Goal: Task Accomplishment & Management: Complete application form

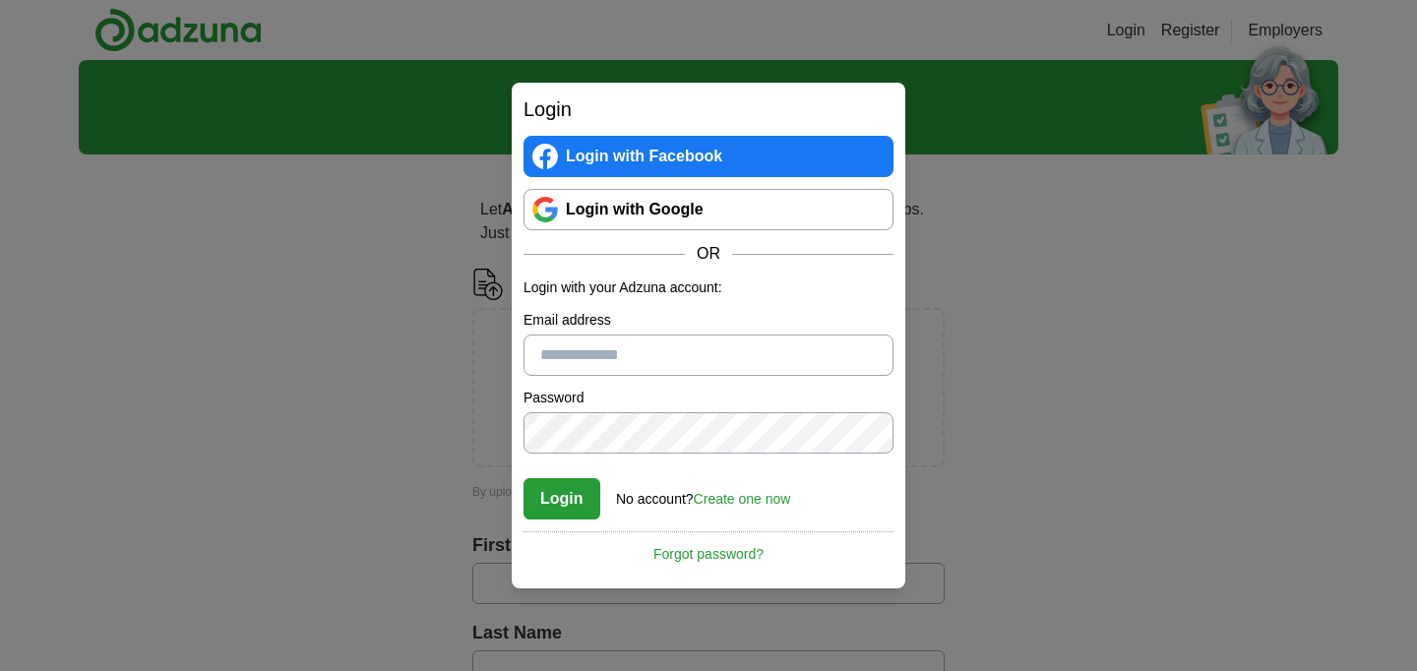
click at [609, 374] on input "Email address" at bounding box center [709, 355] width 370 height 41
type input "**********"
click at [744, 498] on link "Create one now" at bounding box center [742, 499] width 97 height 16
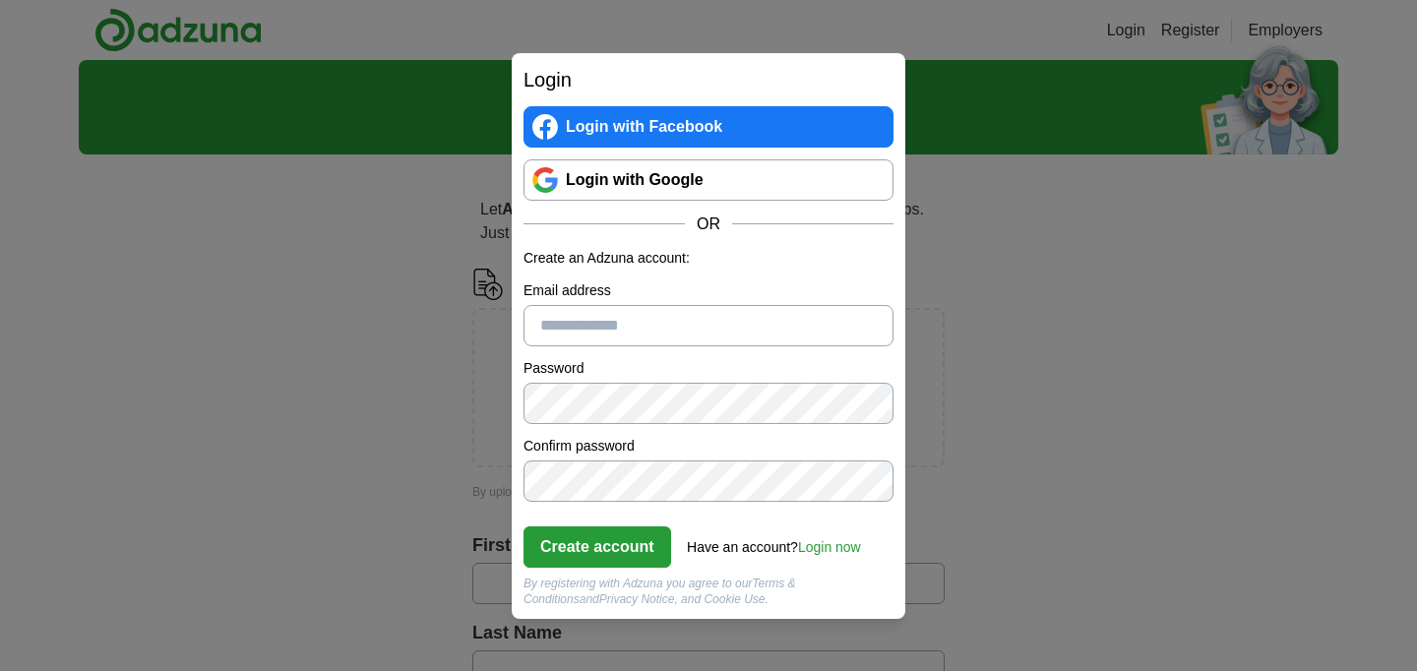
click at [641, 316] on input "Email address" at bounding box center [709, 325] width 370 height 41
type input "**********"
click at [618, 543] on button "Create account" at bounding box center [598, 547] width 148 height 41
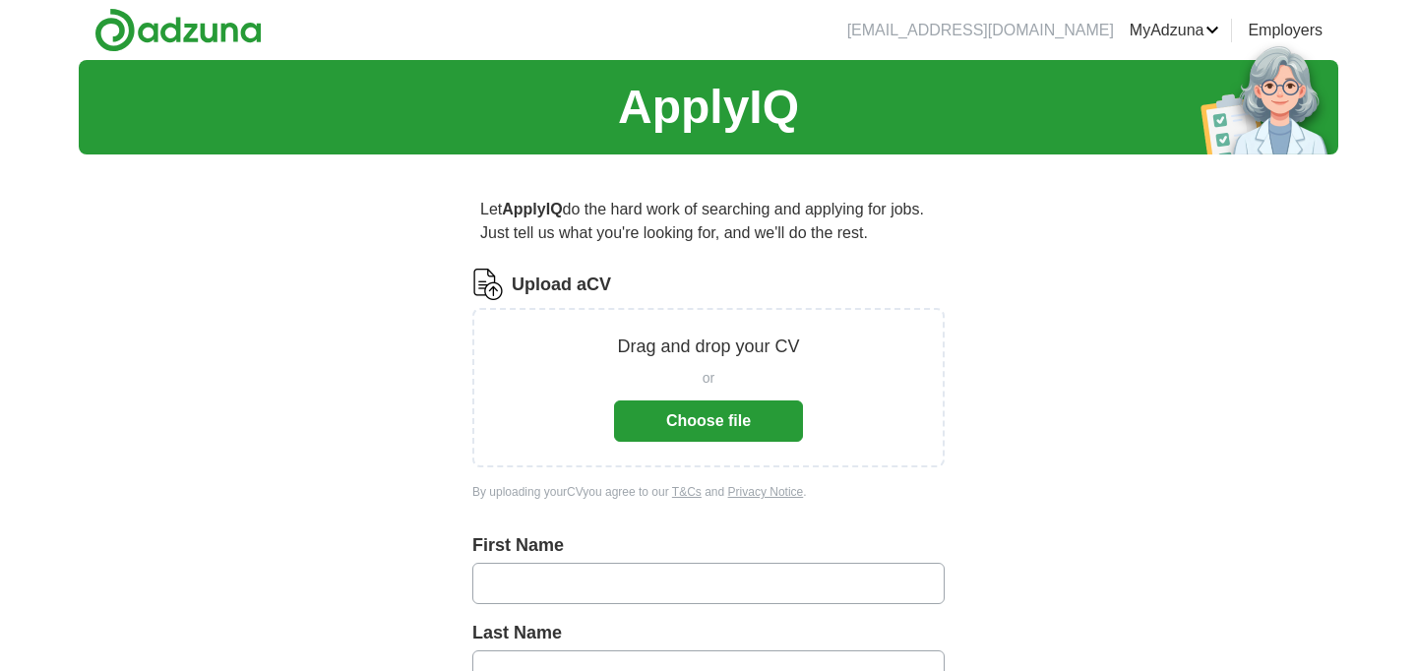
click at [741, 415] on button "Choose file" at bounding box center [708, 421] width 189 height 41
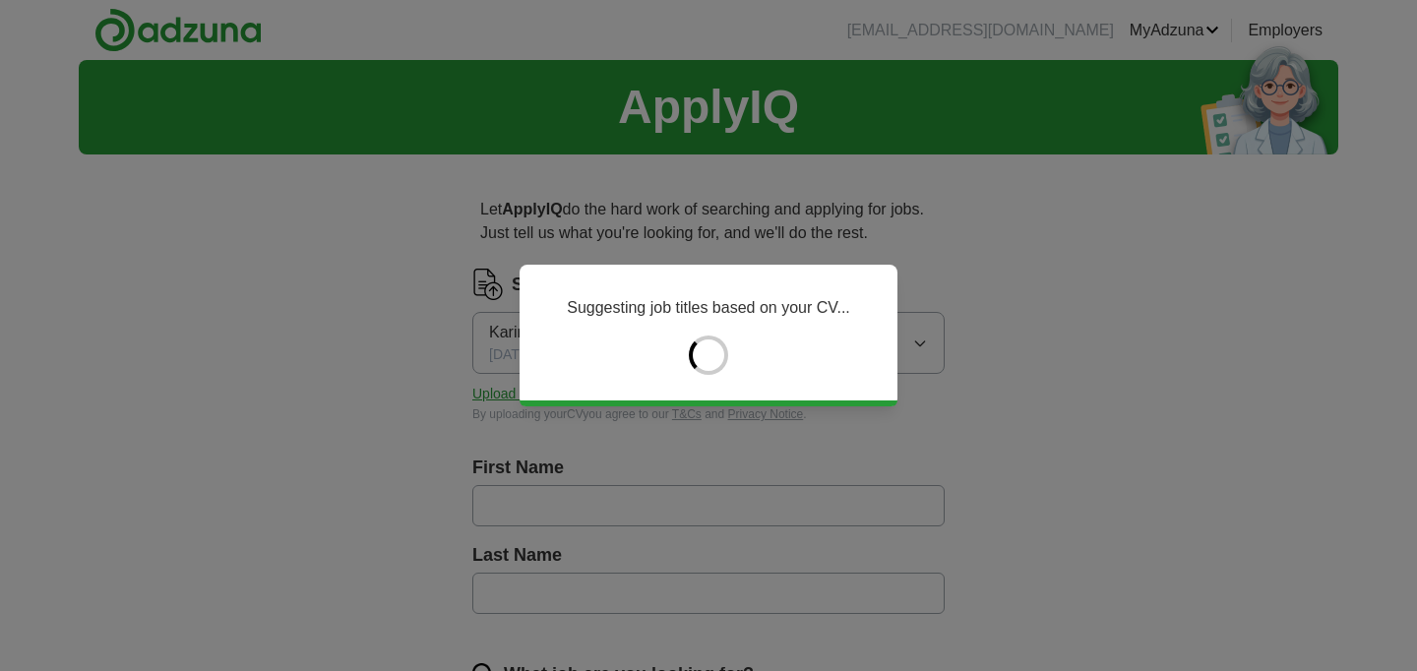
type input "*******"
type input "******"
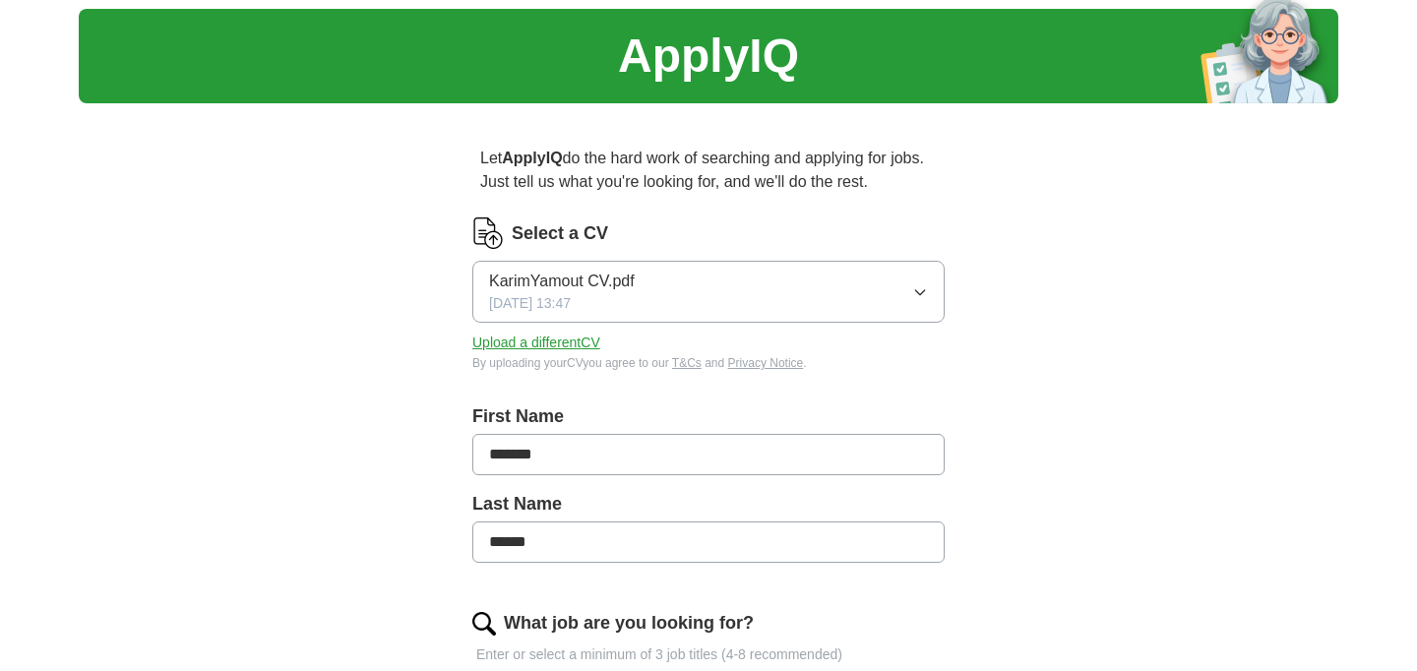
scroll to position [52, 0]
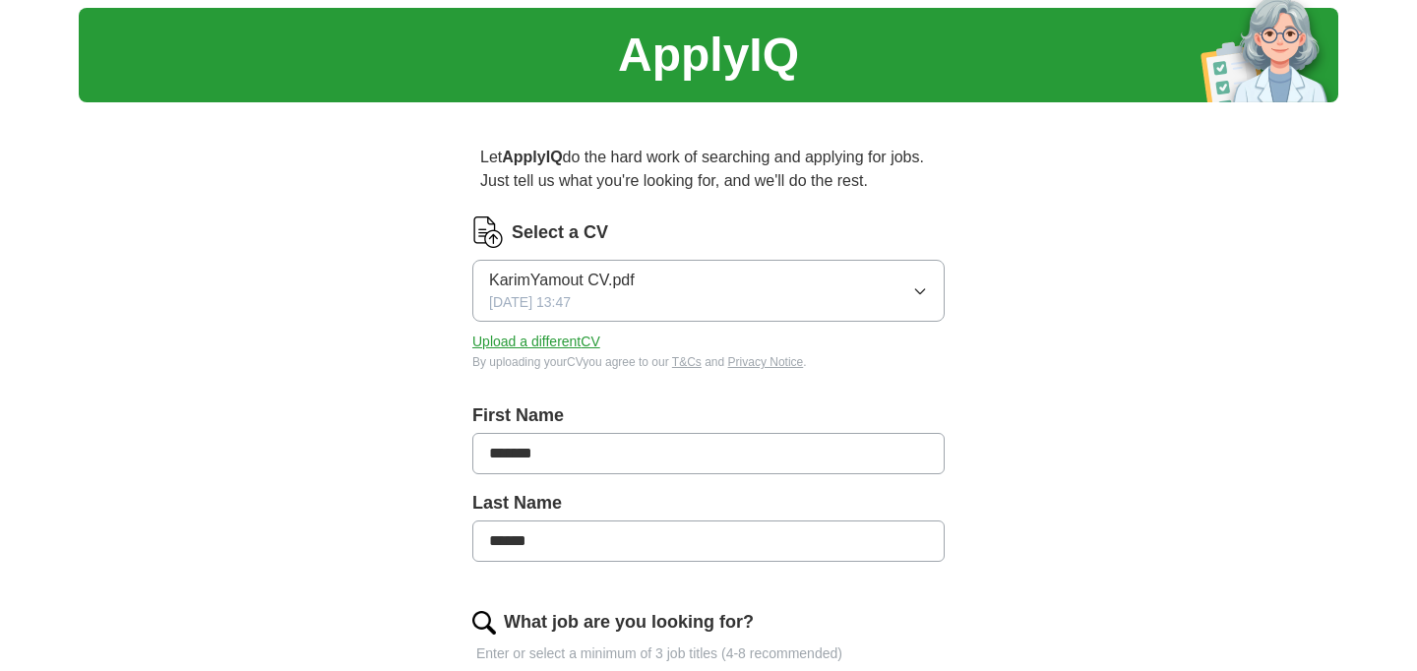
click at [772, 451] on input "*******" at bounding box center [708, 453] width 472 height 41
type input "**********"
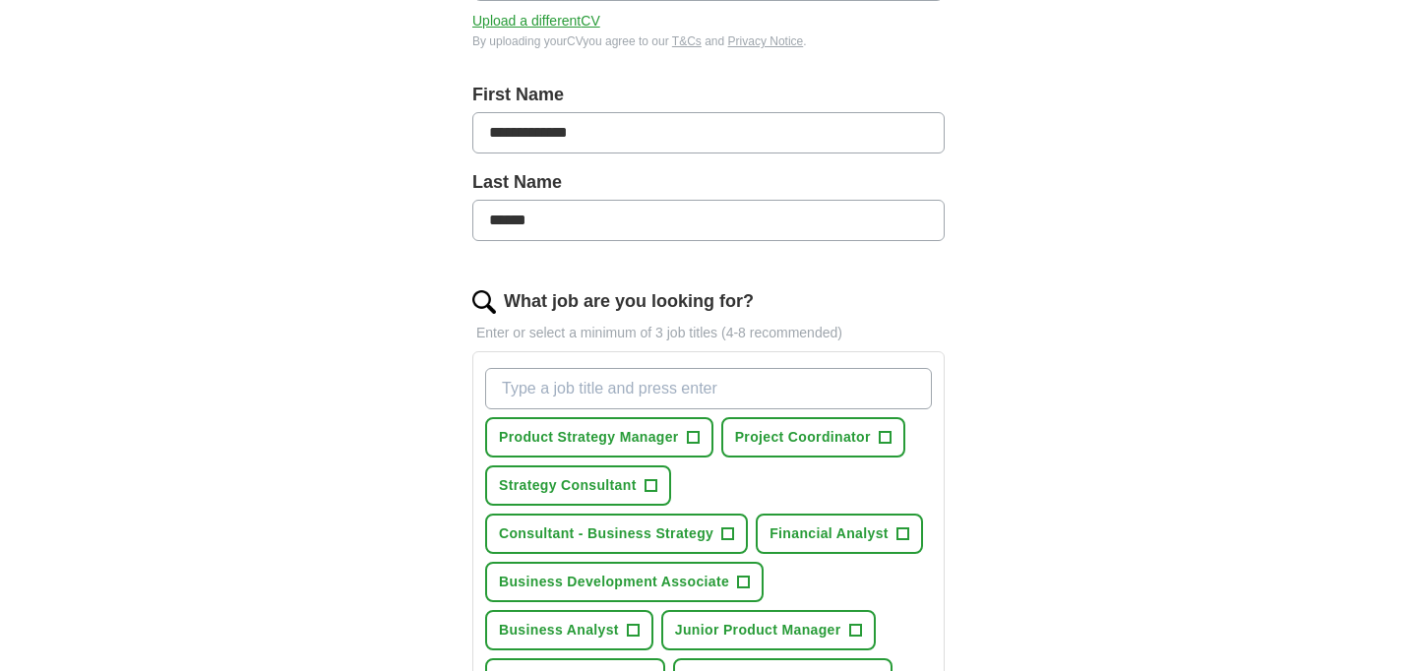
scroll to position [392, 0]
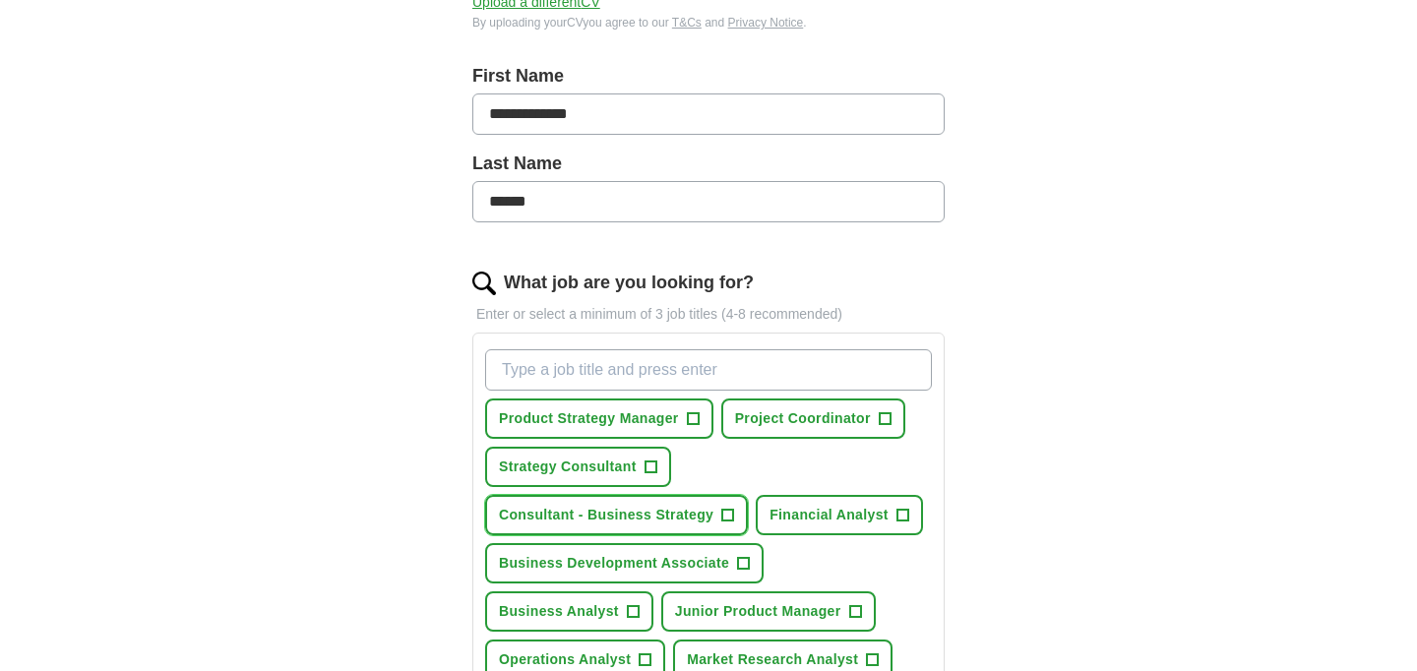
click at [615, 499] on button "Consultant - Business Strategy +" at bounding box center [616, 515] width 263 height 40
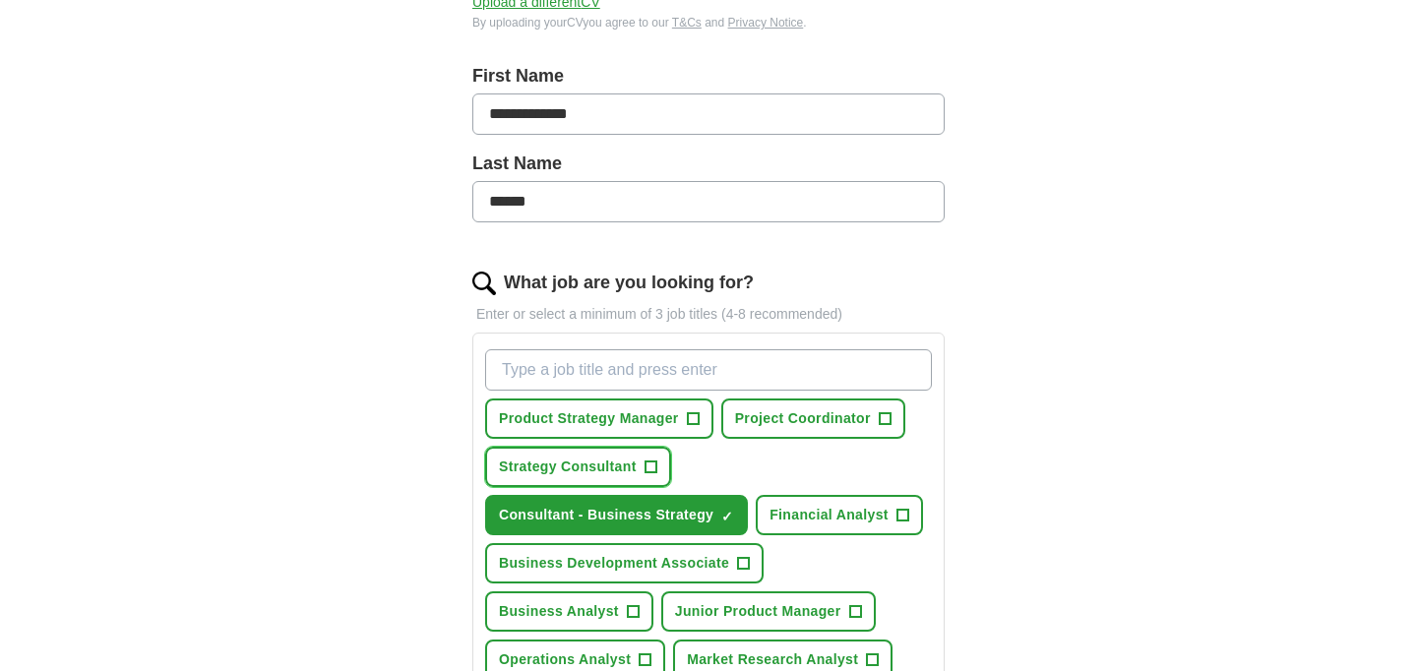
click at [606, 466] on span "Strategy Consultant" at bounding box center [568, 467] width 138 height 21
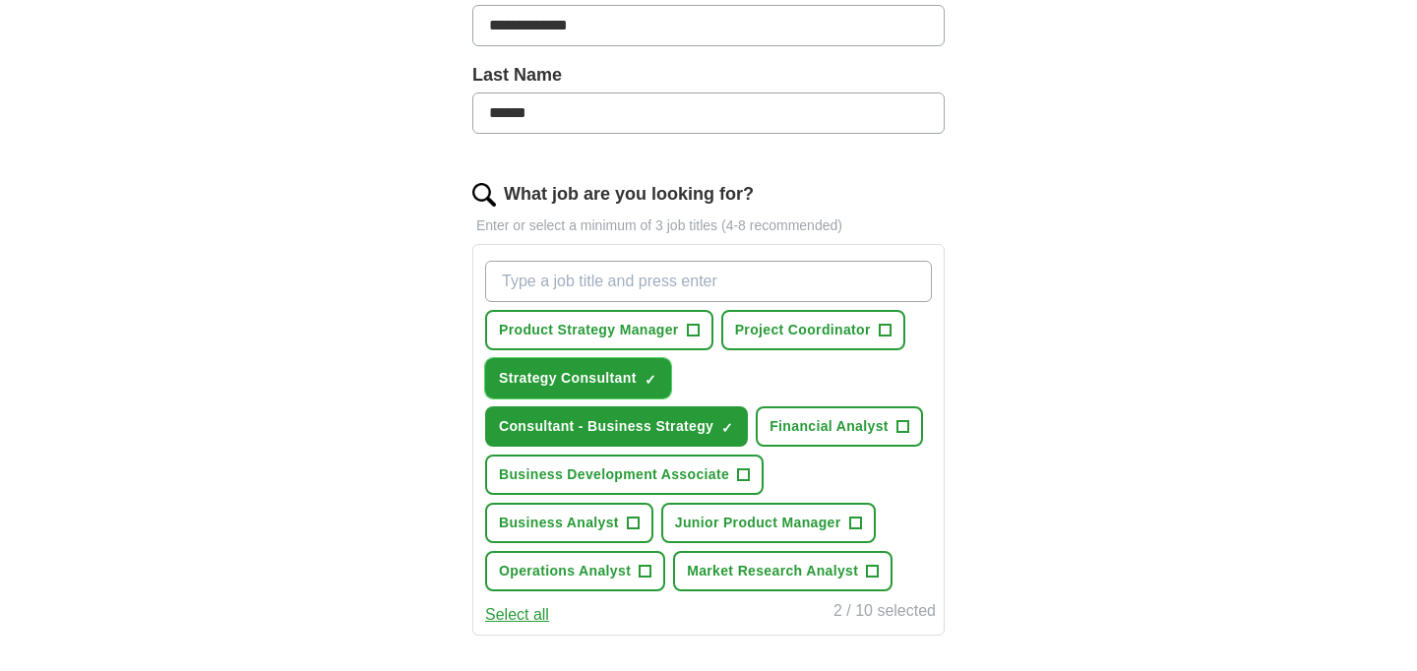
scroll to position [506, 0]
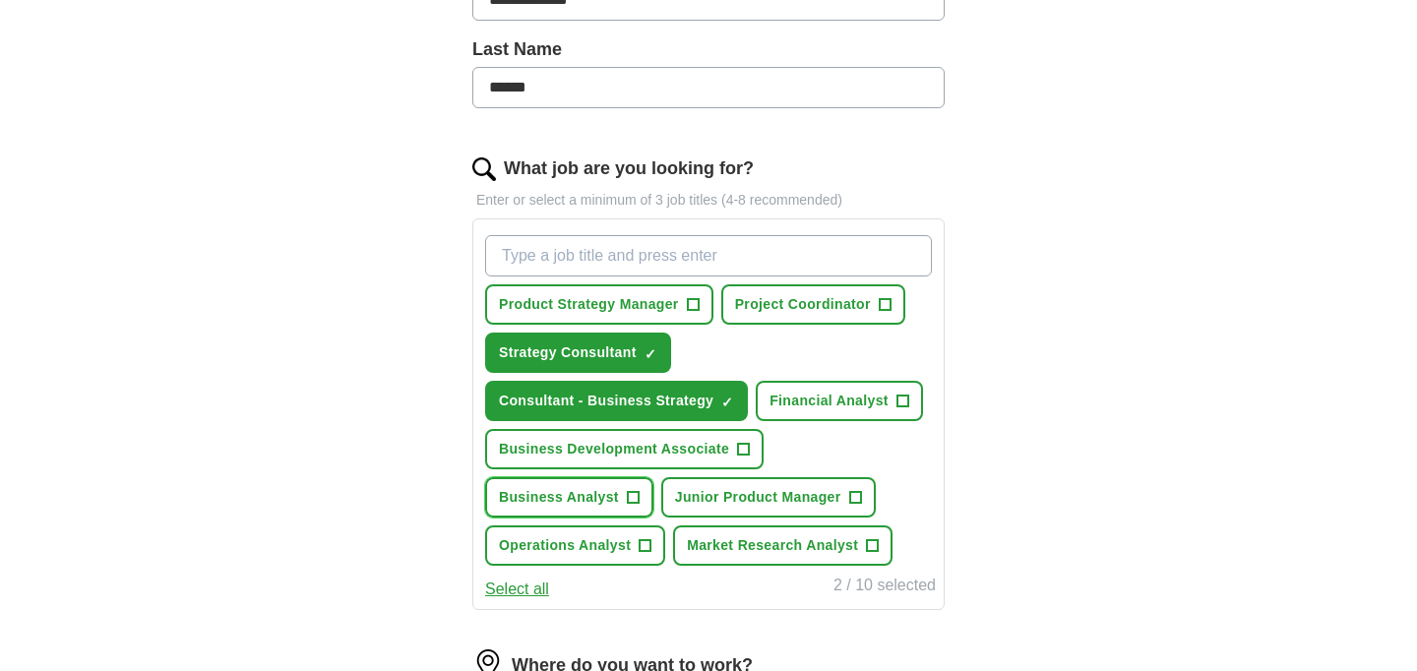
click at [591, 483] on button "Business Analyst +" at bounding box center [569, 497] width 168 height 40
click at [539, 582] on button "Select all" at bounding box center [517, 590] width 64 height 24
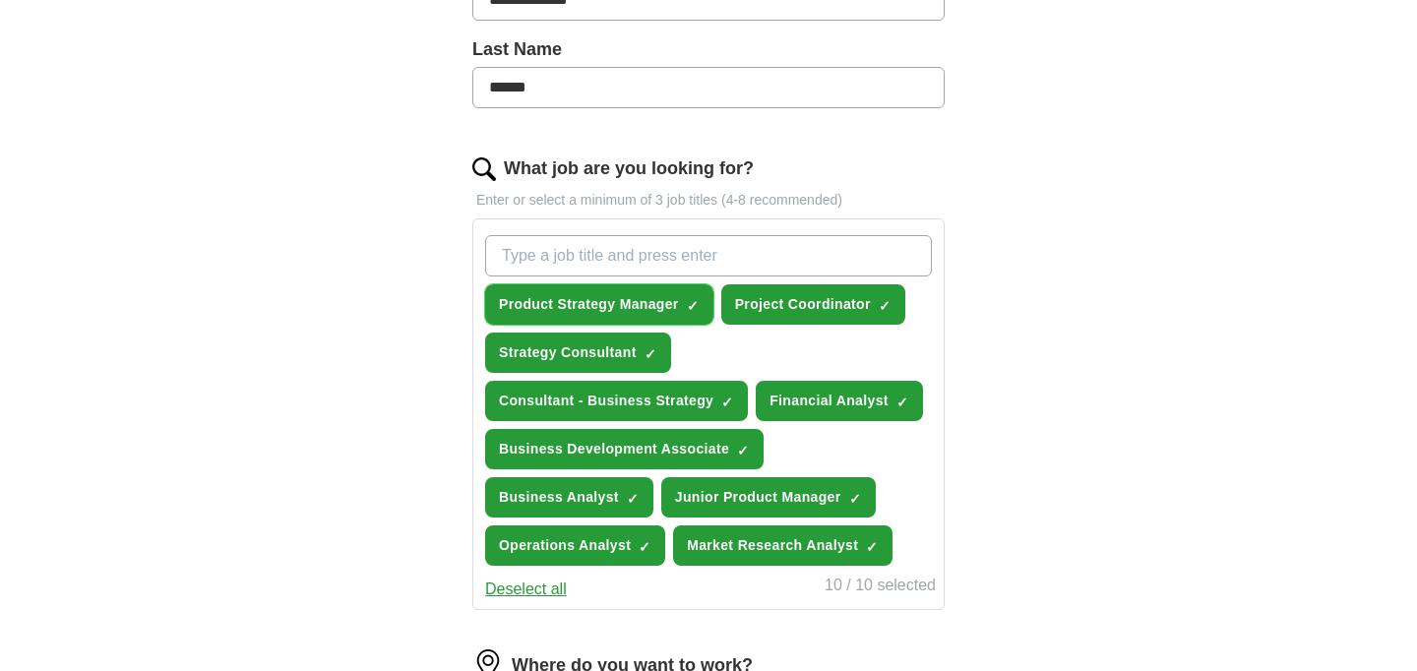
click at [653, 294] on span "Product Strategy Manager" at bounding box center [589, 304] width 180 height 21
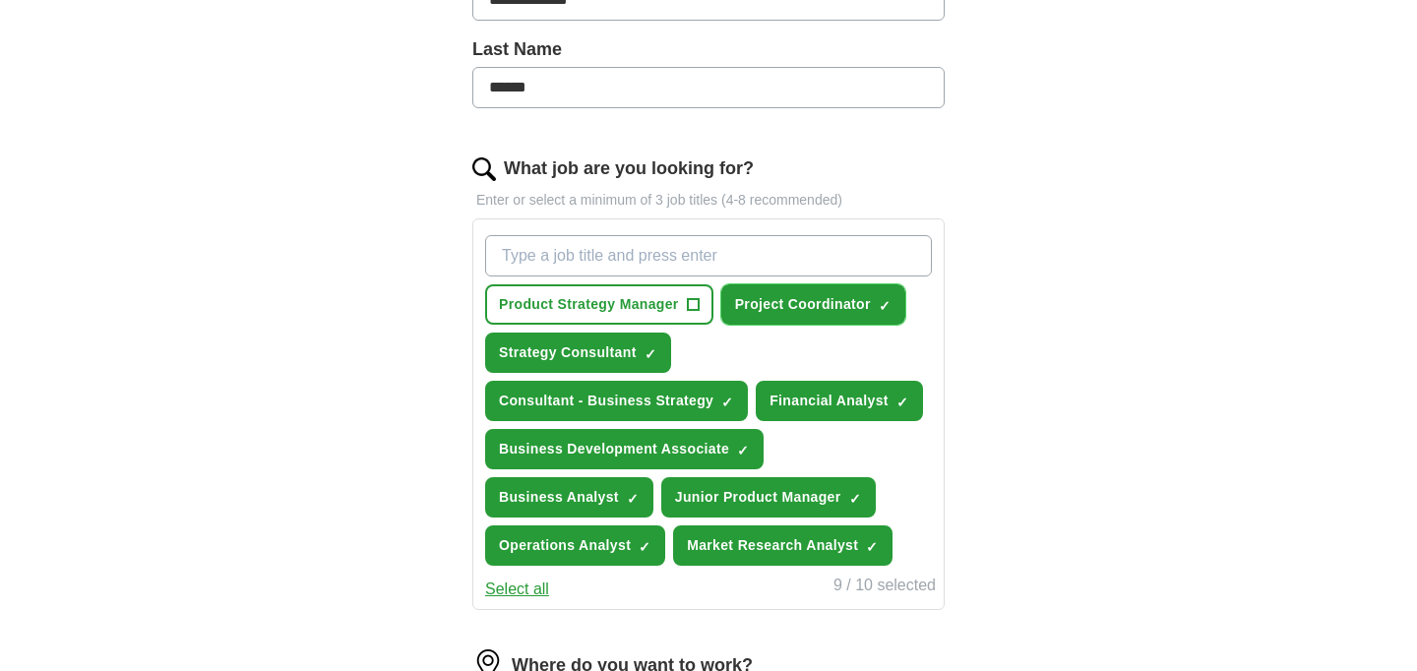
click at [764, 305] on span "Project Coordinator" at bounding box center [803, 304] width 136 height 21
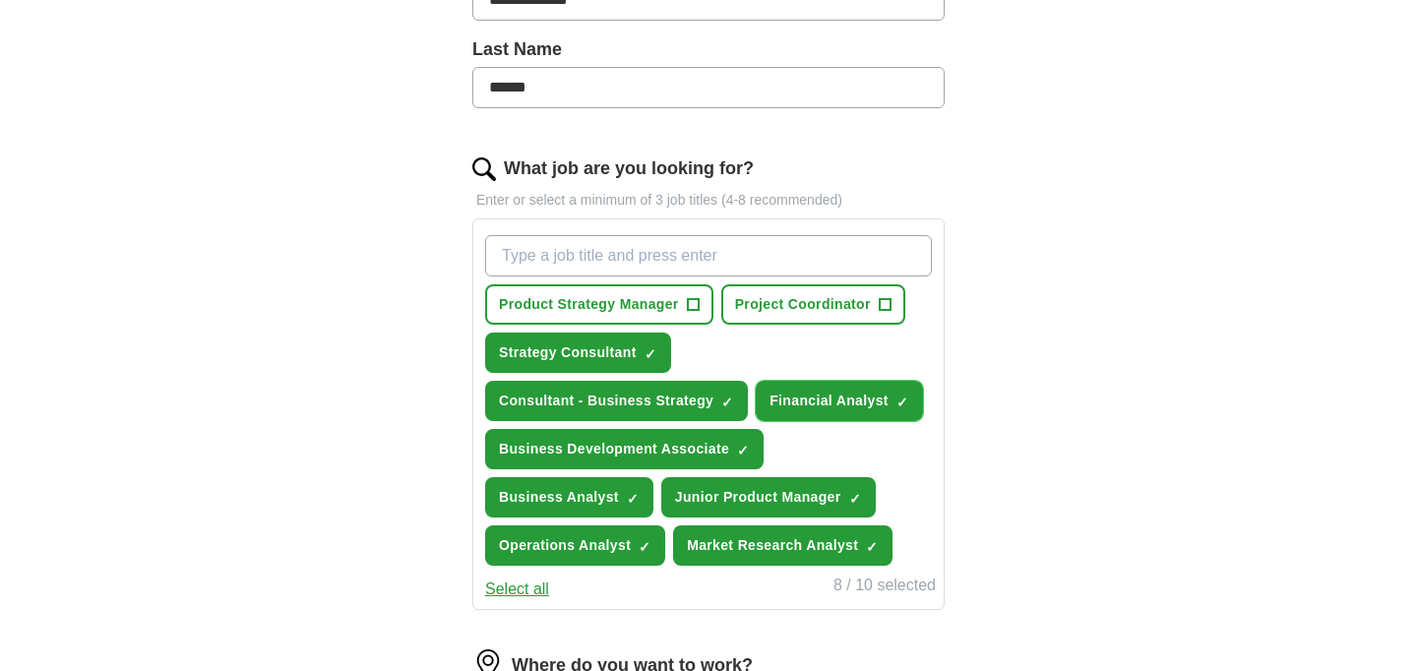
click at [803, 399] on span "Financial Analyst" at bounding box center [829, 401] width 119 height 21
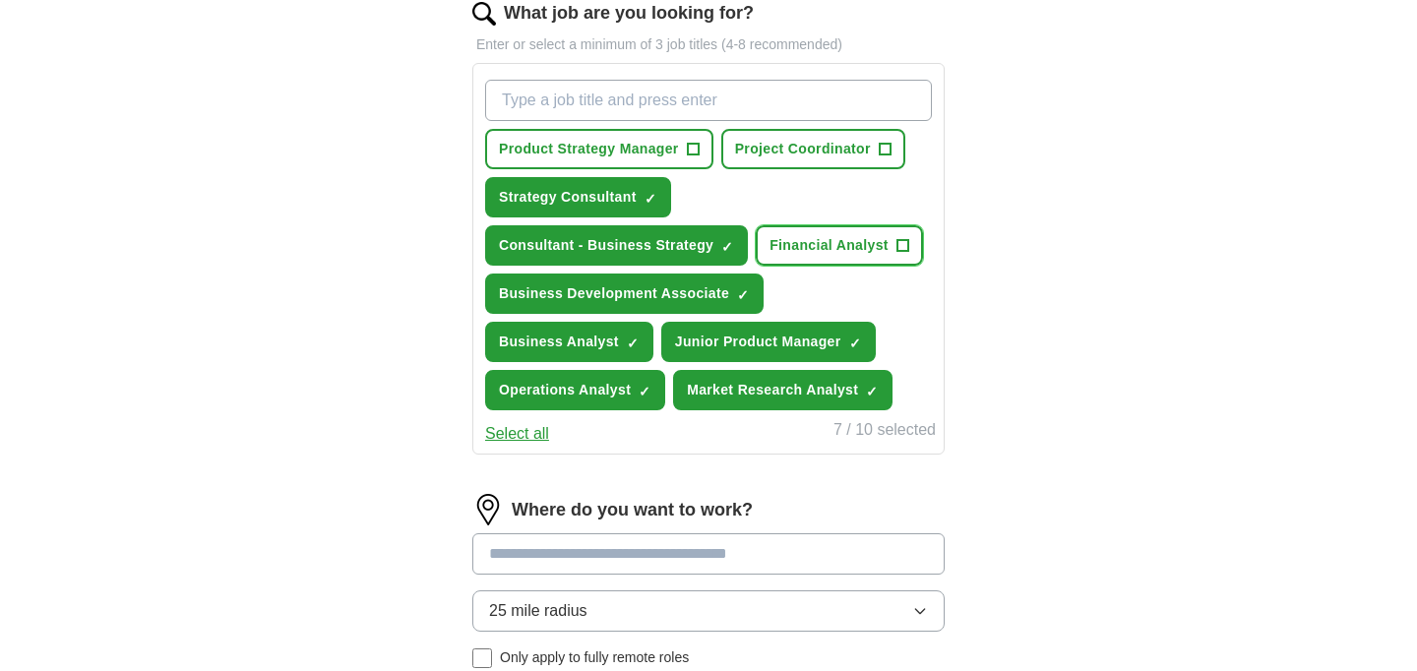
scroll to position [645, 0]
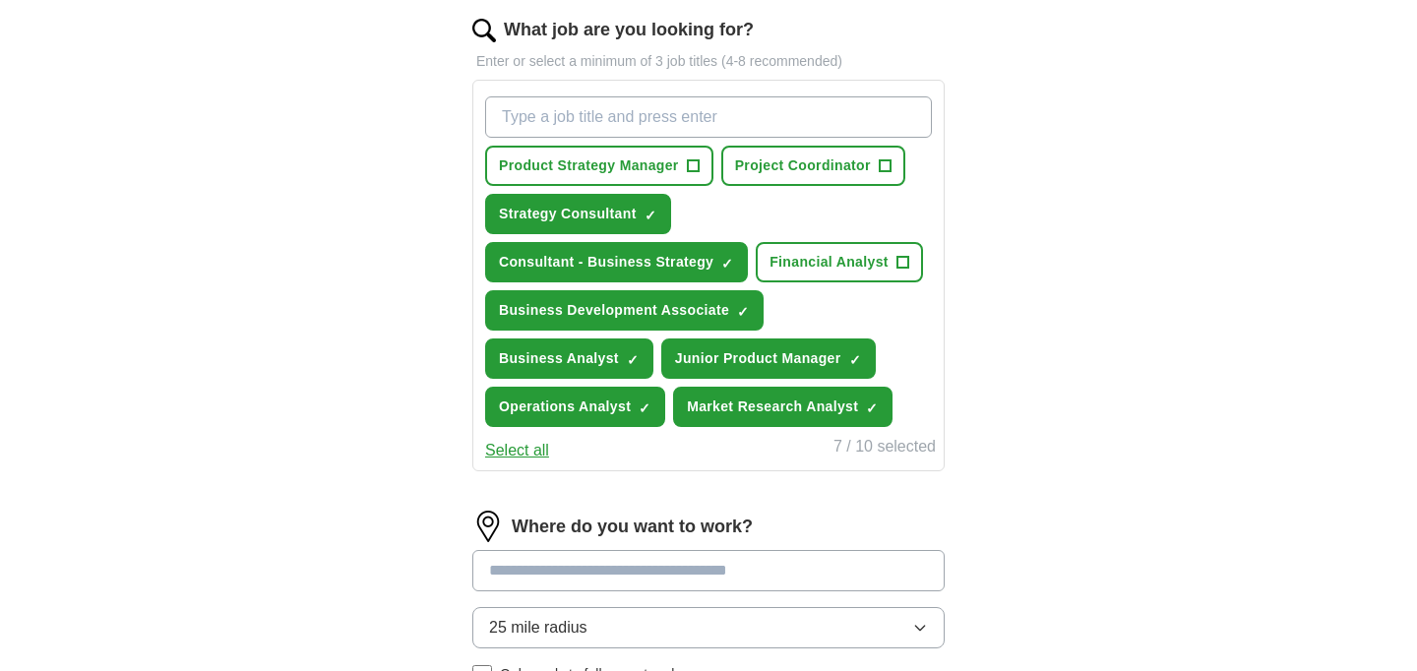
click at [576, 103] on input "What job are you looking for?" at bounding box center [708, 116] width 447 height 41
type input "l"
type input "supply chain"
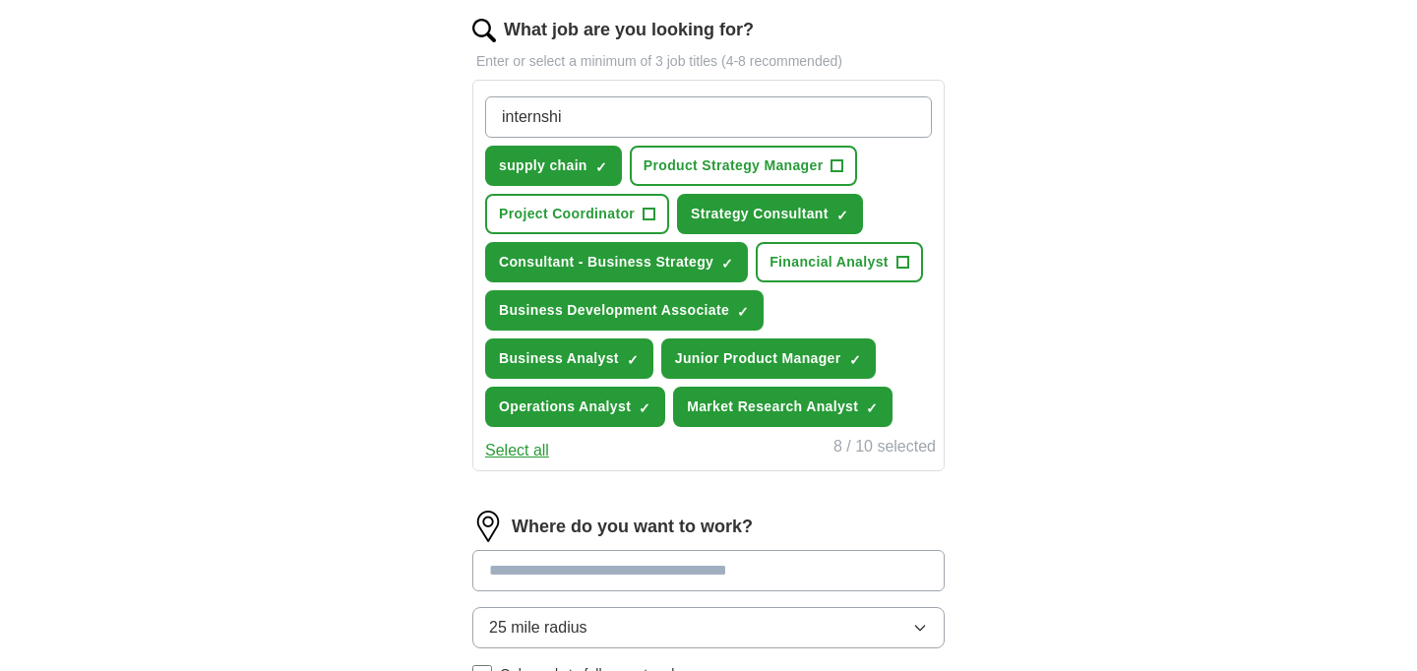
type input "internship"
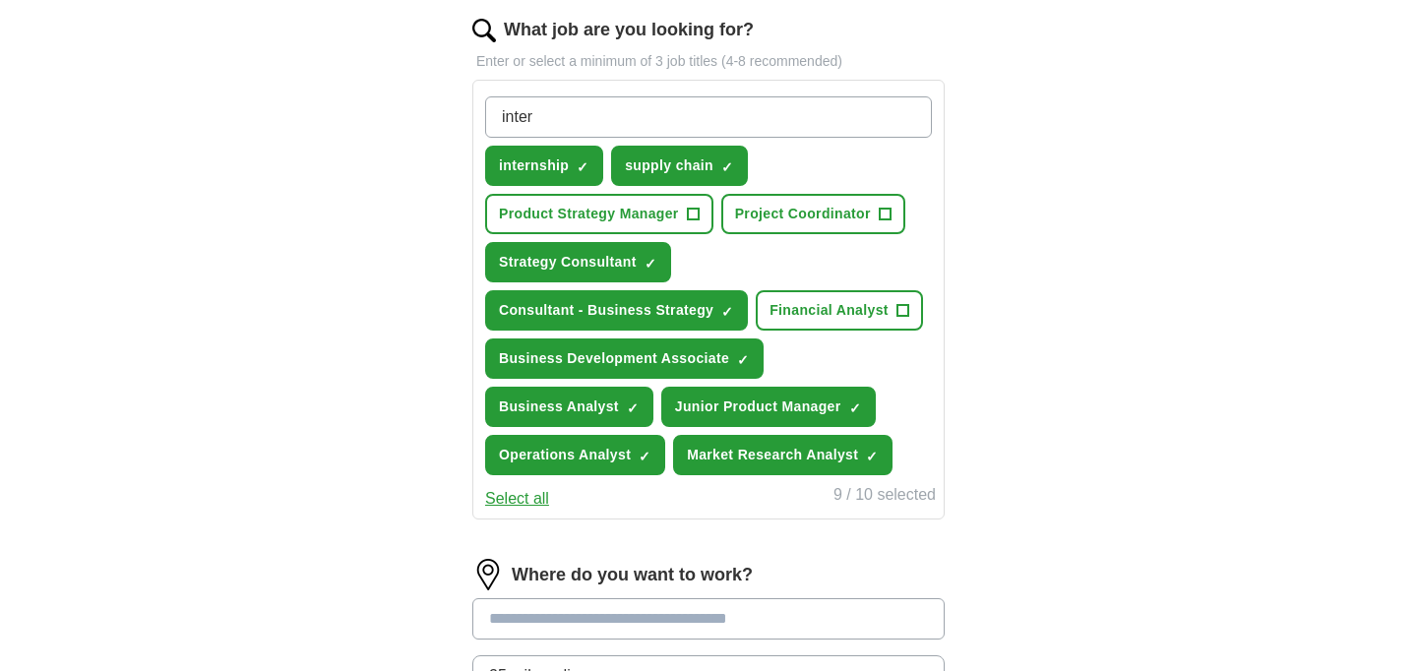
type input "intern"
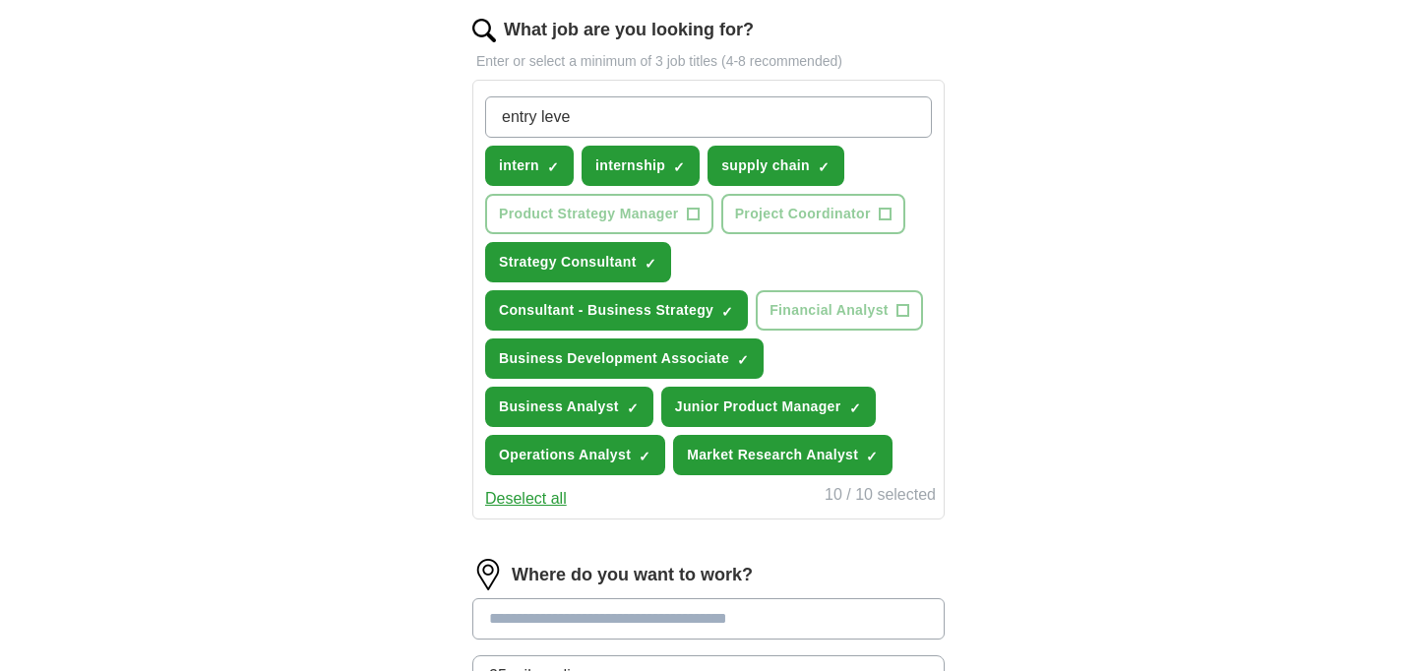
type input "entry level"
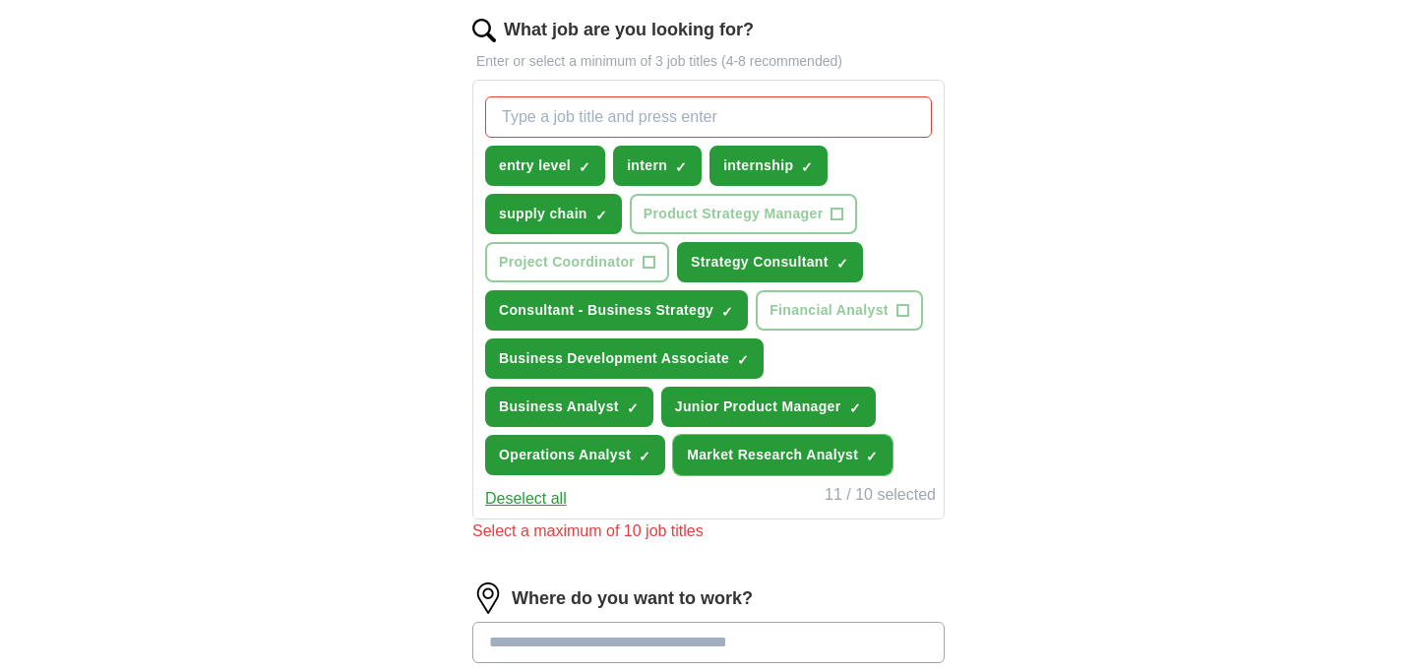
click at [838, 453] on span "Market Research Analyst" at bounding box center [772, 455] width 171 height 21
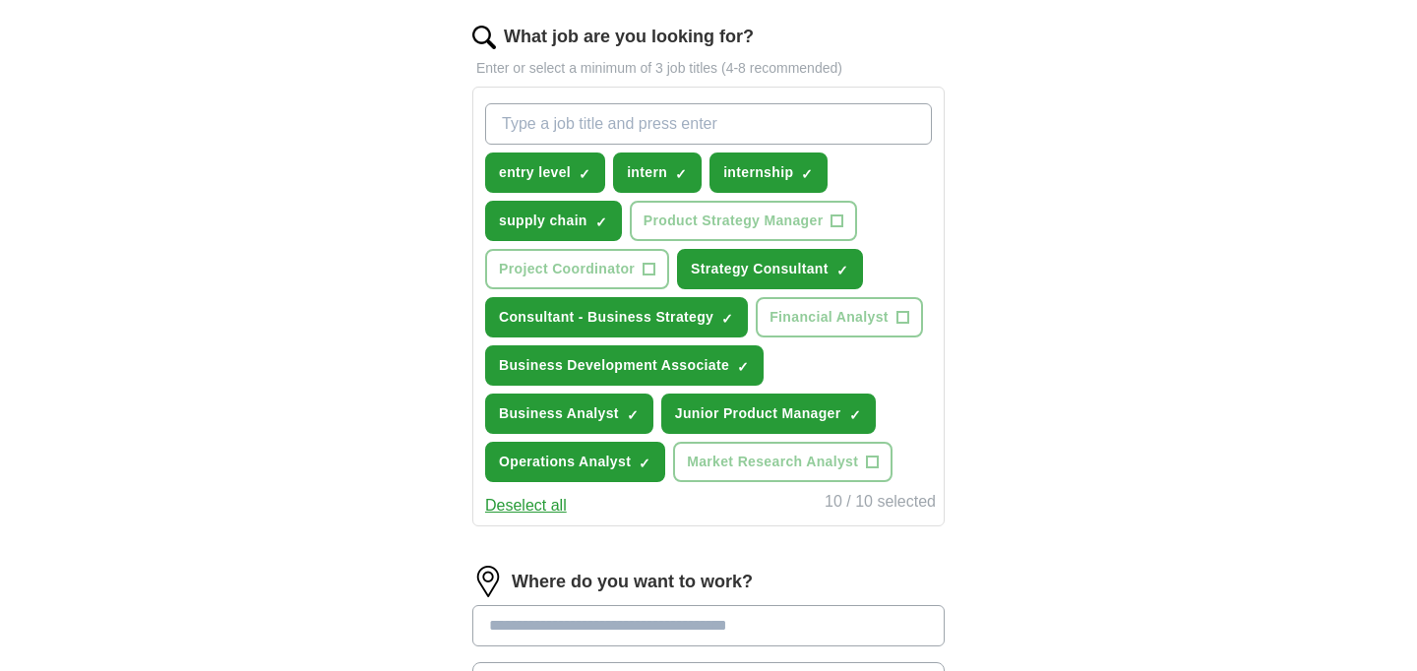
scroll to position [494, 0]
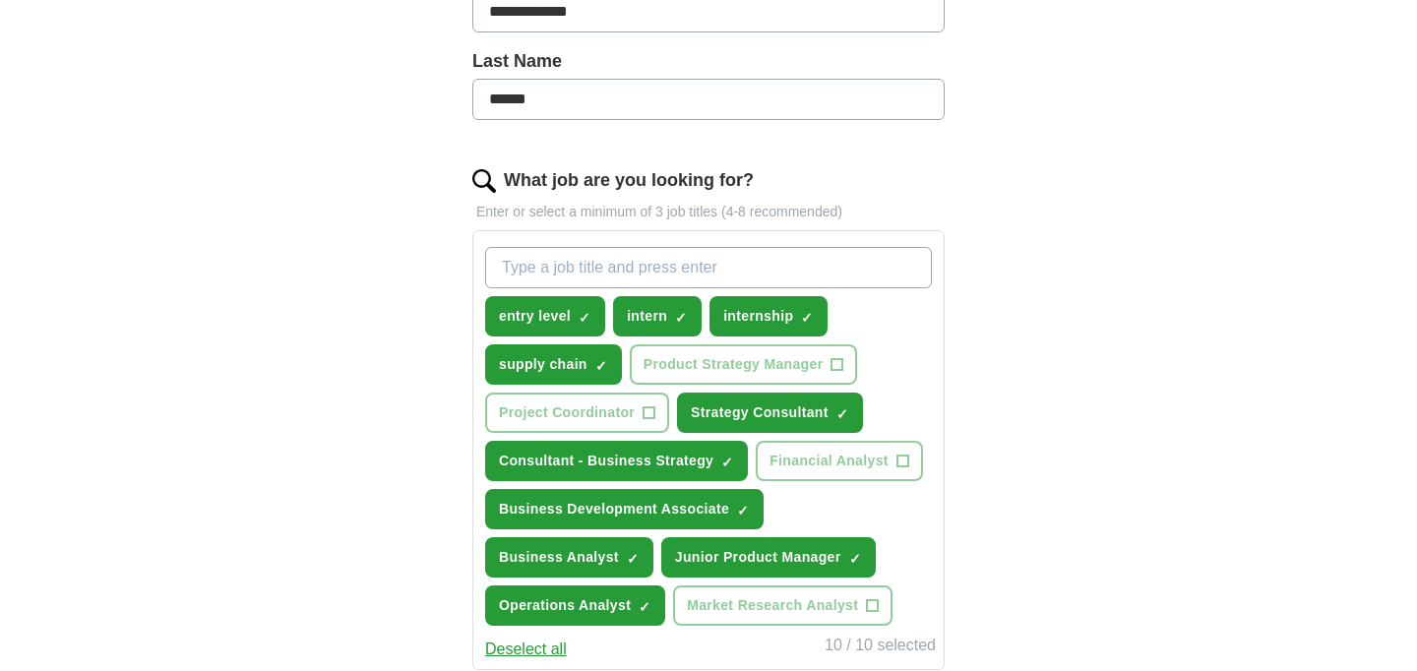
click at [657, 261] on input "What job are you looking for?" at bounding box center [708, 267] width 447 height 41
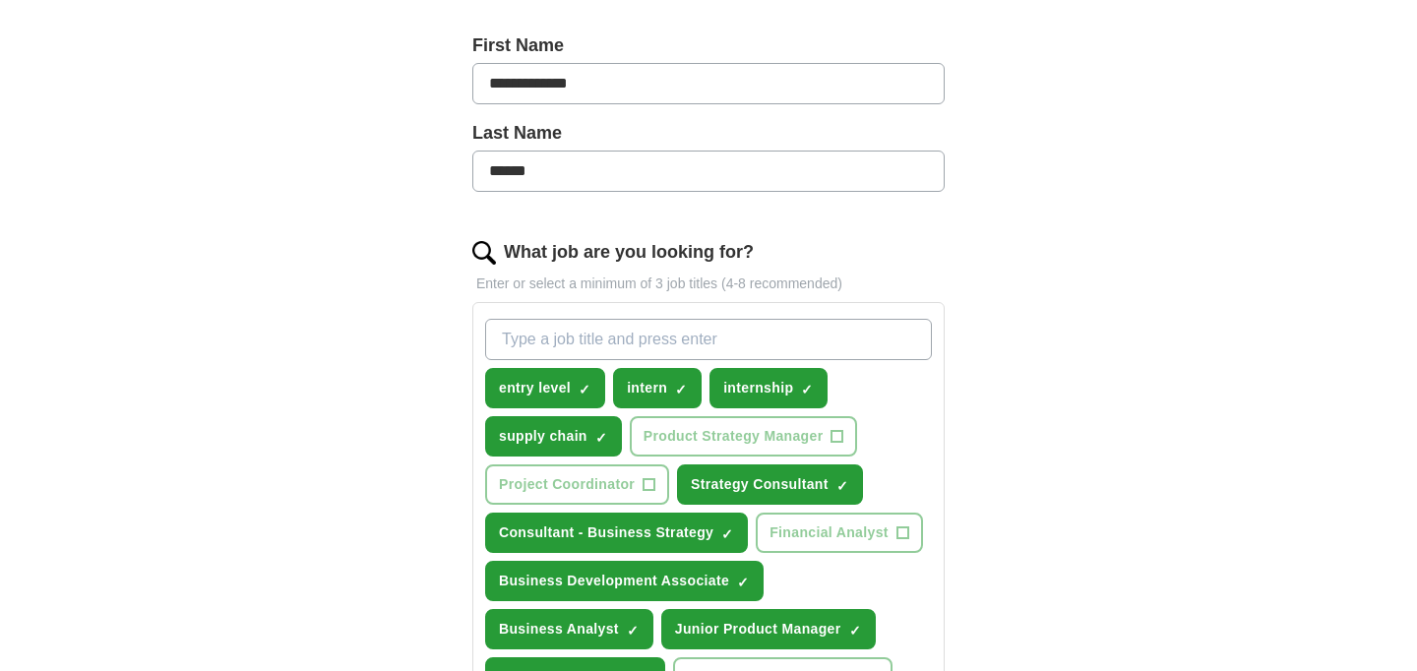
scroll to position [447, 0]
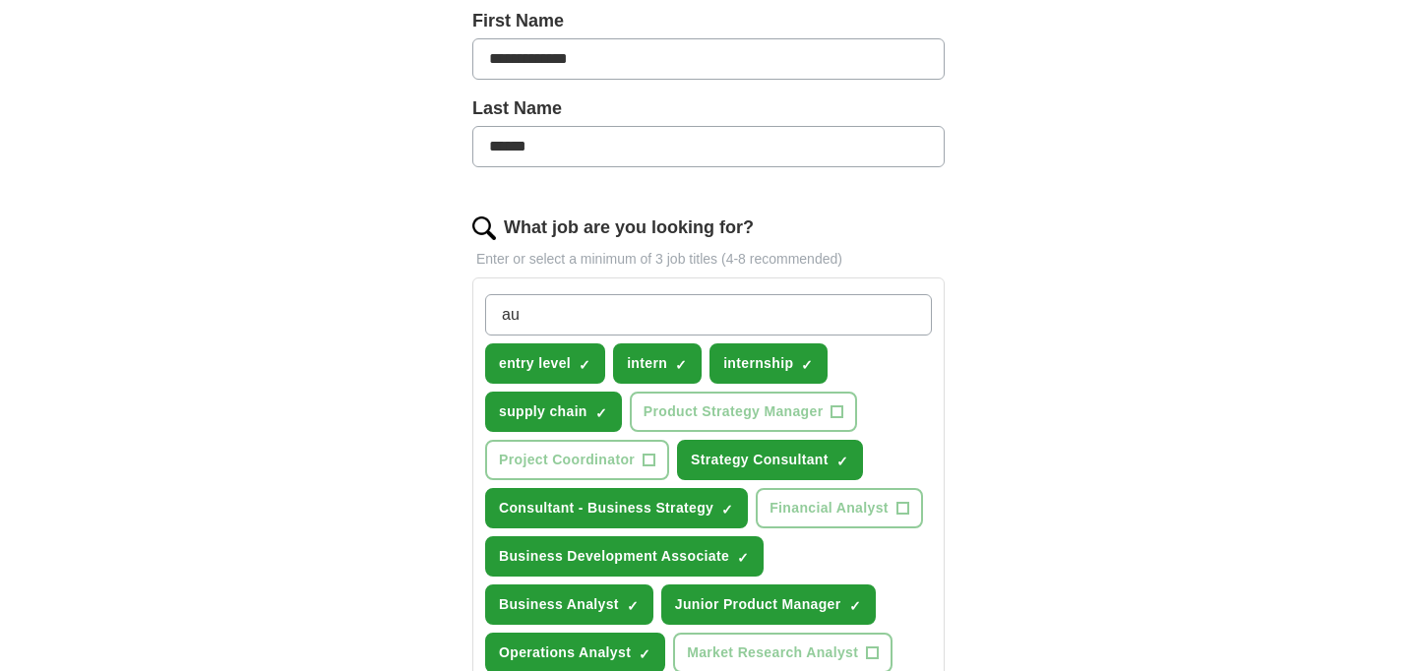
type input "a"
type input "supply chain internship"
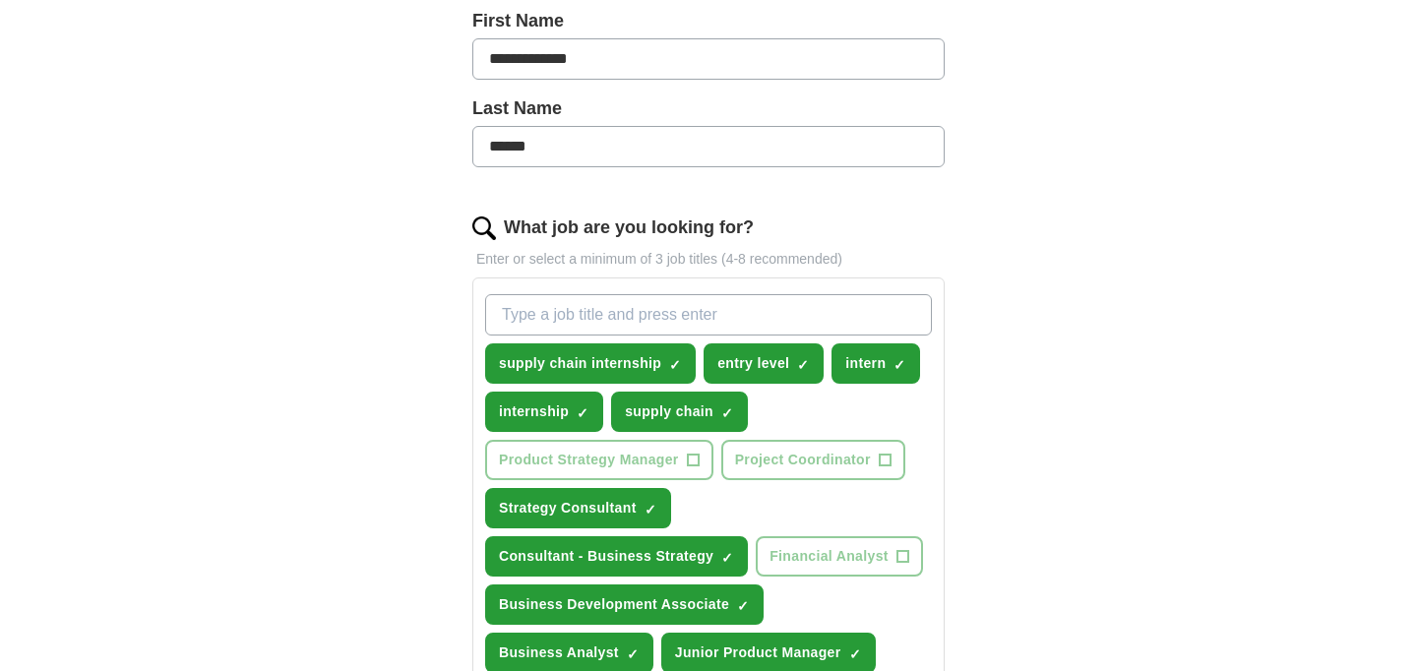
type input "l"
type input "operations intern"
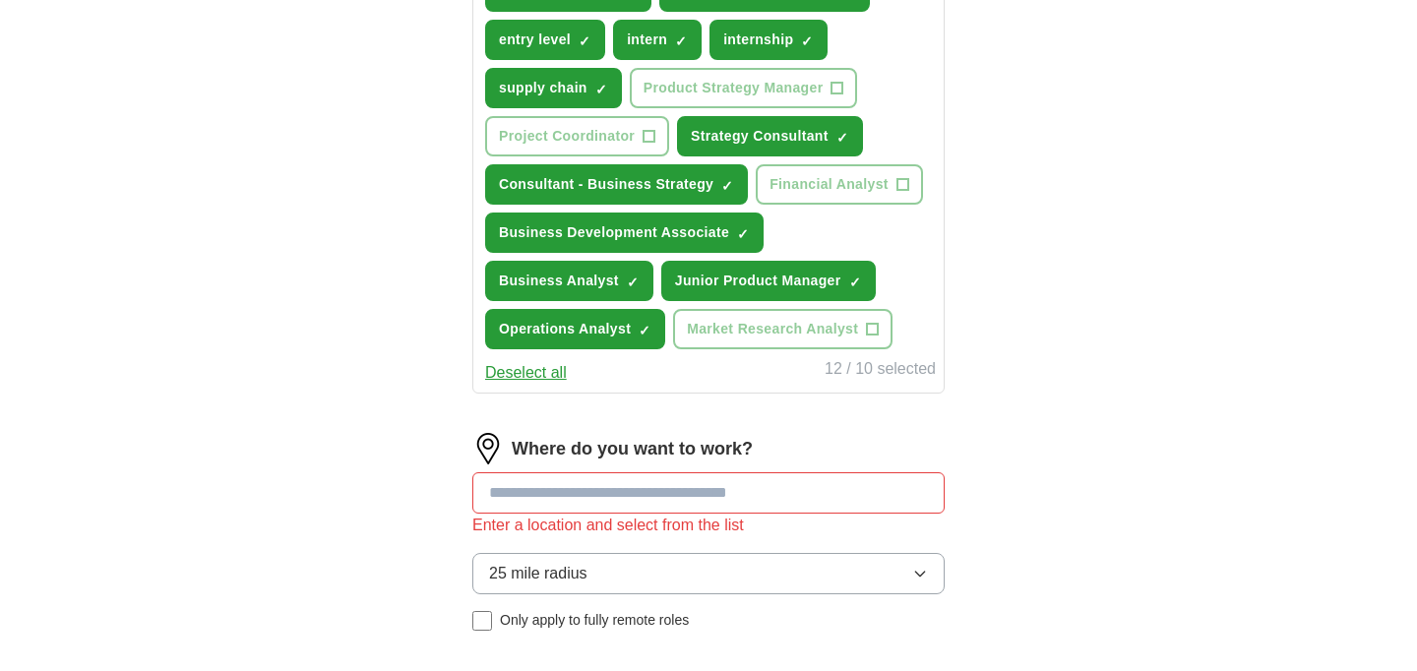
scroll to position [851, 0]
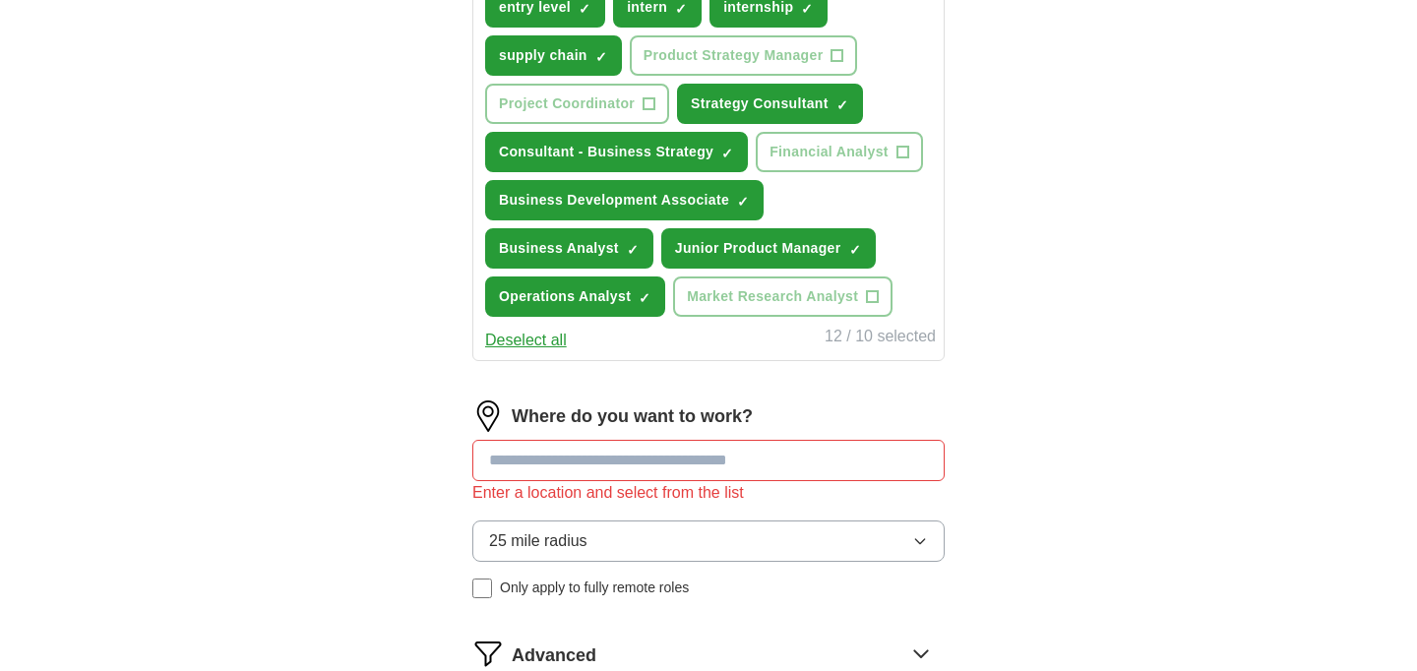
click at [725, 453] on div "Where do you want to work? Enter a location and select from the list 25 mile ra…" at bounding box center [708, 508] width 472 height 214
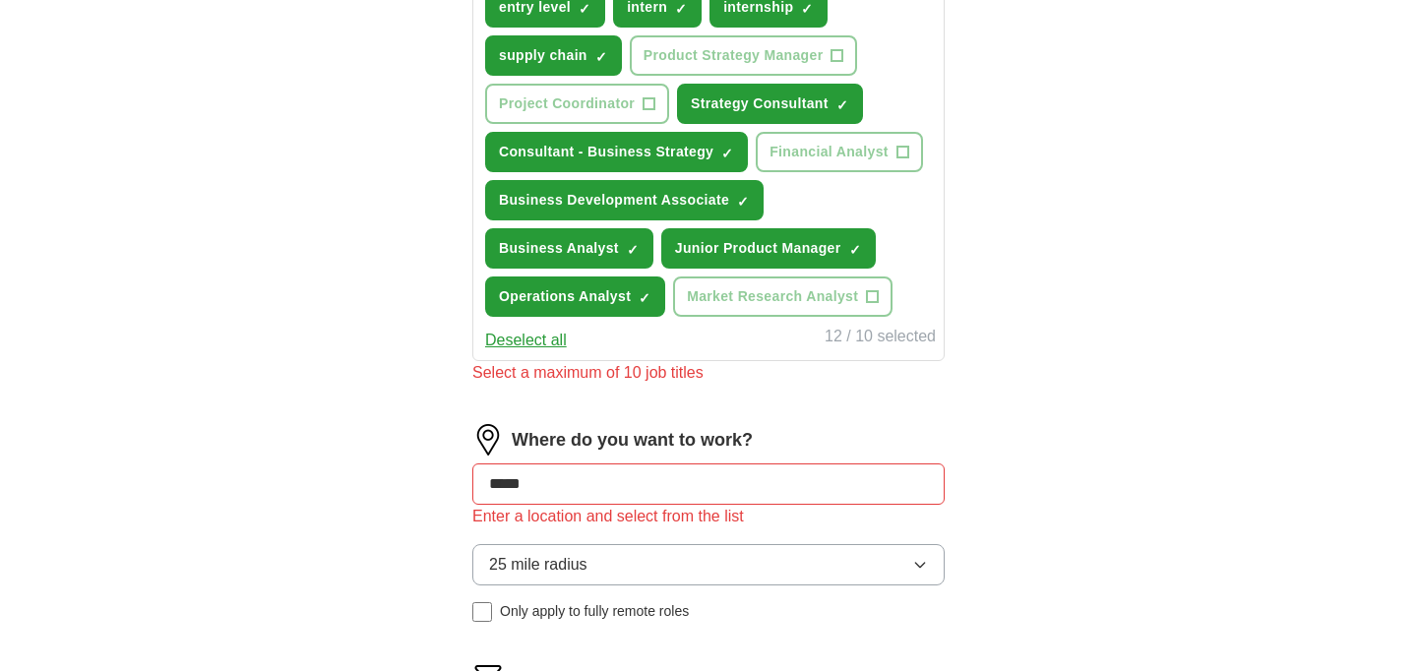
type input "******"
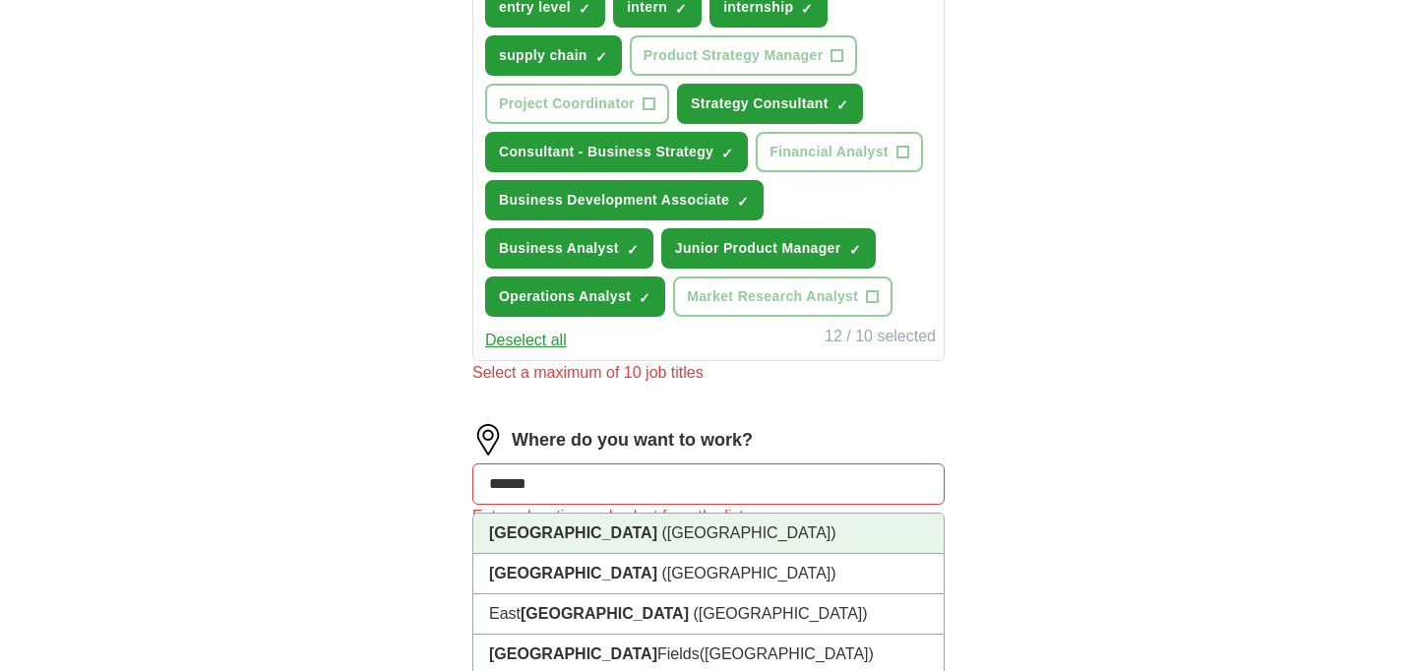
click at [587, 534] on li "[GEOGRAPHIC_DATA] ([GEOGRAPHIC_DATA])" at bounding box center [708, 534] width 471 height 40
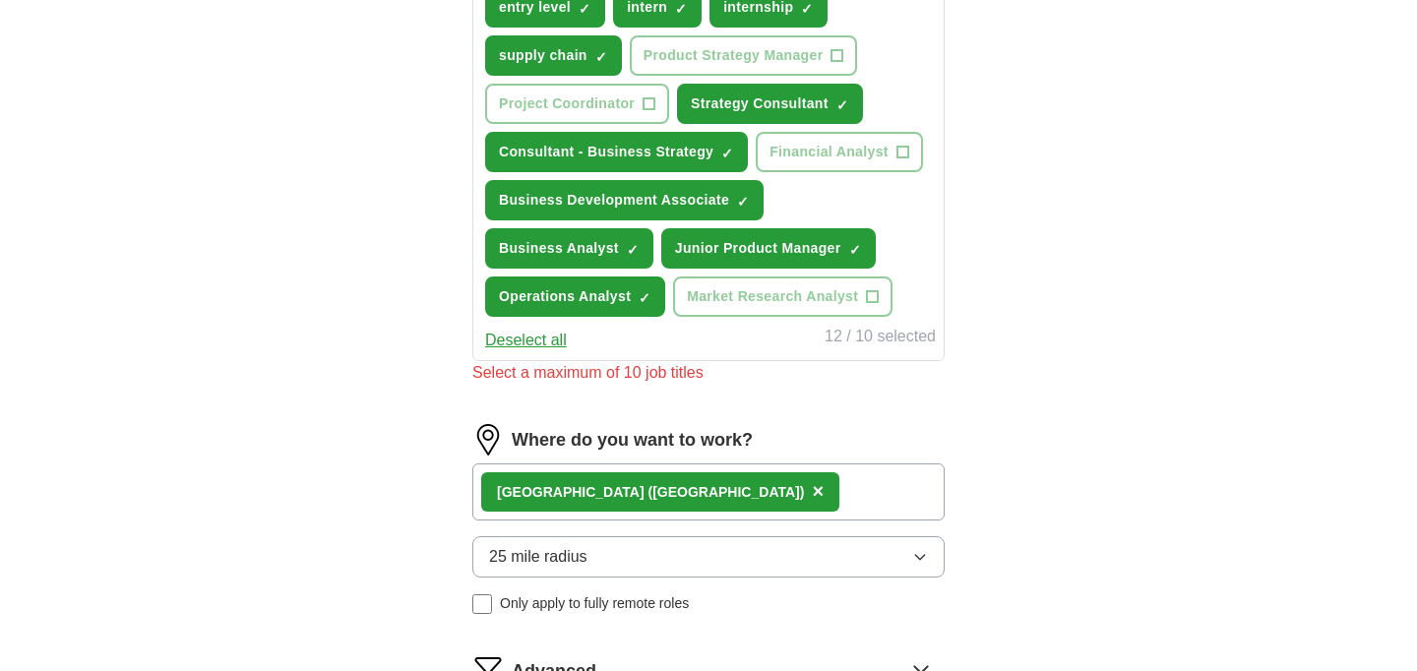
scroll to position [718, 0]
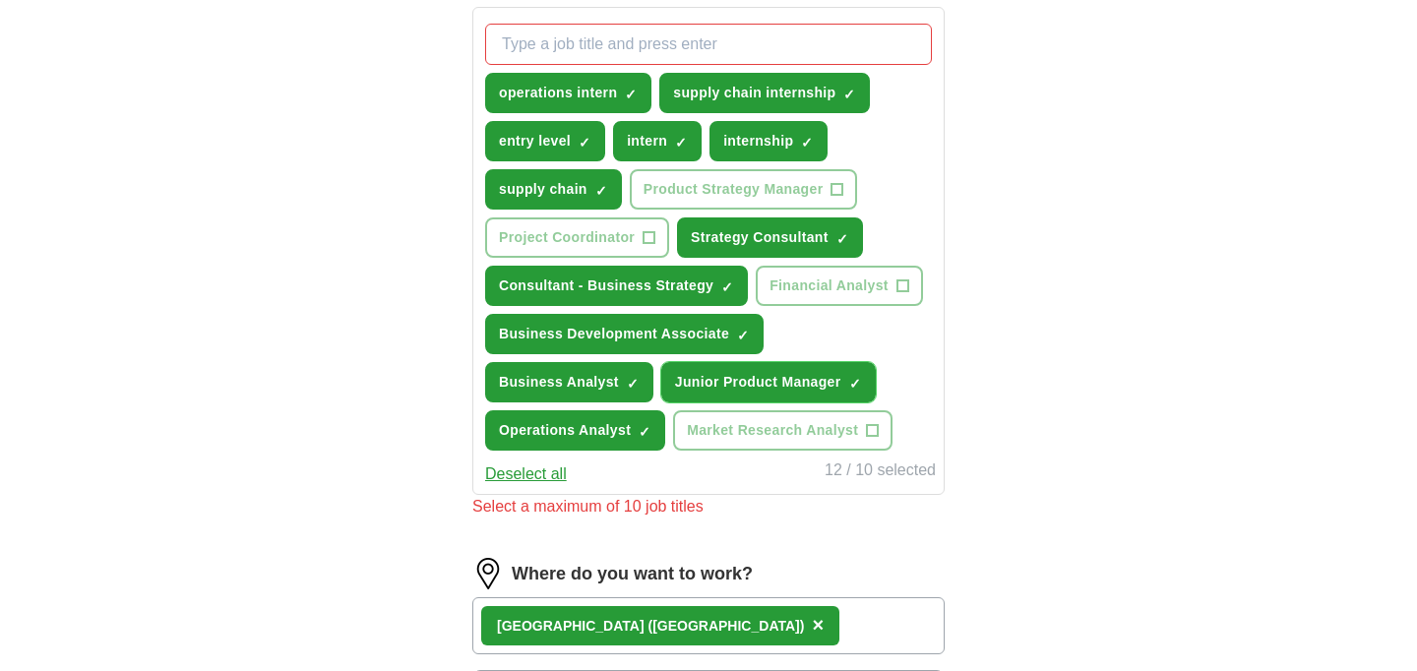
click at [716, 376] on span "Junior Product Manager" at bounding box center [758, 382] width 166 height 21
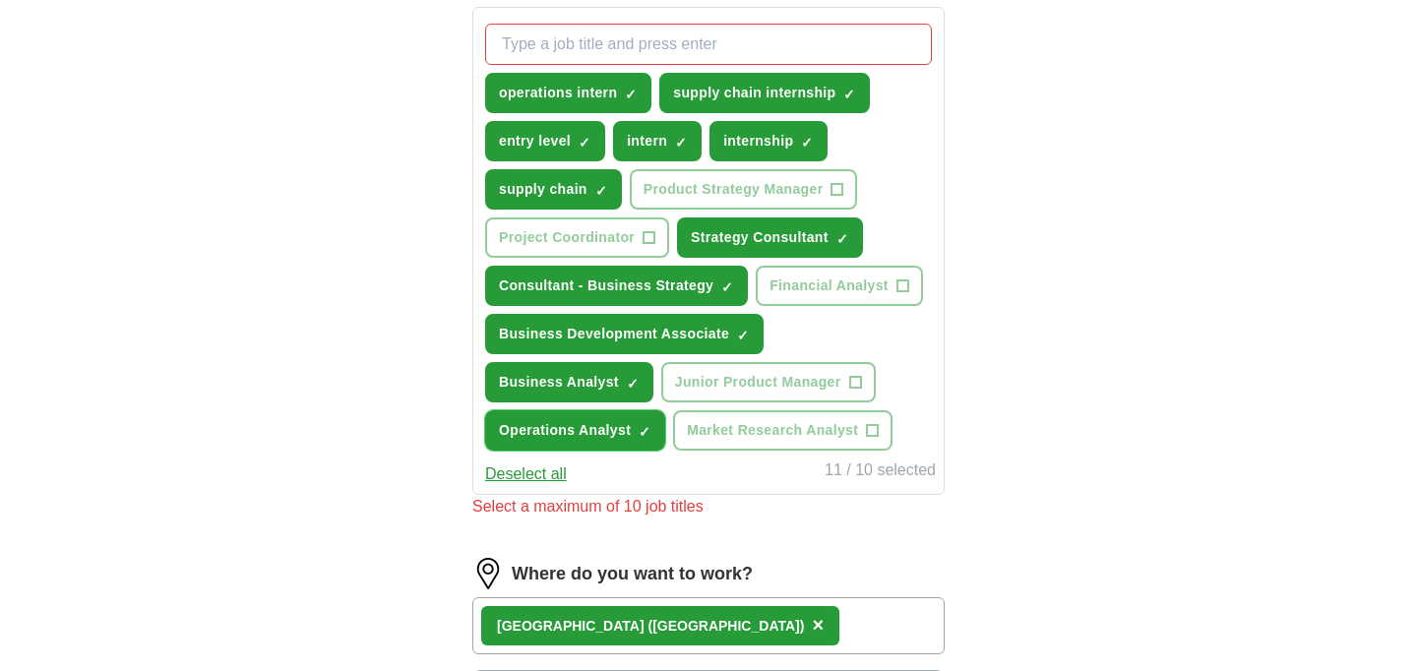
click at [615, 432] on span "Operations Analyst" at bounding box center [565, 430] width 132 height 21
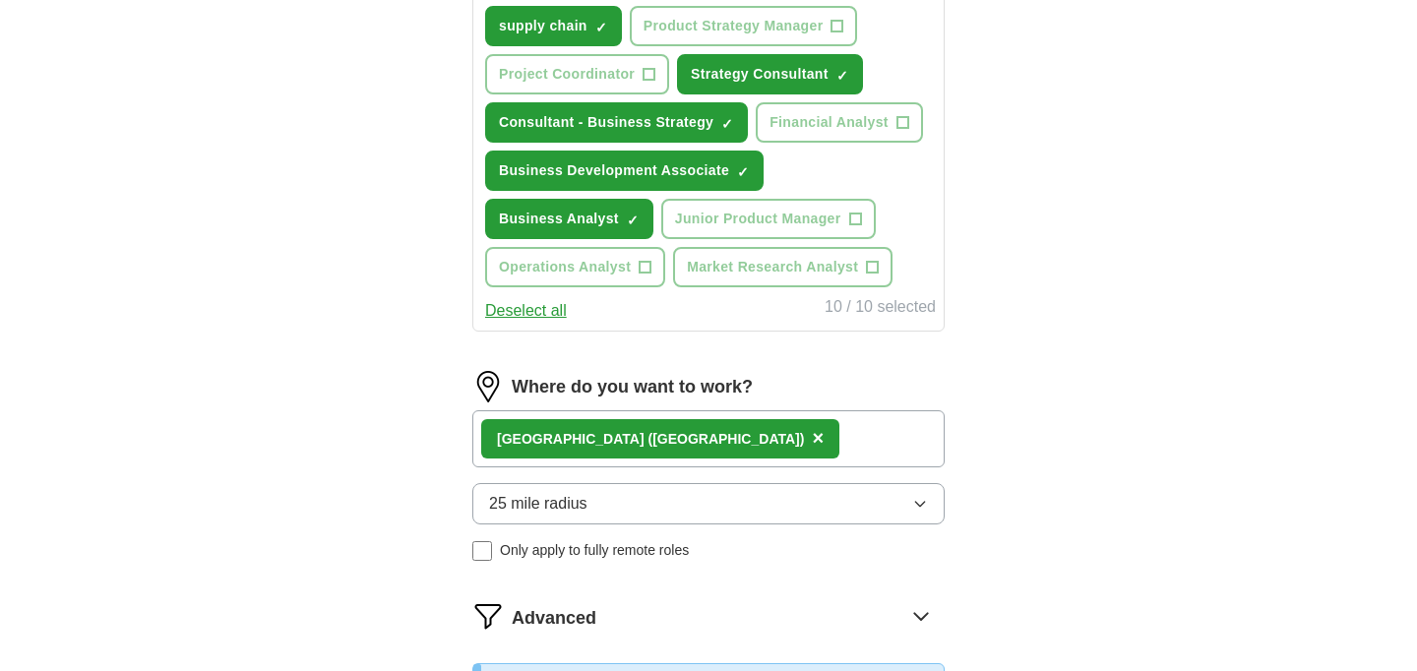
scroll to position [883, 0]
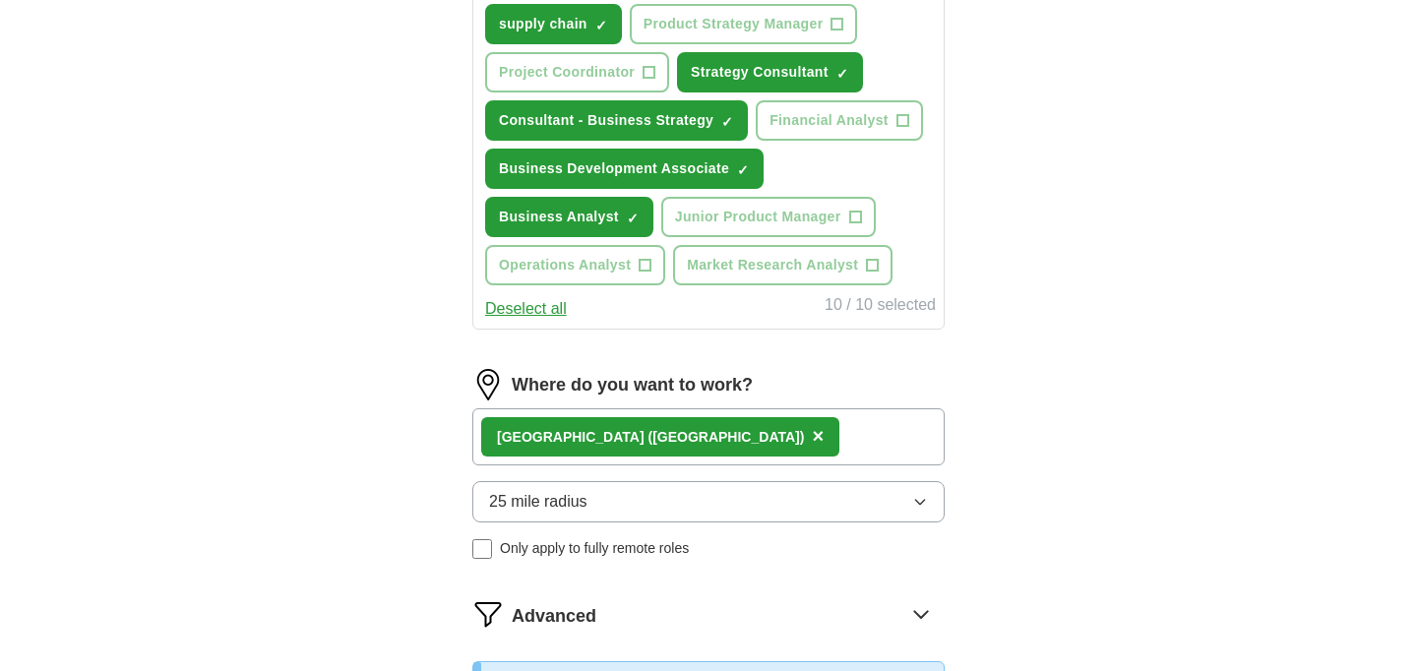
click at [612, 490] on button "25 mile radius" at bounding box center [708, 501] width 472 height 41
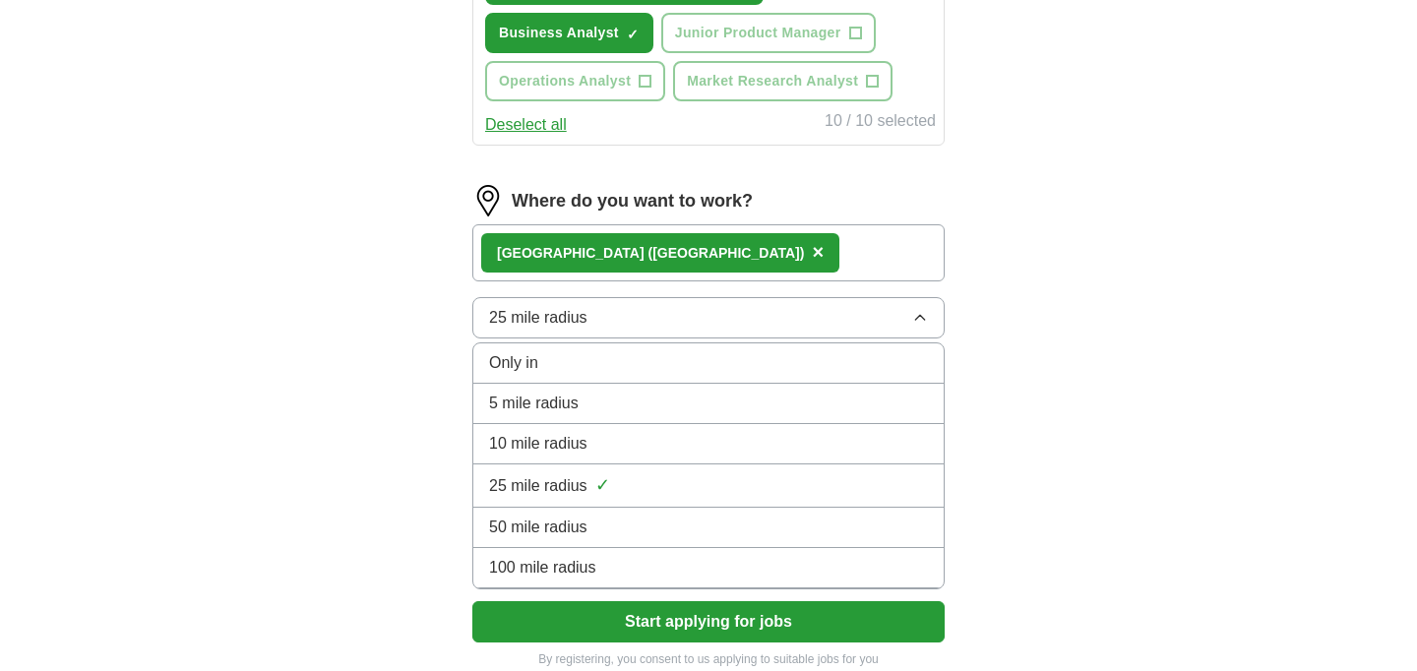
scroll to position [1066, 0]
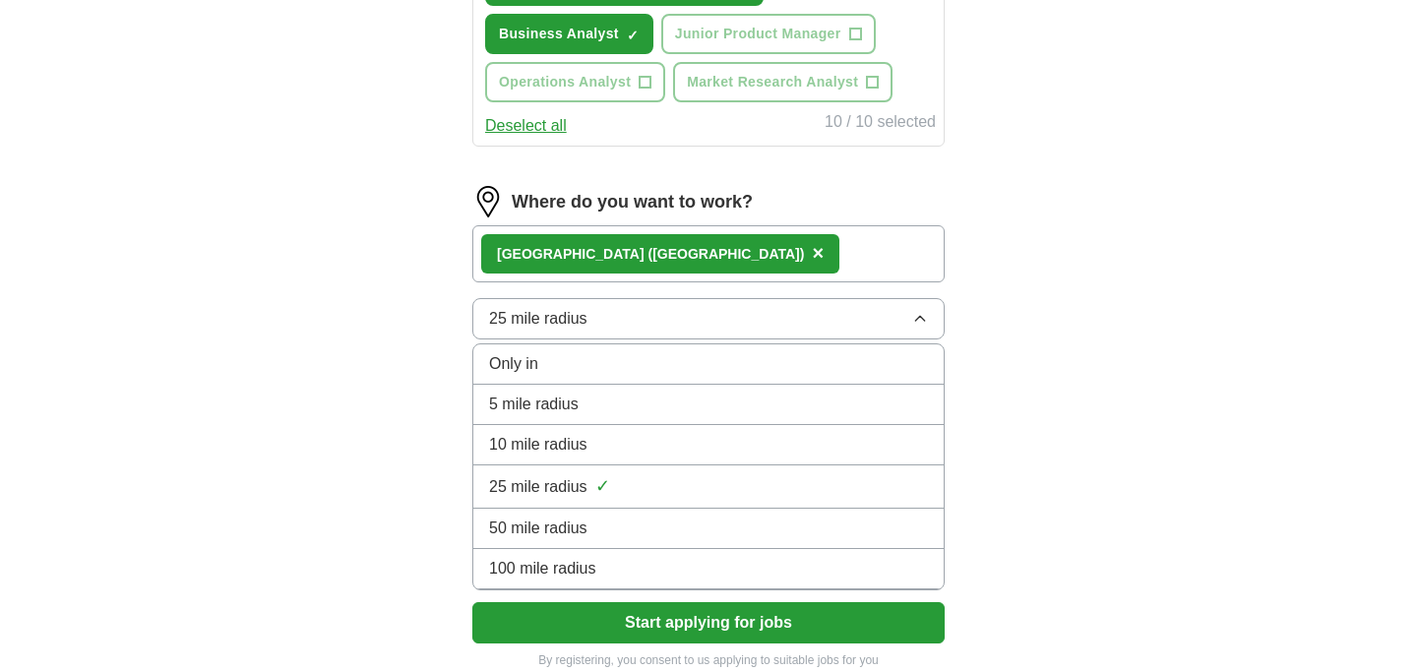
click at [690, 306] on button "25 mile radius" at bounding box center [708, 318] width 472 height 41
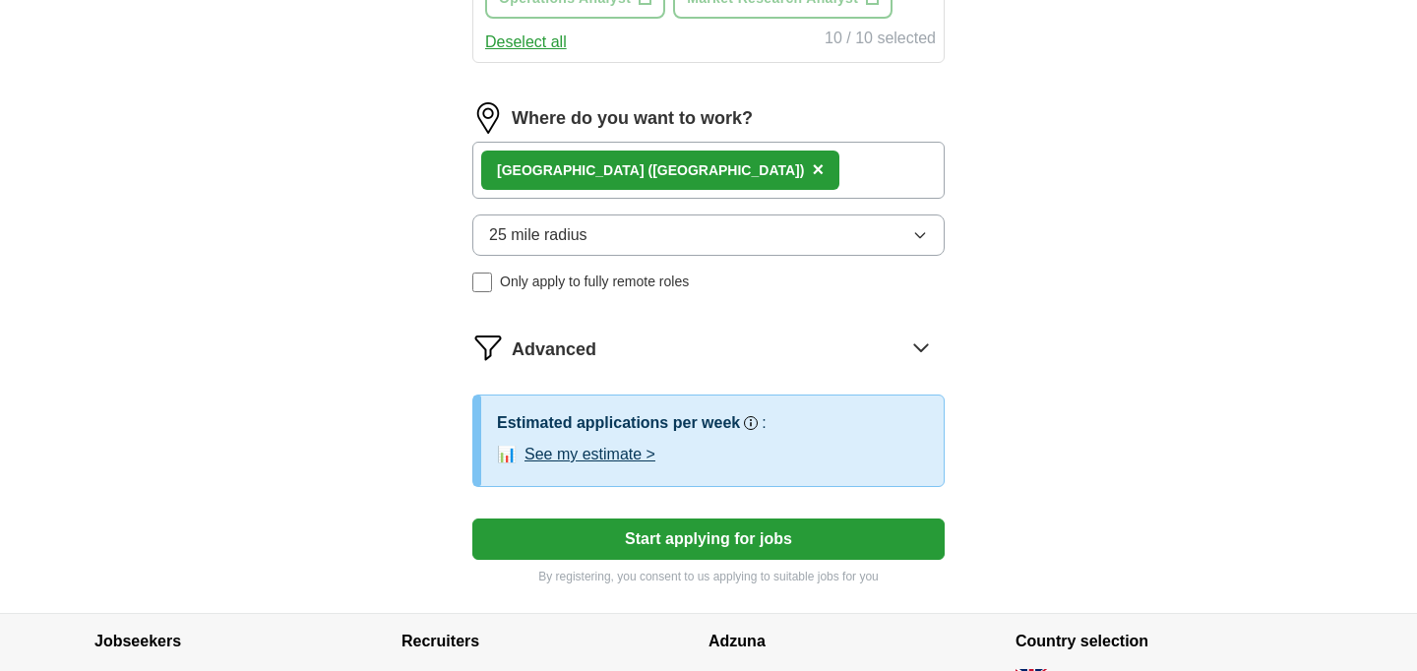
click at [601, 457] on button "See my estimate >" at bounding box center [590, 455] width 131 height 24
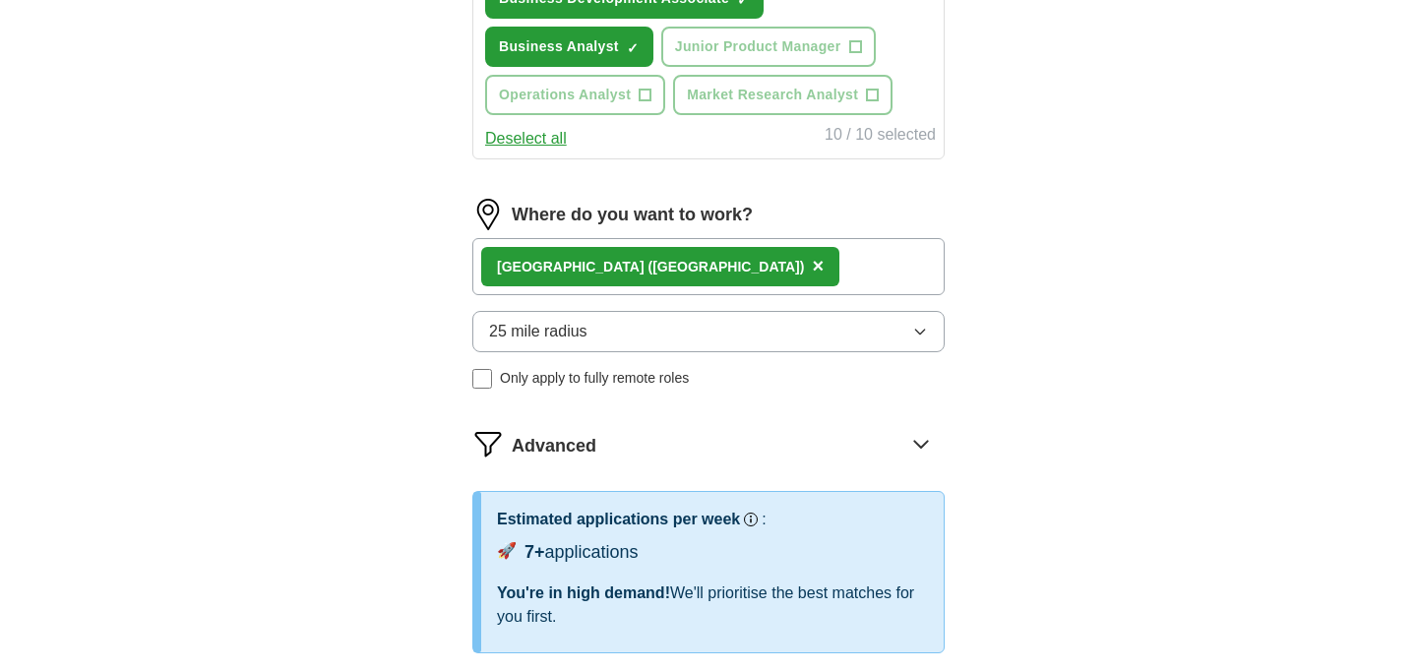
scroll to position [1064, 0]
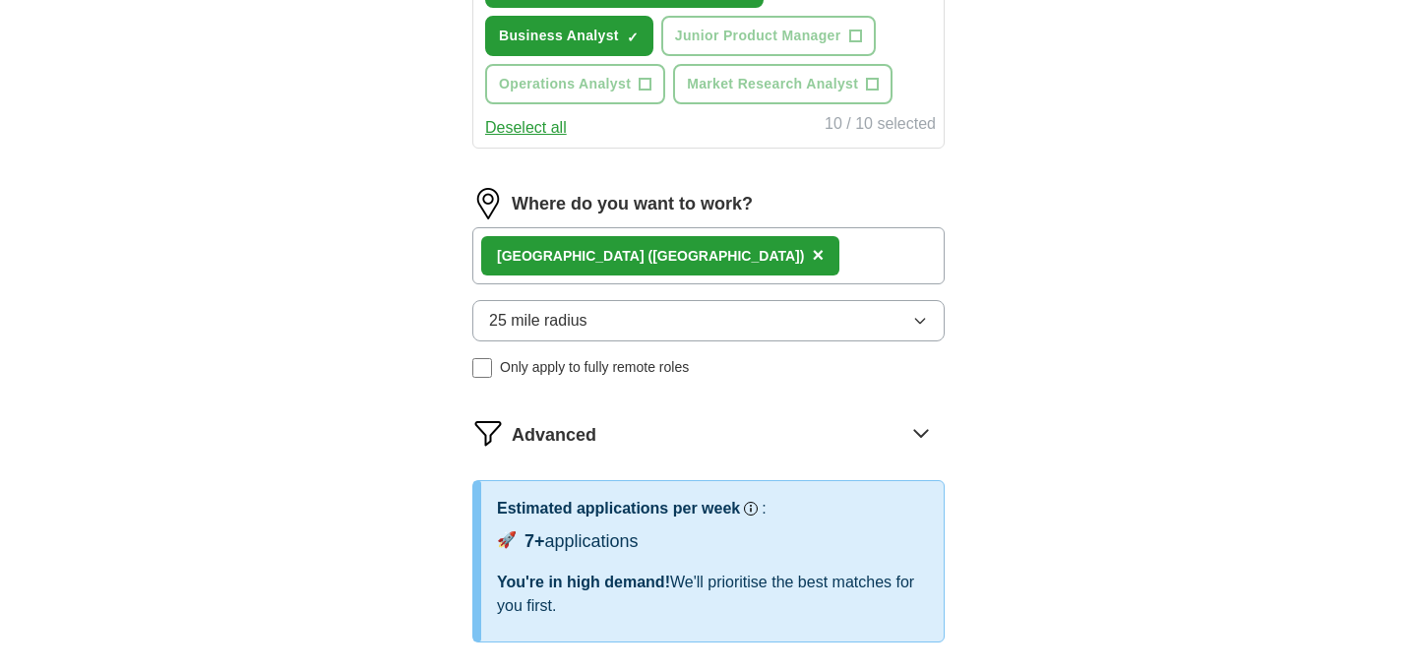
click at [906, 430] on icon at bounding box center [921, 432] width 31 height 31
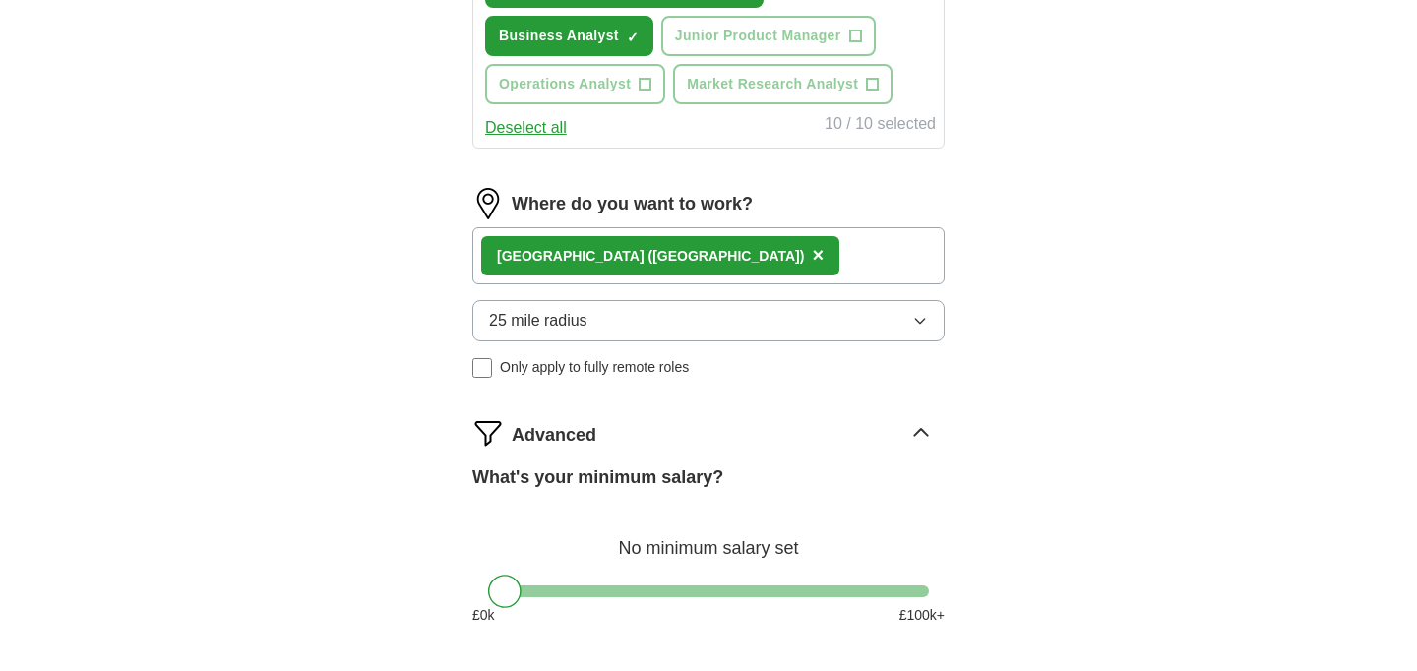
click at [906, 430] on icon at bounding box center [921, 432] width 31 height 31
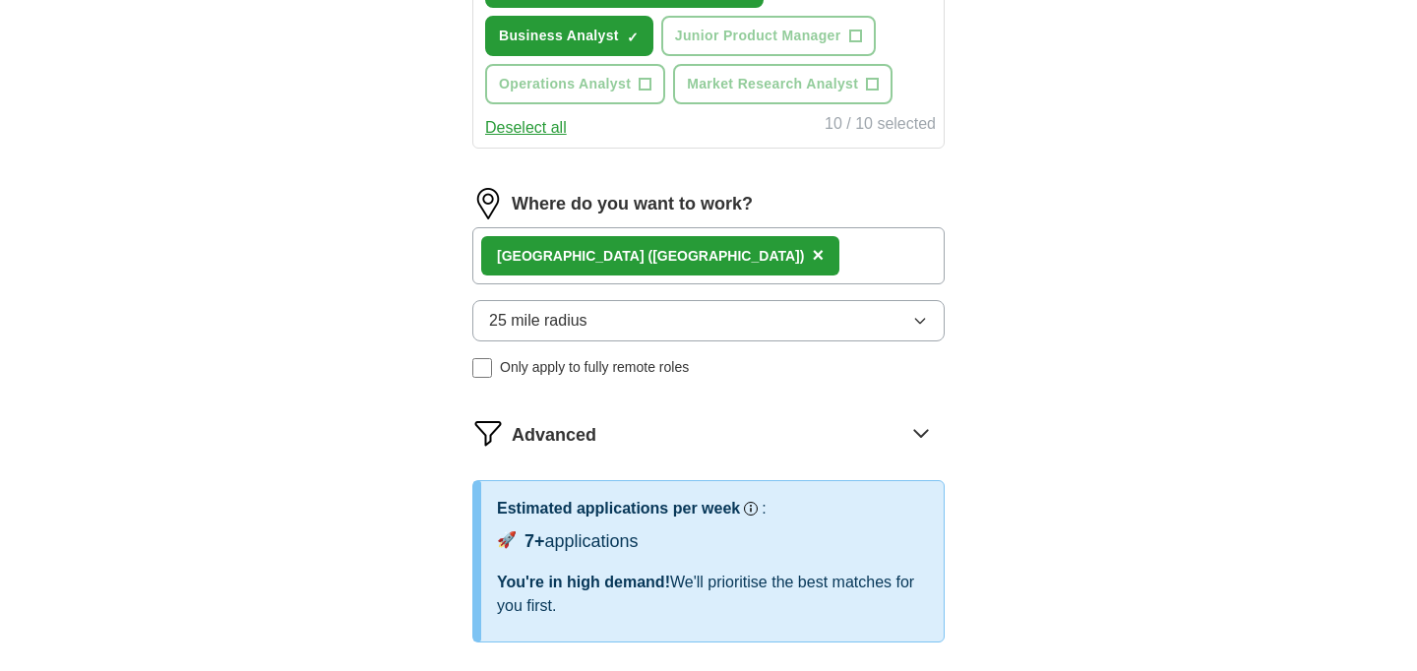
click at [906, 430] on icon at bounding box center [921, 432] width 31 height 31
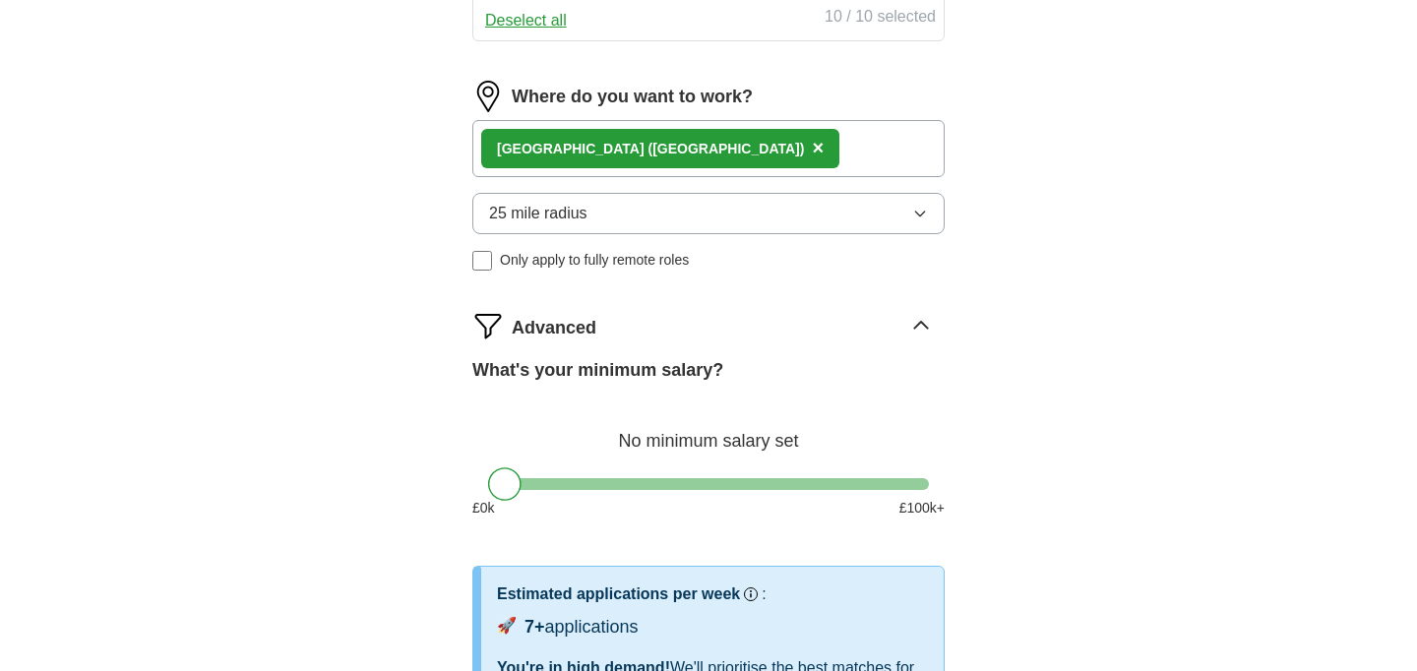
scroll to position [1173, 0]
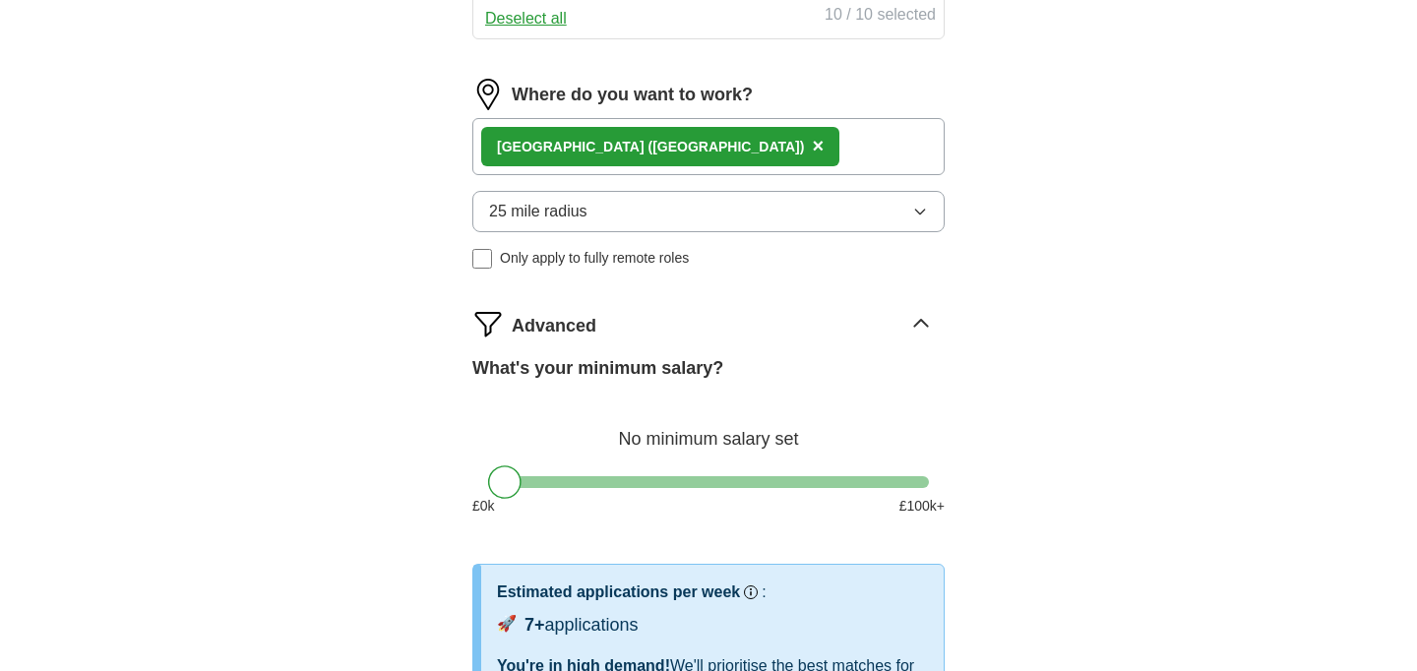
click at [924, 334] on icon at bounding box center [921, 323] width 31 height 31
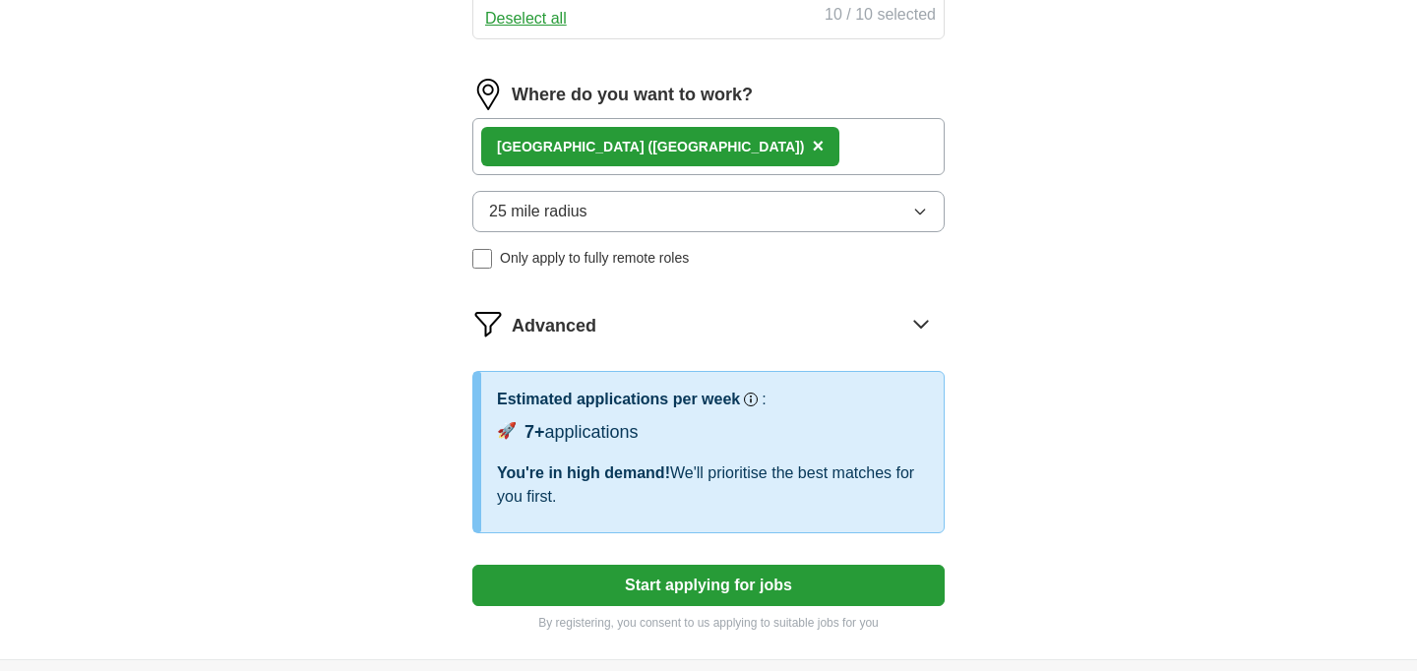
click at [924, 334] on icon at bounding box center [921, 323] width 31 height 31
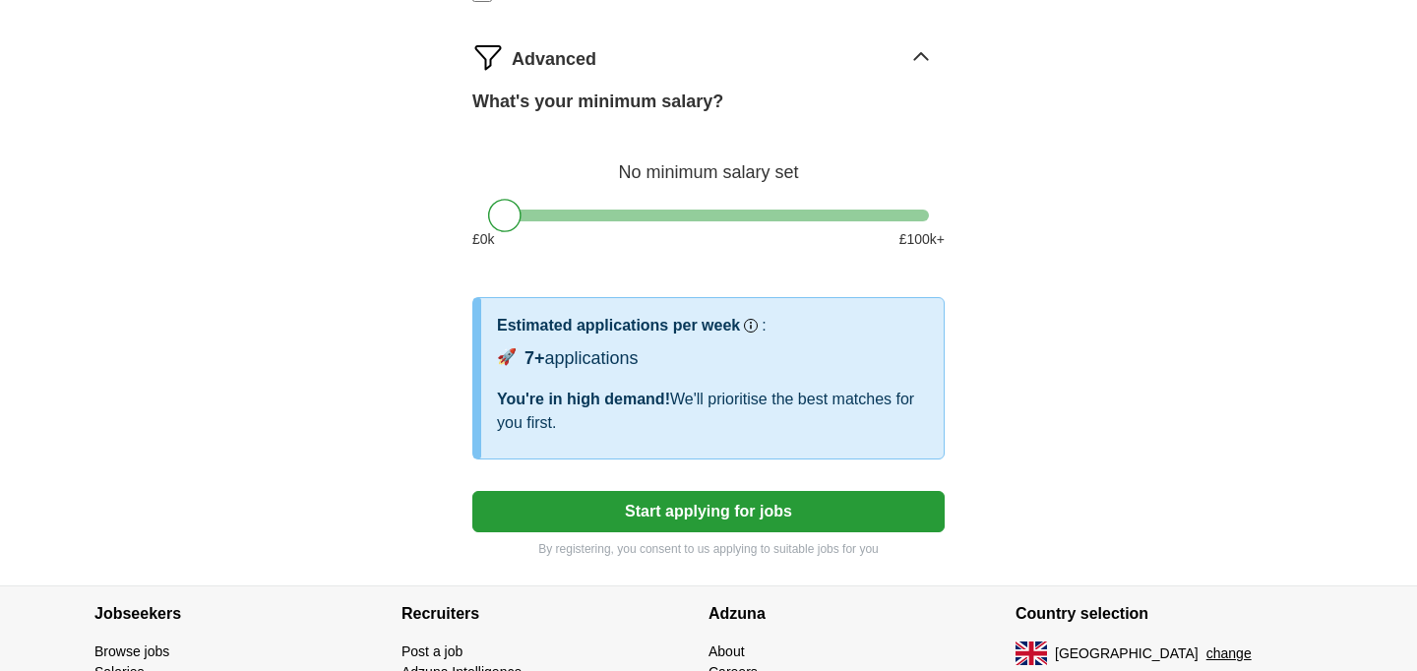
scroll to position [1574, 0]
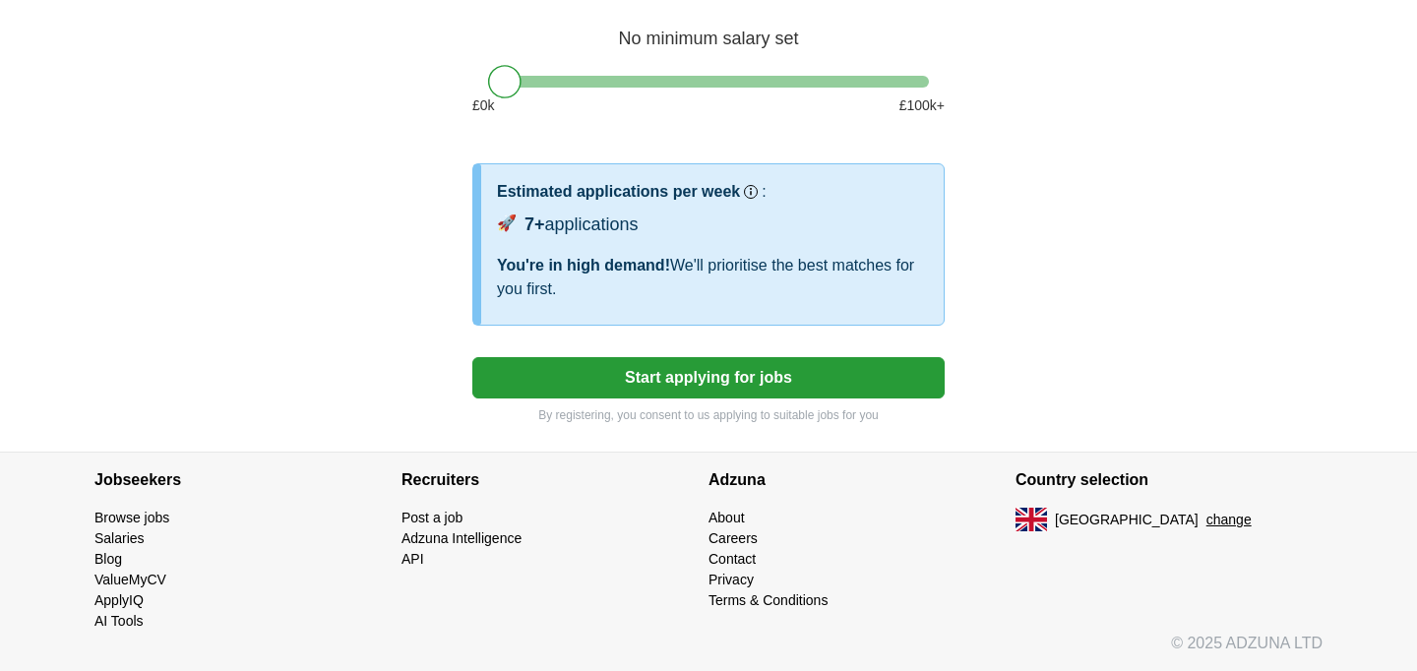
click at [800, 381] on button "Start applying for jobs" at bounding box center [708, 377] width 472 height 41
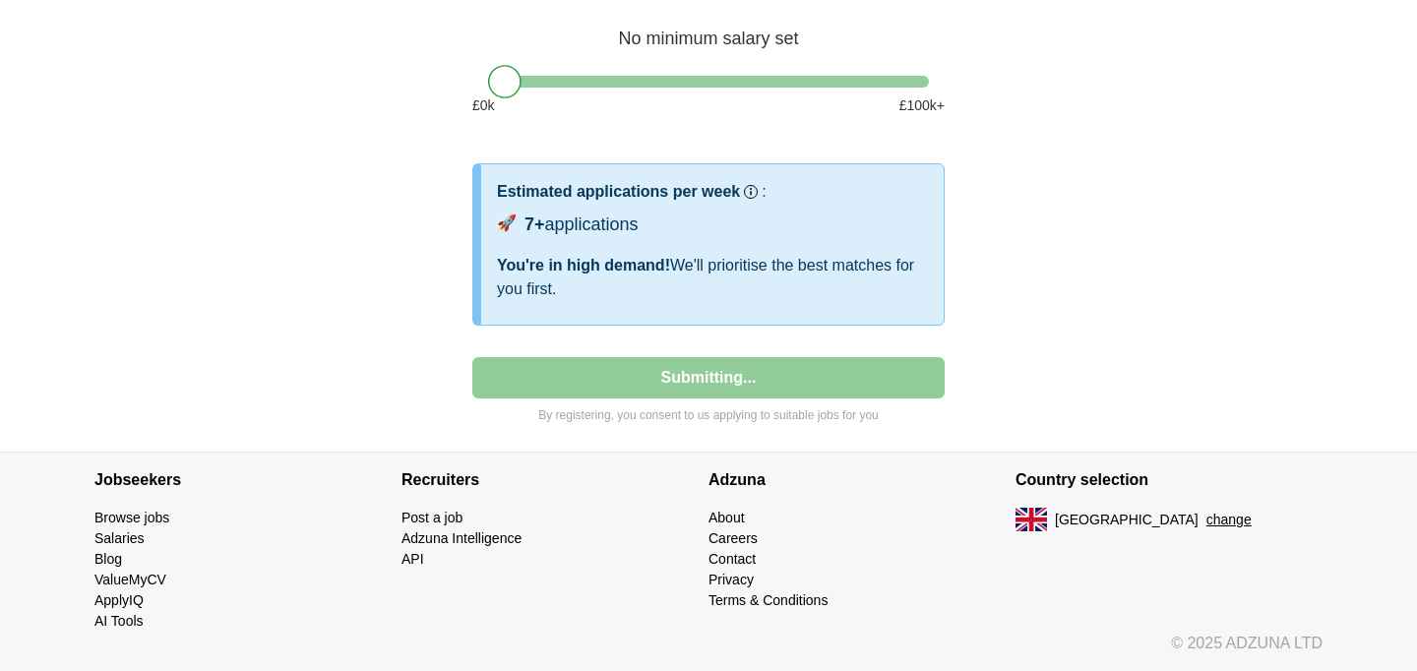
select select "**"
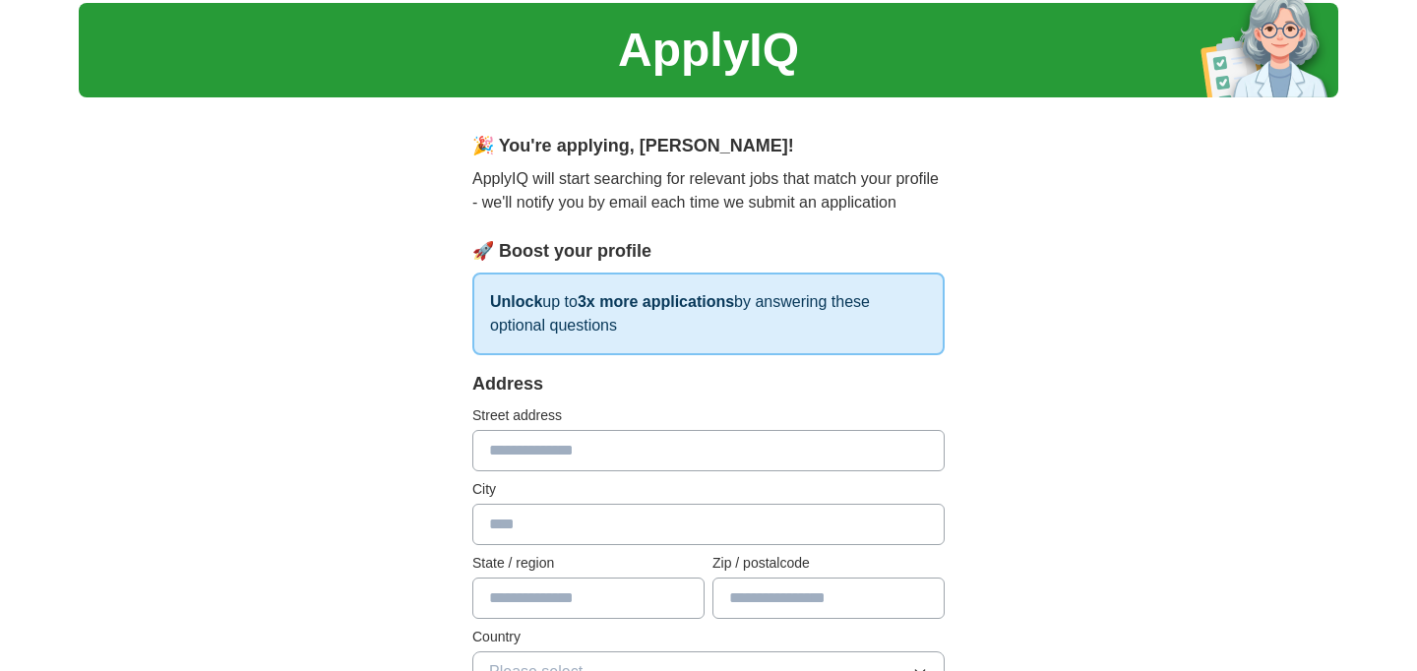
scroll to position [70, 0]
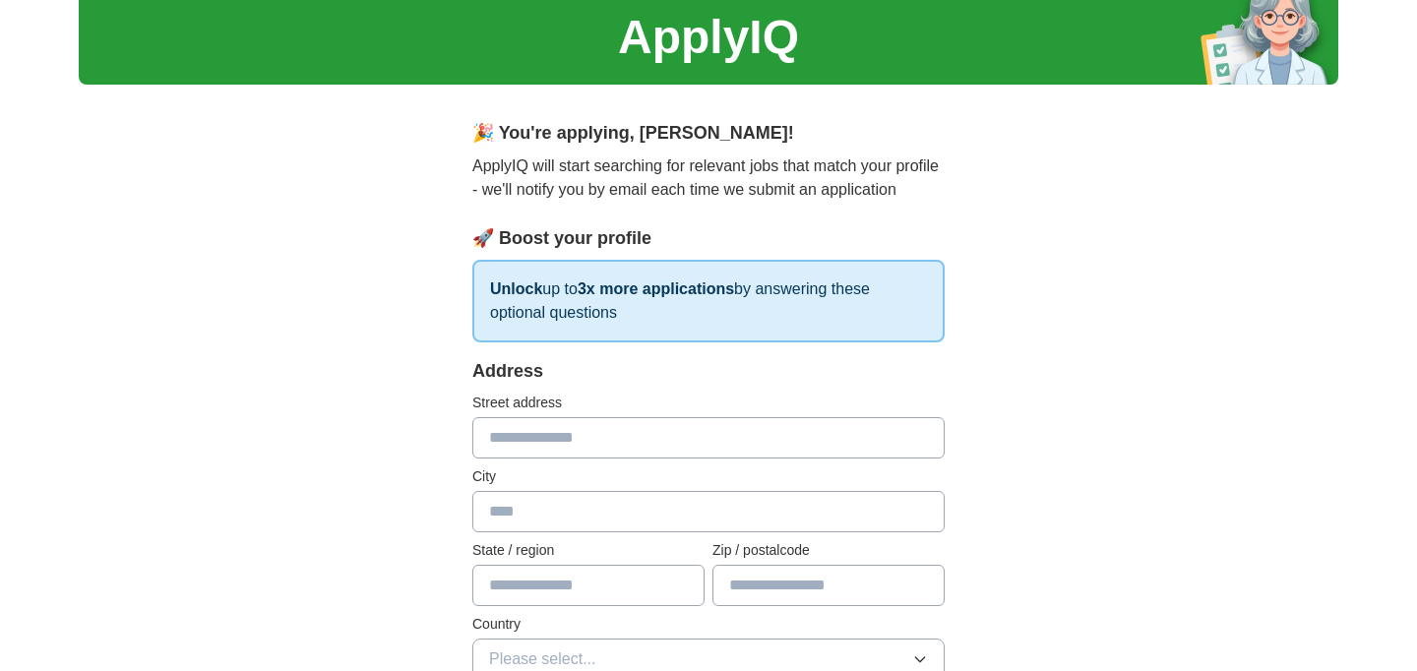
click at [607, 432] on input "text" at bounding box center [708, 437] width 472 height 41
type input "**********"
click at [600, 496] on input "text" at bounding box center [708, 511] width 472 height 41
type input "******"
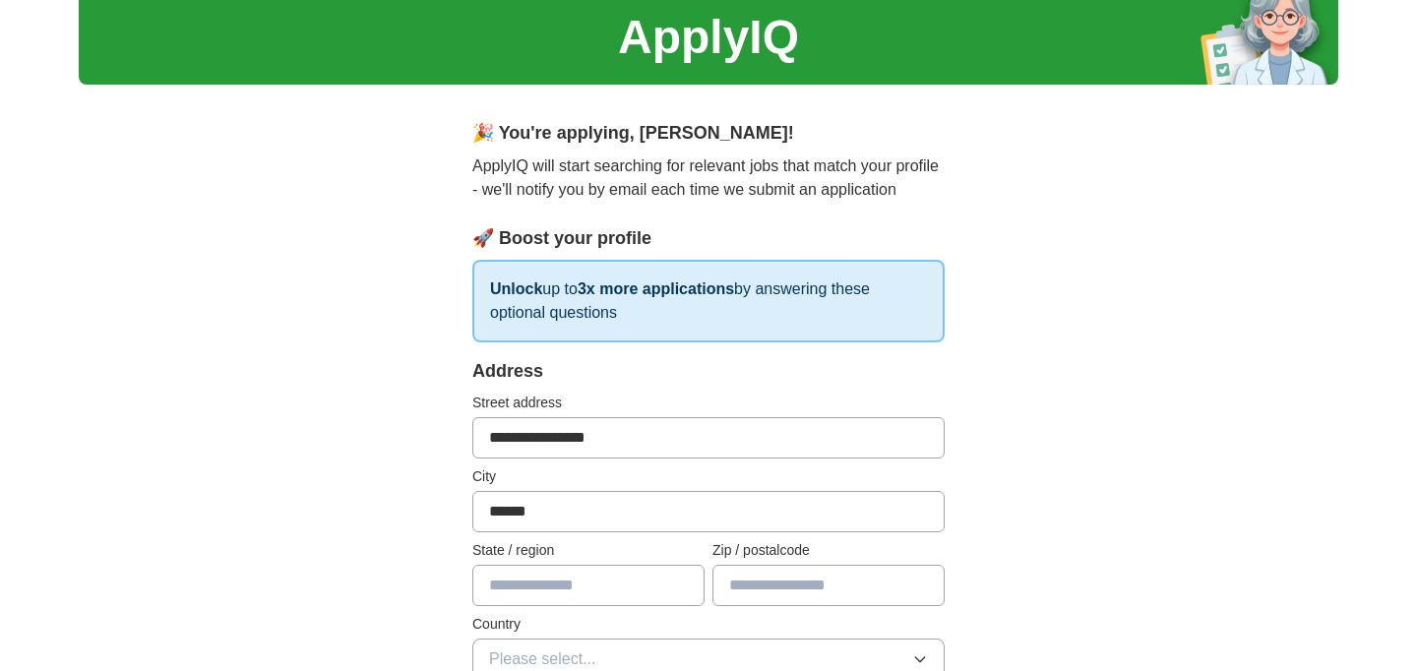
click at [516, 572] on input "text" at bounding box center [588, 585] width 232 height 41
type input "******"
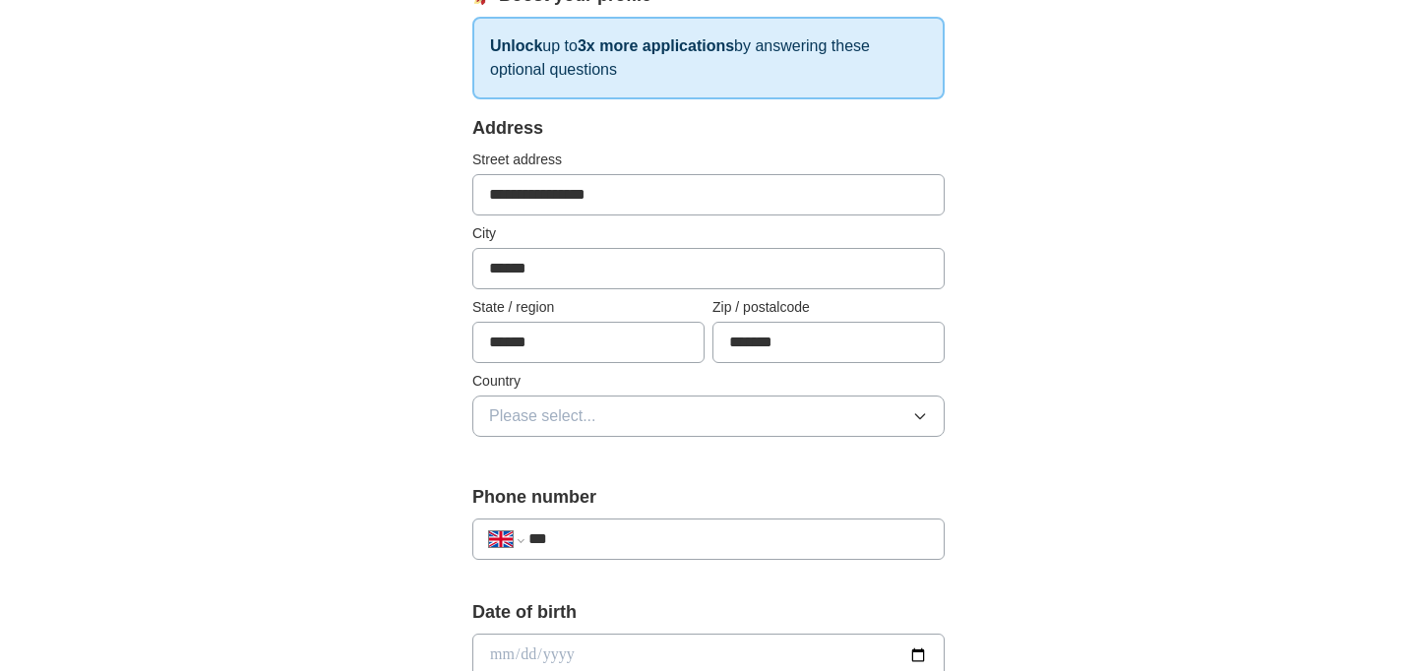
scroll to position [369, 0]
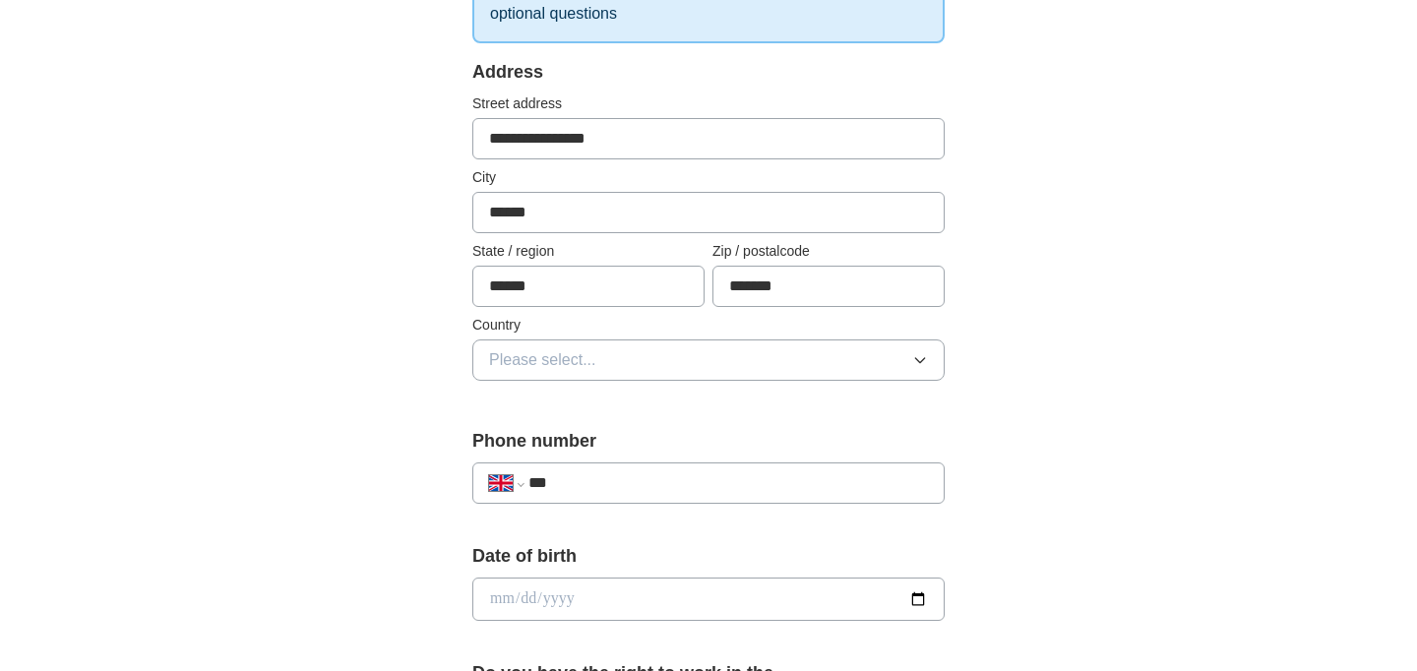
type input "*******"
click at [561, 375] on button "Please select..." at bounding box center [708, 360] width 472 height 41
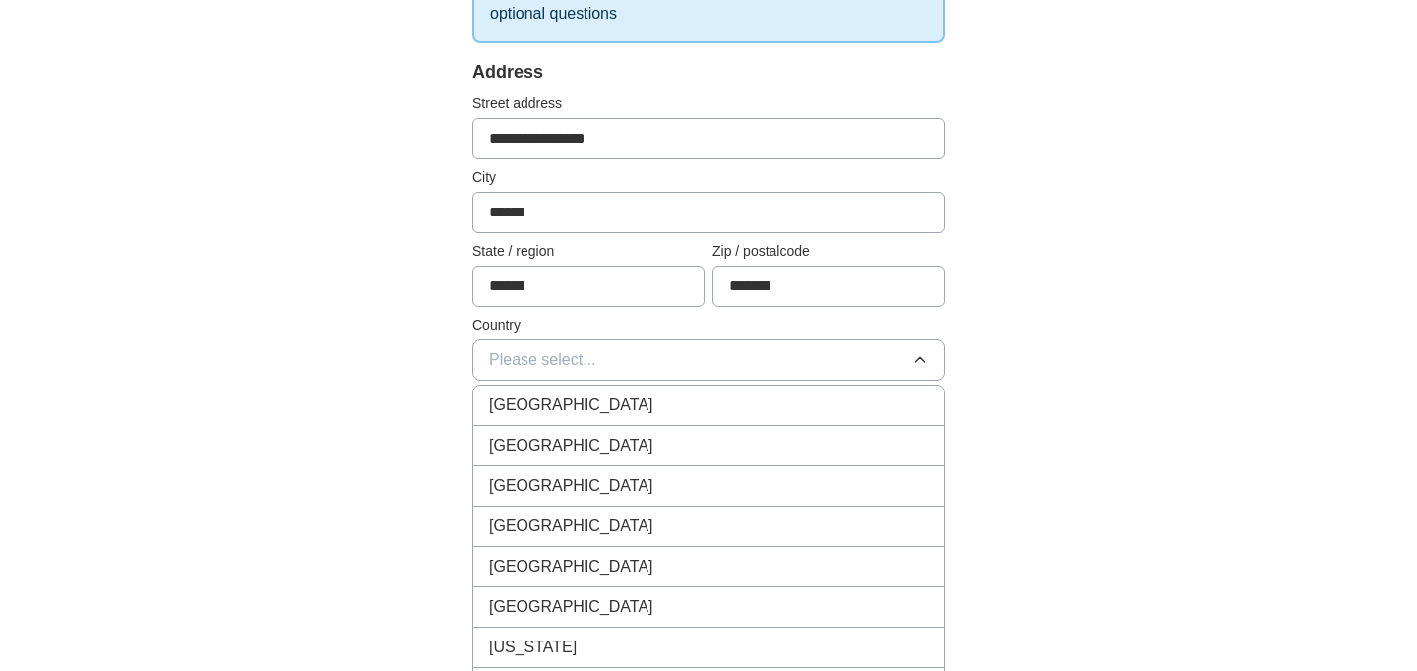
click at [562, 390] on li "[GEOGRAPHIC_DATA]" at bounding box center [708, 406] width 471 height 40
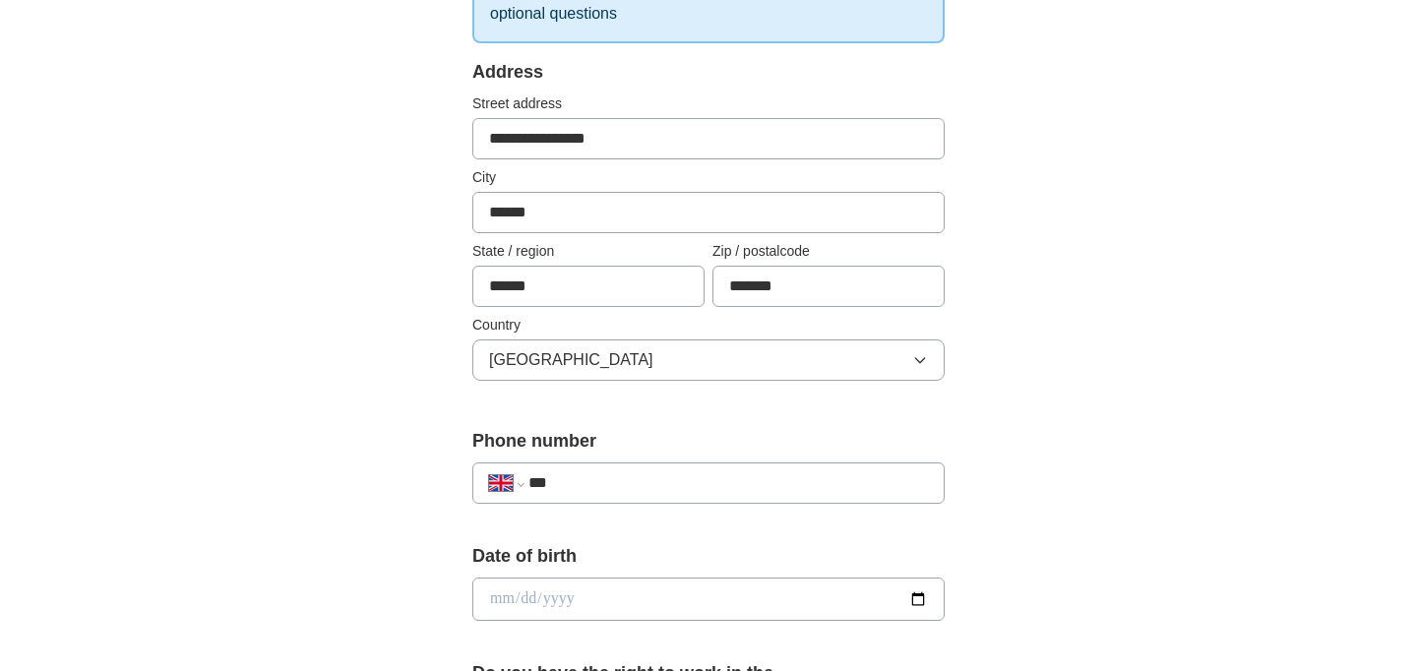
click at [603, 493] on input "***" at bounding box center [729, 483] width 400 height 24
type input "**********"
click at [593, 617] on input "date" at bounding box center [708, 599] width 472 height 43
click at [911, 591] on input "date" at bounding box center [708, 599] width 472 height 43
type input "**********"
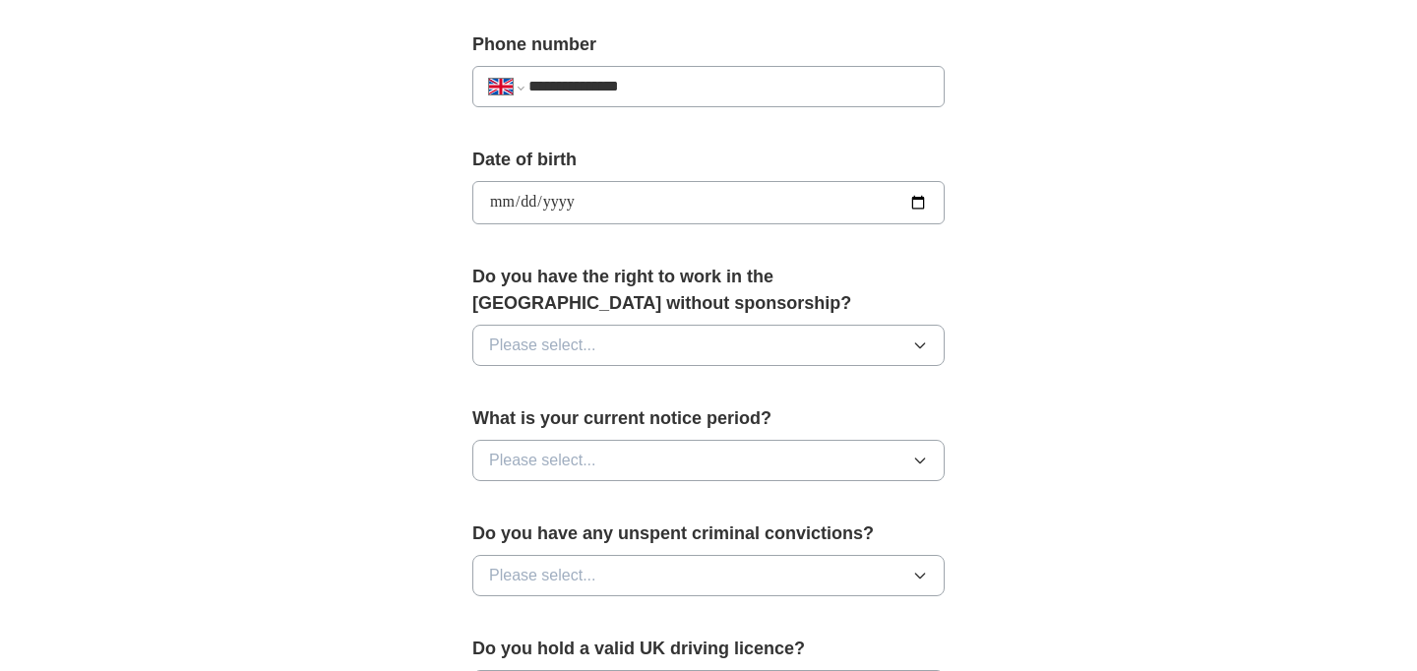
scroll to position [788, 0]
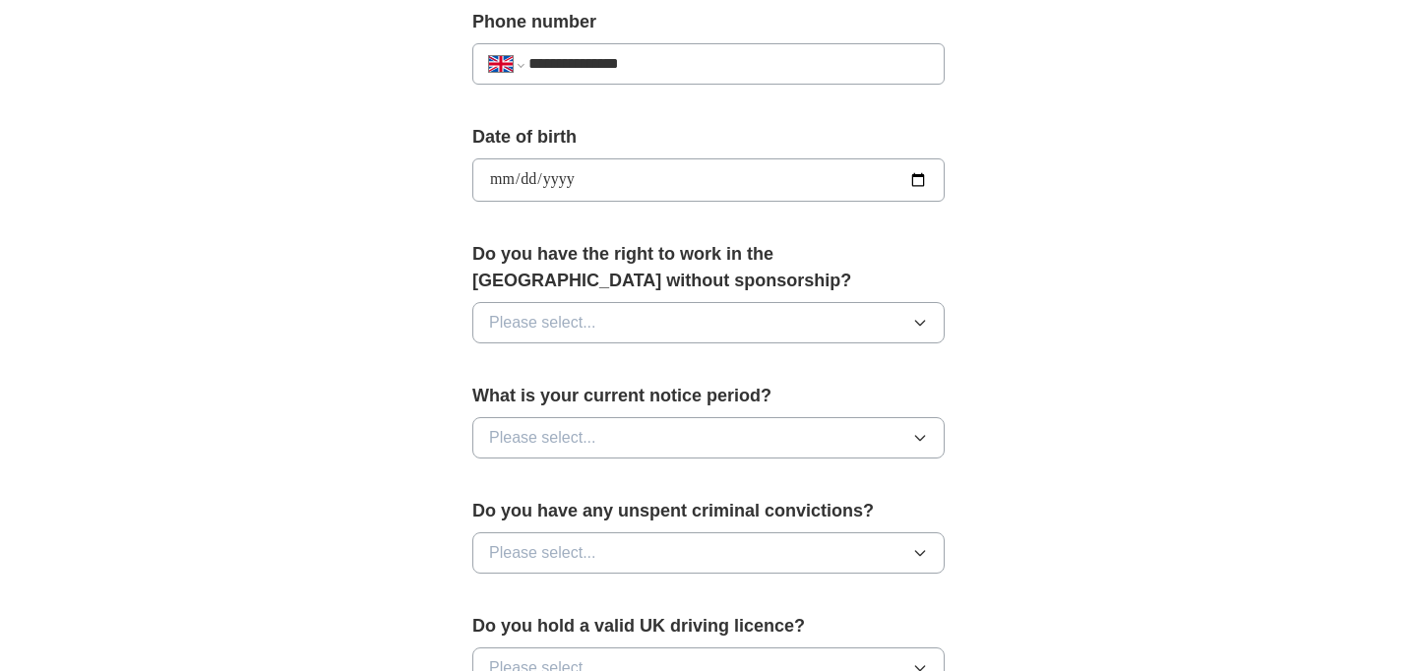
click at [577, 338] on button "Please select..." at bounding box center [708, 322] width 472 height 41
click at [578, 369] on div "Yes" at bounding box center [708, 368] width 439 height 24
click at [609, 434] on button "Please select..." at bounding box center [708, 437] width 472 height 41
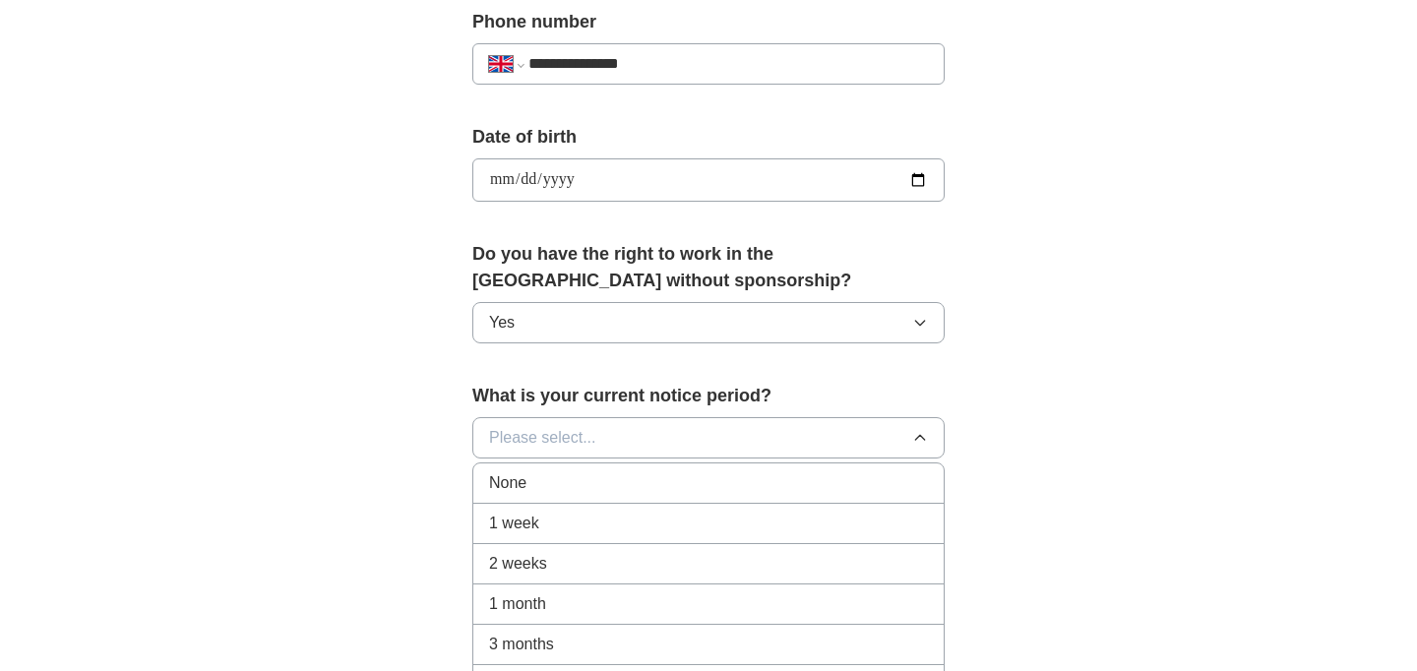
click at [582, 498] on li "None" at bounding box center [708, 484] width 471 height 40
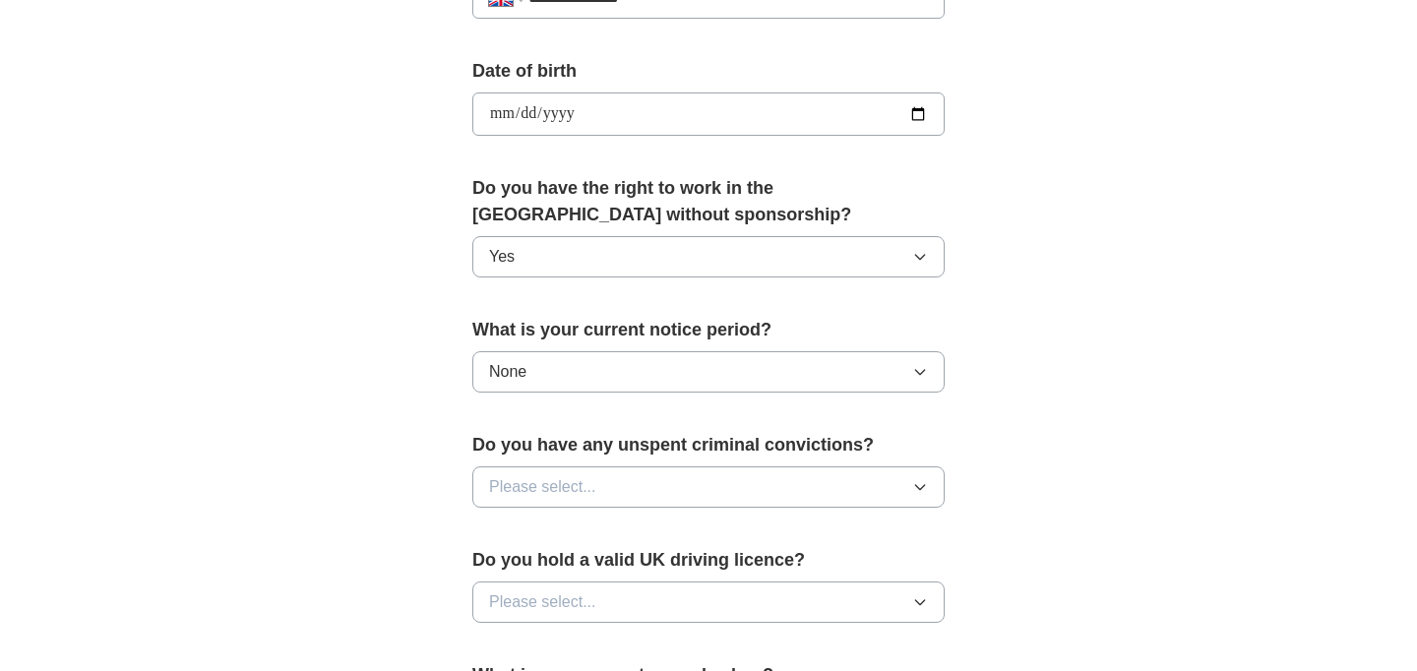
scroll to position [861, 0]
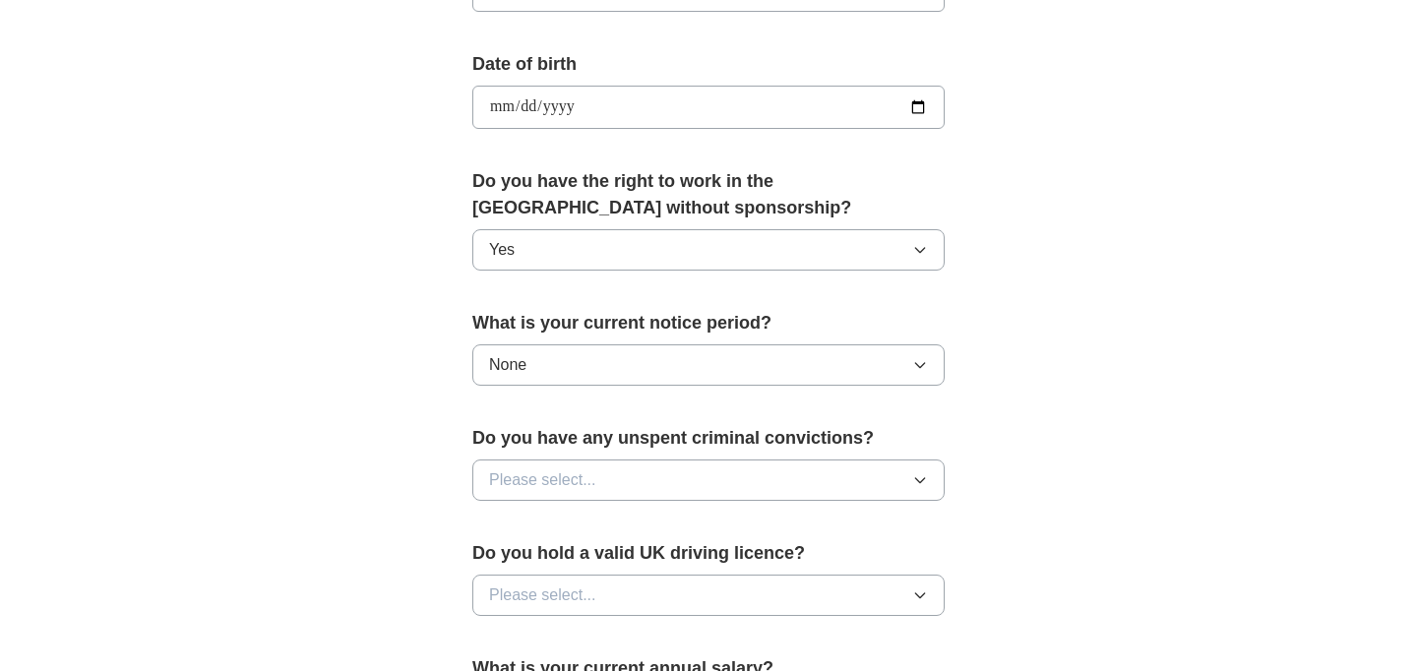
click at [586, 494] on button "Please select..." at bounding box center [708, 480] width 472 height 41
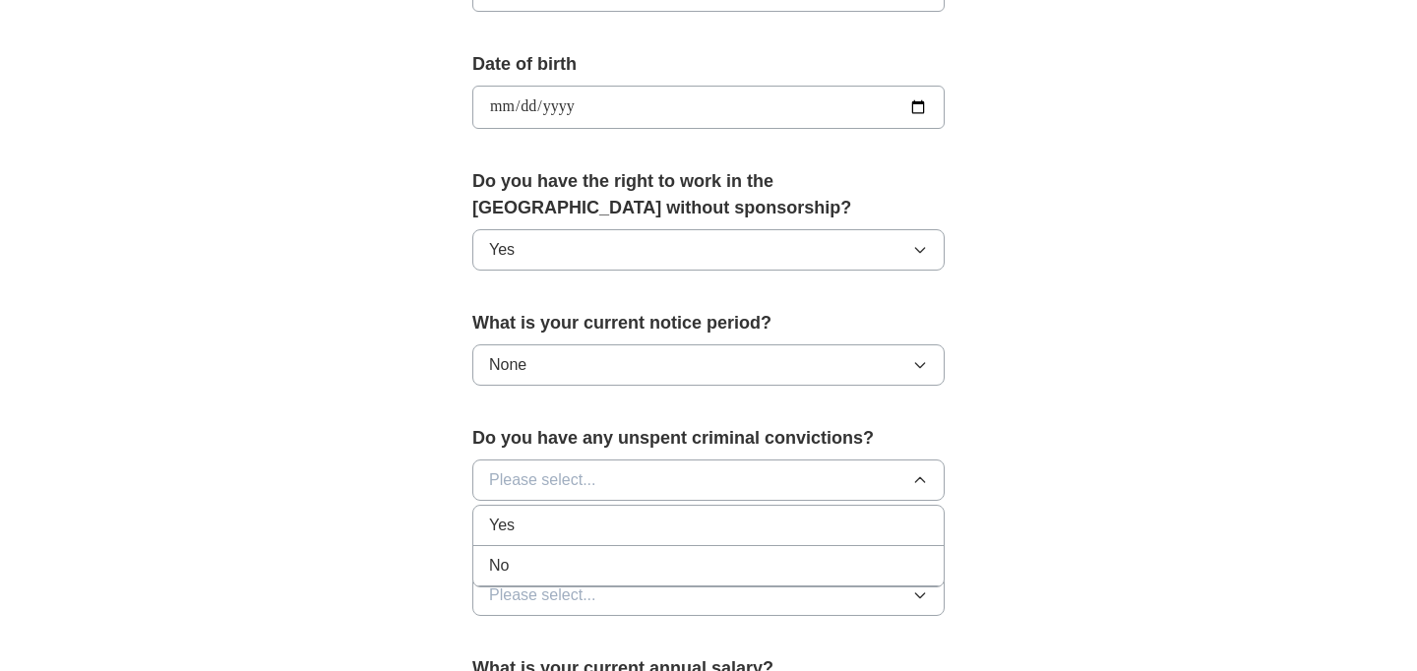
click at [571, 561] on div "No" at bounding box center [708, 566] width 439 height 24
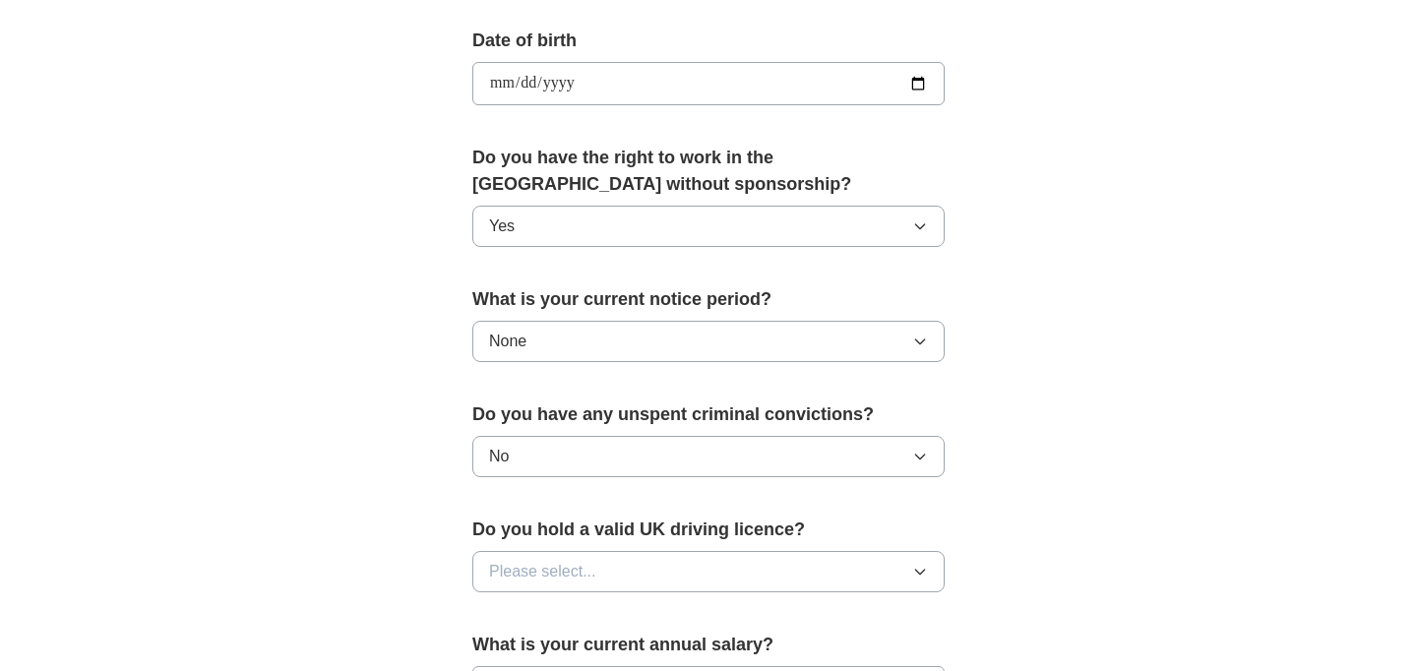
scroll to position [886, 0]
click at [597, 563] on button "Please select..." at bounding box center [708, 570] width 472 height 41
click at [572, 646] on div "No" at bounding box center [708, 657] width 439 height 24
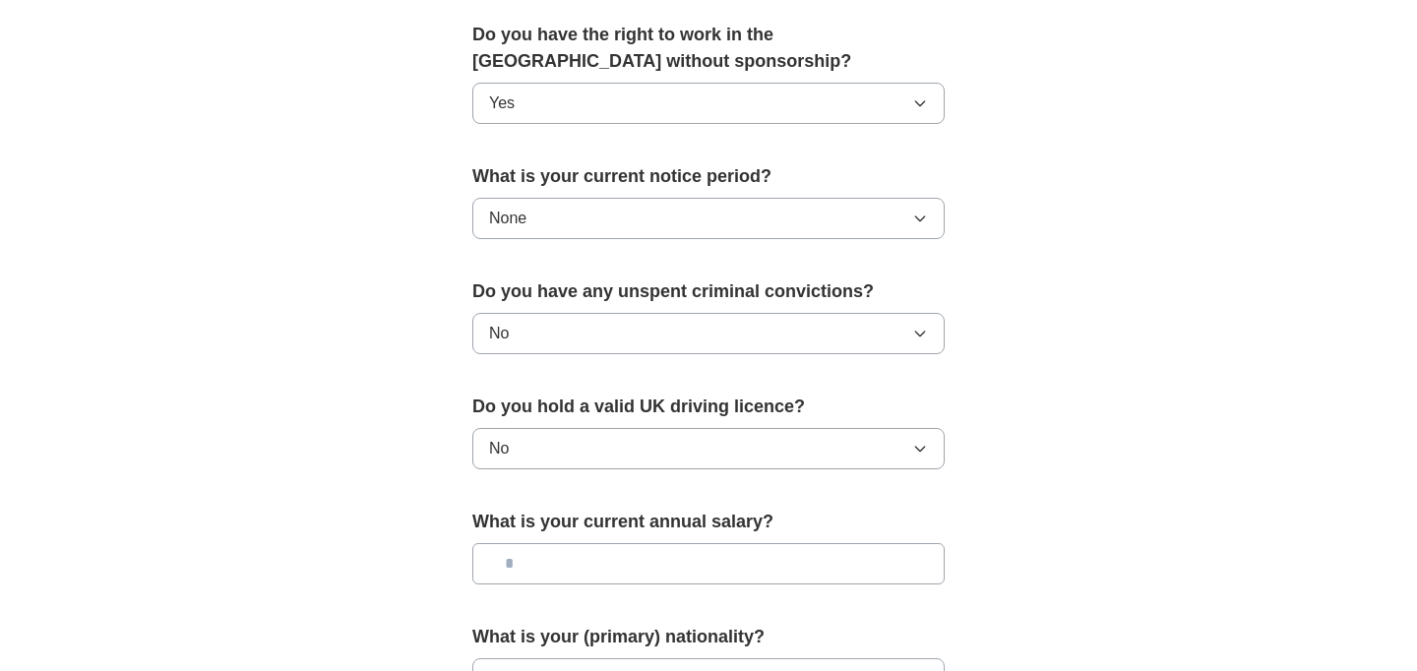
scroll to position [1044, 0]
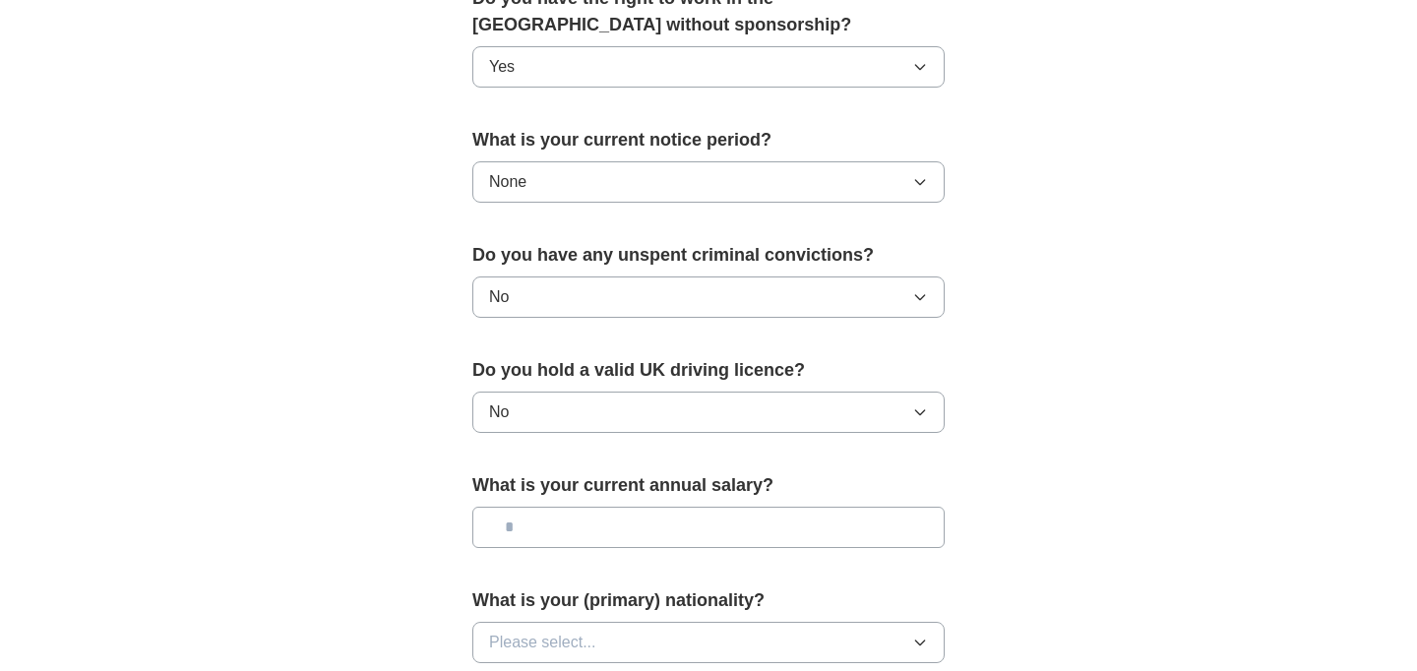
click at [587, 533] on input "text" at bounding box center [708, 527] width 472 height 41
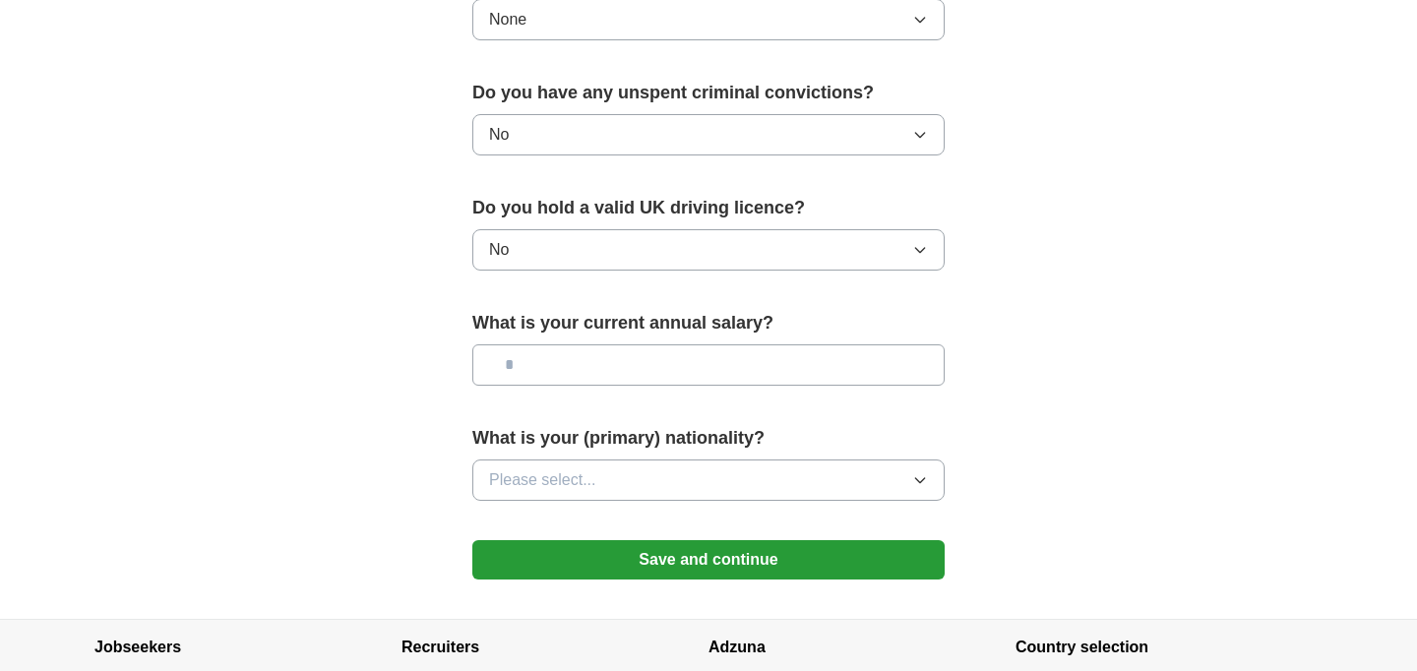
click at [594, 493] on button "Please select..." at bounding box center [708, 480] width 472 height 41
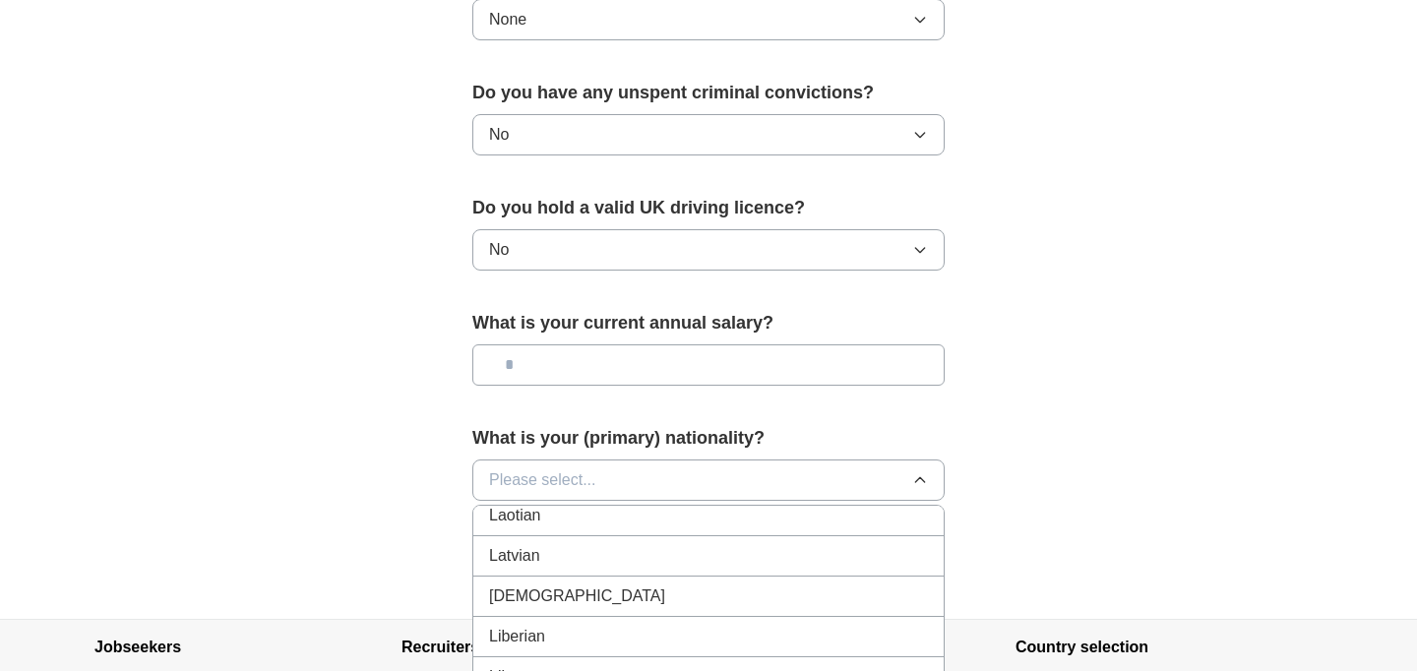
scroll to position [3888, 0]
click at [570, 599] on div "[DEMOGRAPHIC_DATA]" at bounding box center [708, 593] width 439 height 24
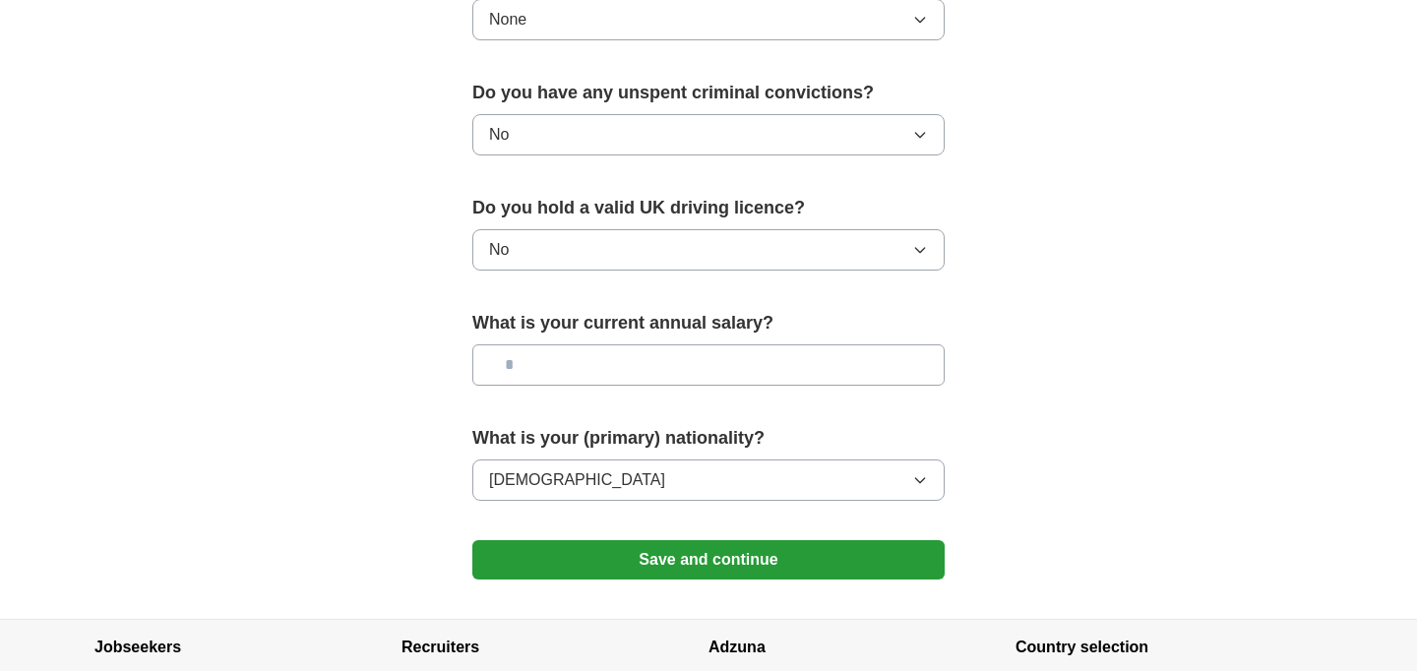
click at [774, 565] on button "Save and continue" at bounding box center [708, 559] width 472 height 39
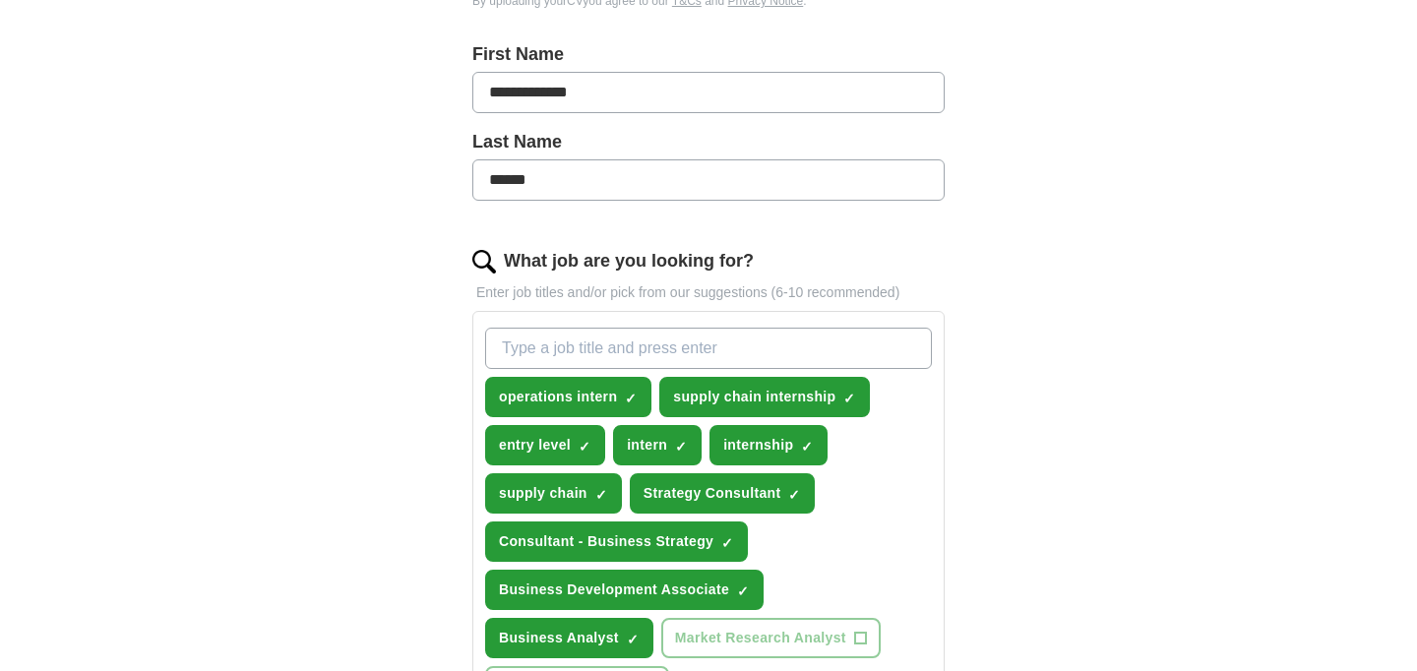
scroll to position [422, 0]
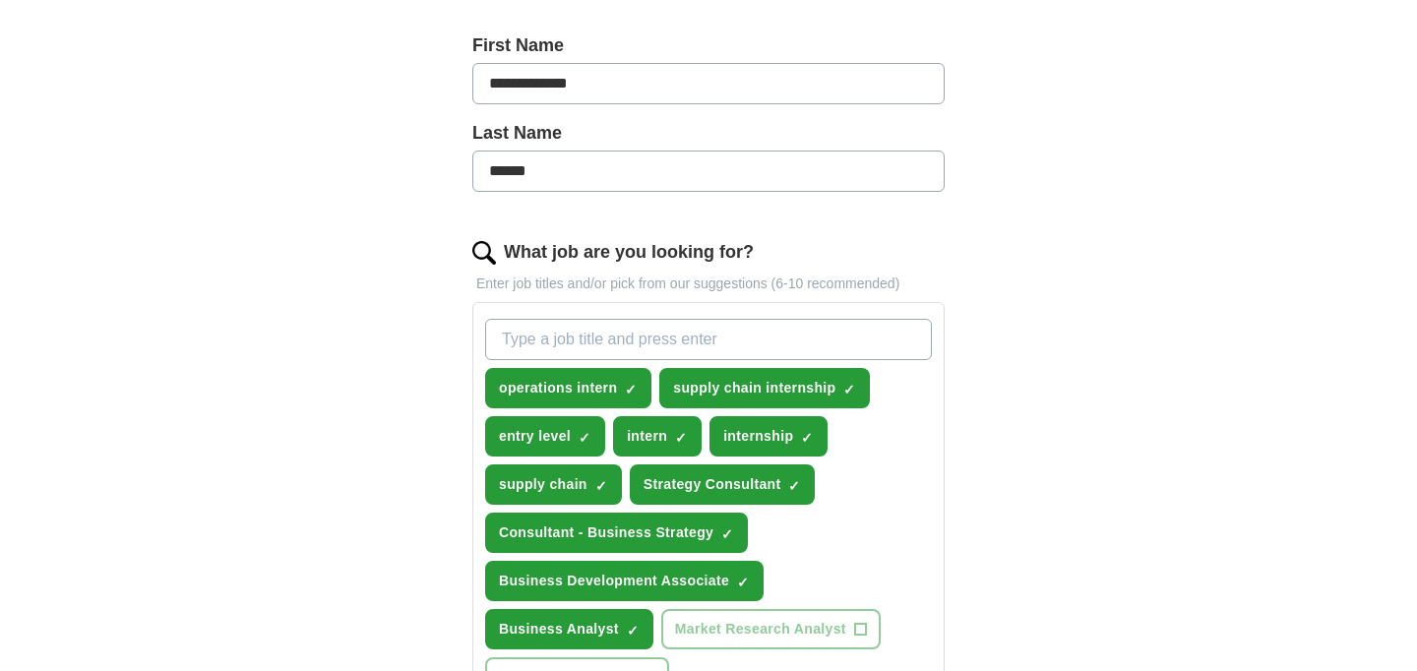
click at [625, 345] on input "What job are you looking for?" at bounding box center [708, 339] width 447 height 41
type input "business analyst internship"
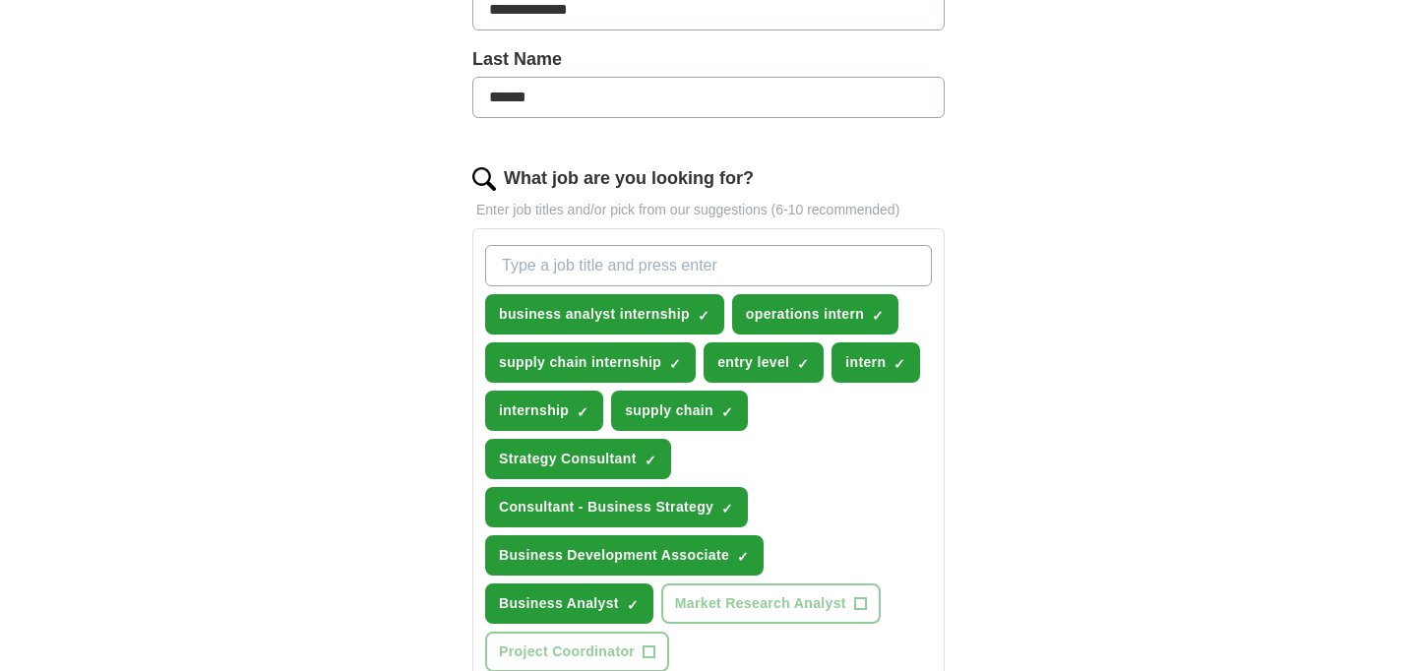
scroll to position [503, 0]
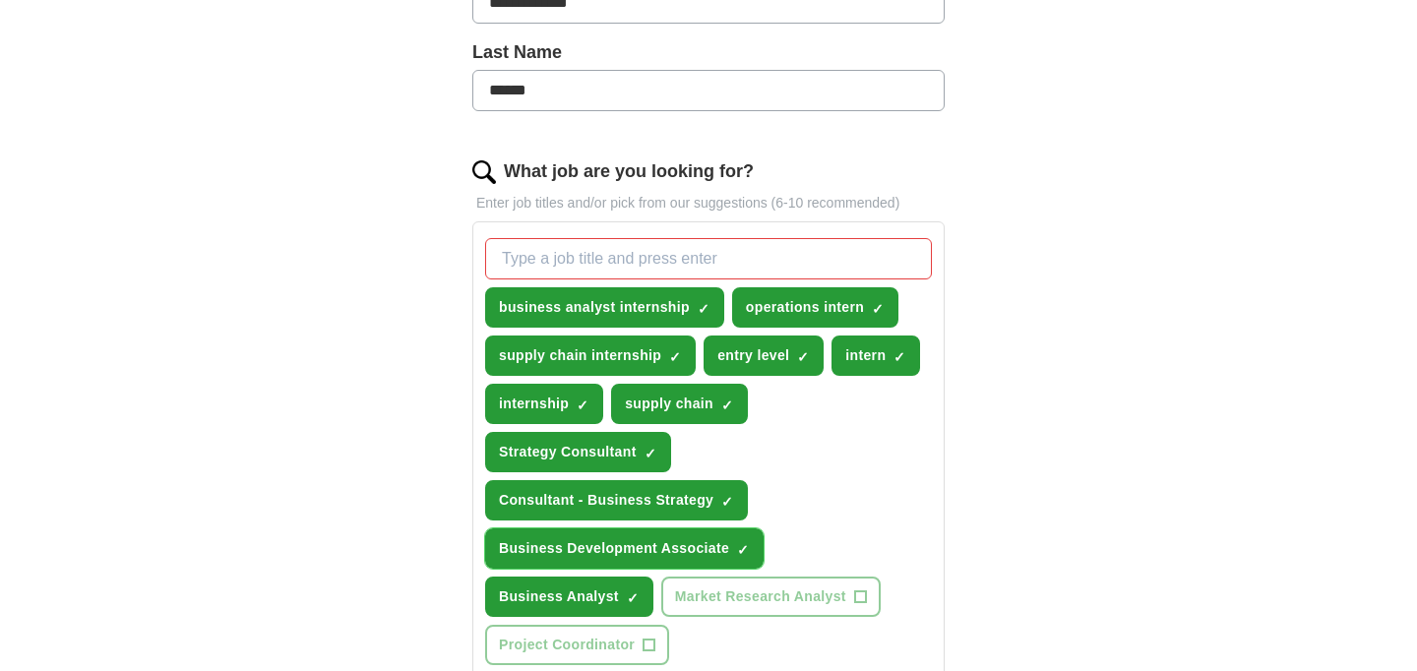
click at [664, 552] on span "Business Development Associate" at bounding box center [614, 548] width 230 height 21
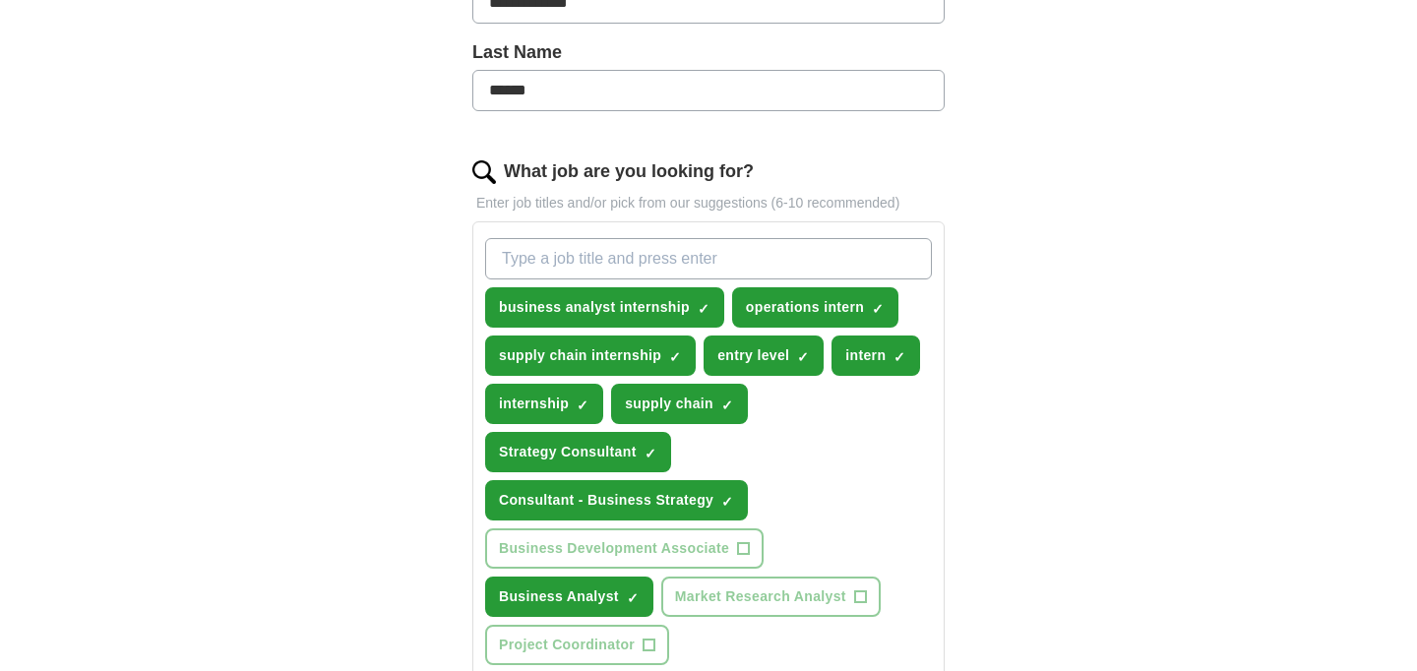
click at [617, 254] on input "What job are you looking for?" at bounding box center [708, 258] width 447 height 41
click at [847, 362] on span "intern" at bounding box center [866, 355] width 40 height 21
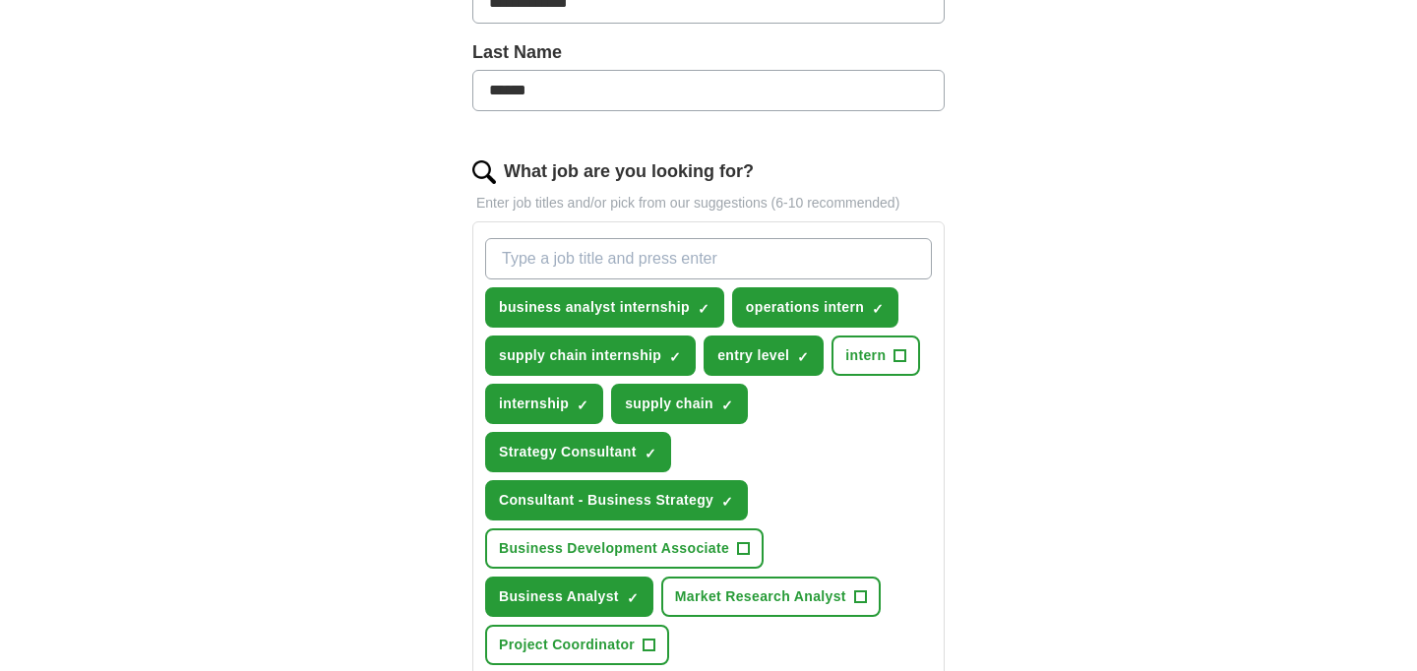
click at [611, 268] on input "What job are you looking for?" at bounding box center [708, 258] width 447 height 41
click at [558, 261] on input "strategy" at bounding box center [708, 258] width 447 height 41
click at [539, 260] on input "strategy" at bounding box center [708, 258] width 447 height 41
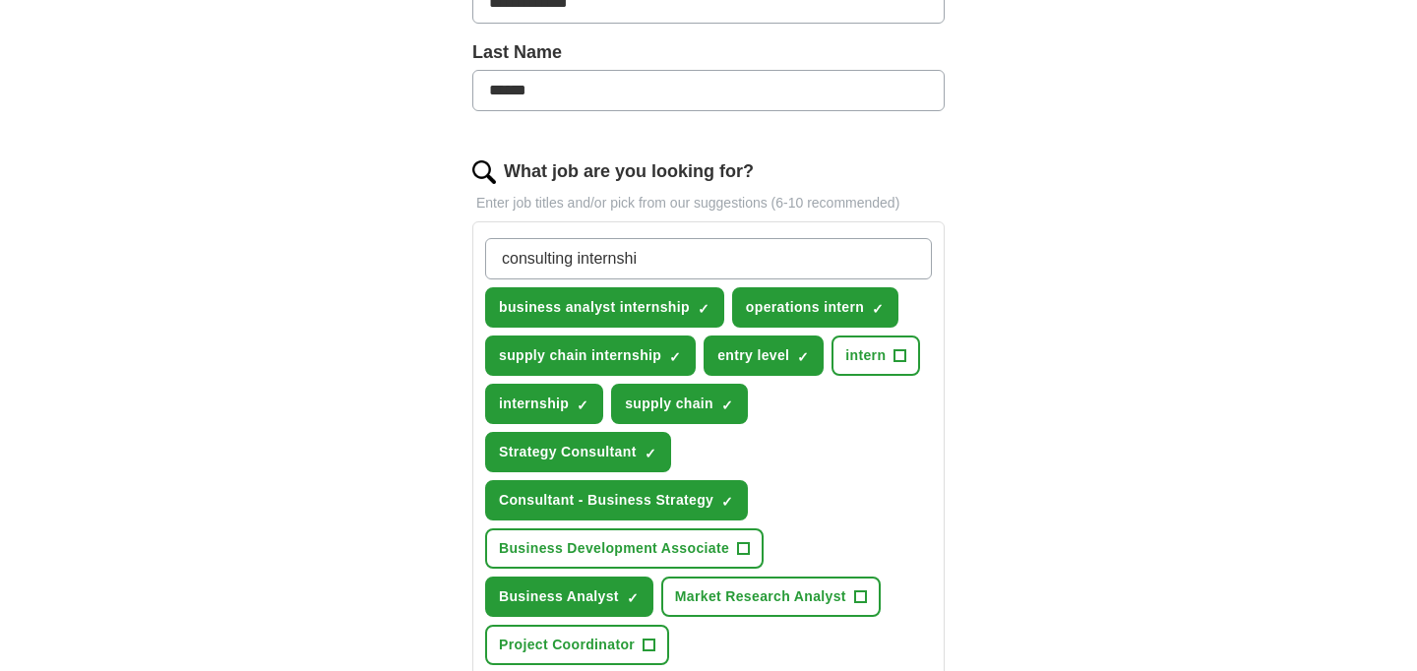
type input "consulting internship"
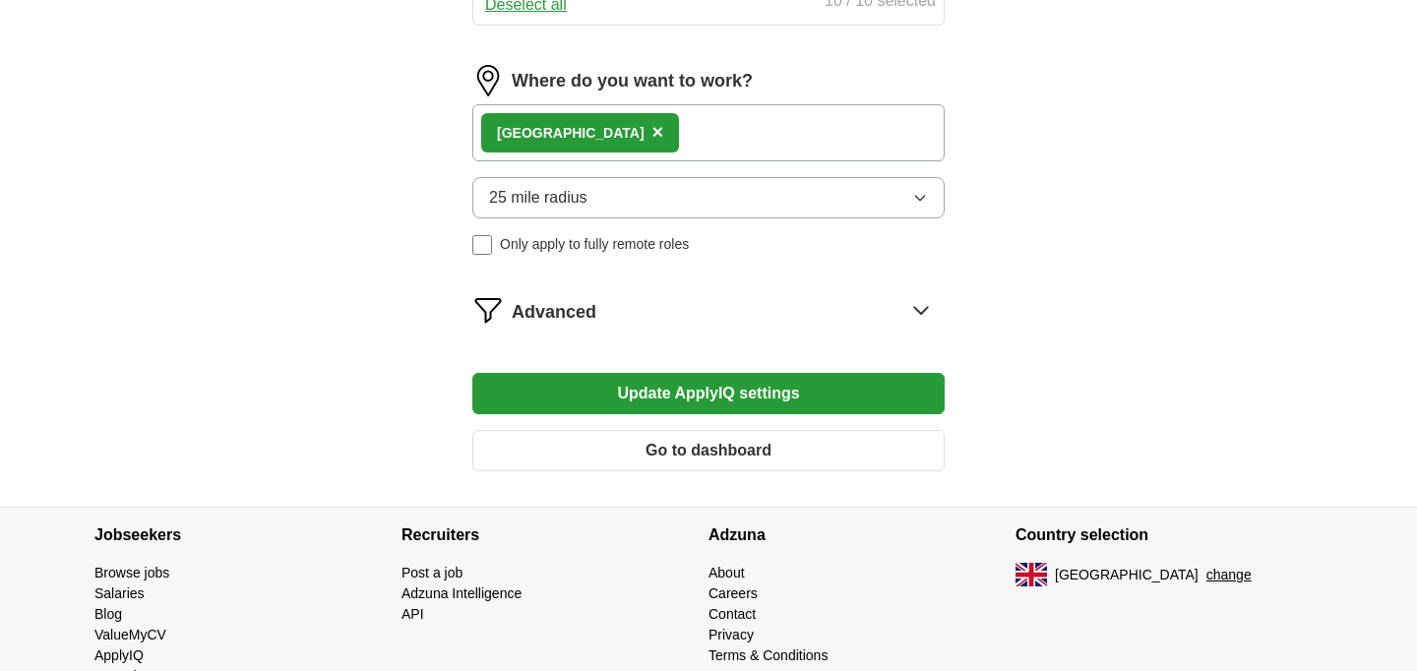
scroll to position [1242, 0]
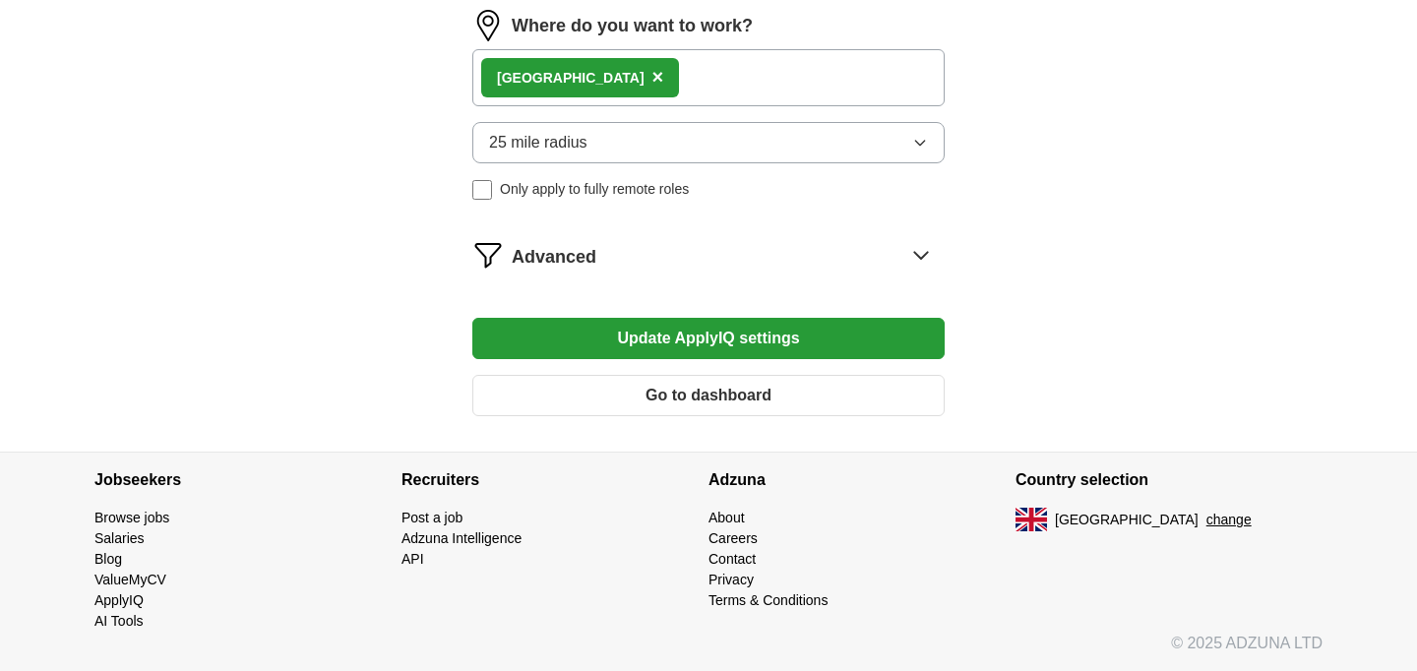
click at [752, 325] on button "Update ApplyIQ settings" at bounding box center [708, 338] width 472 height 41
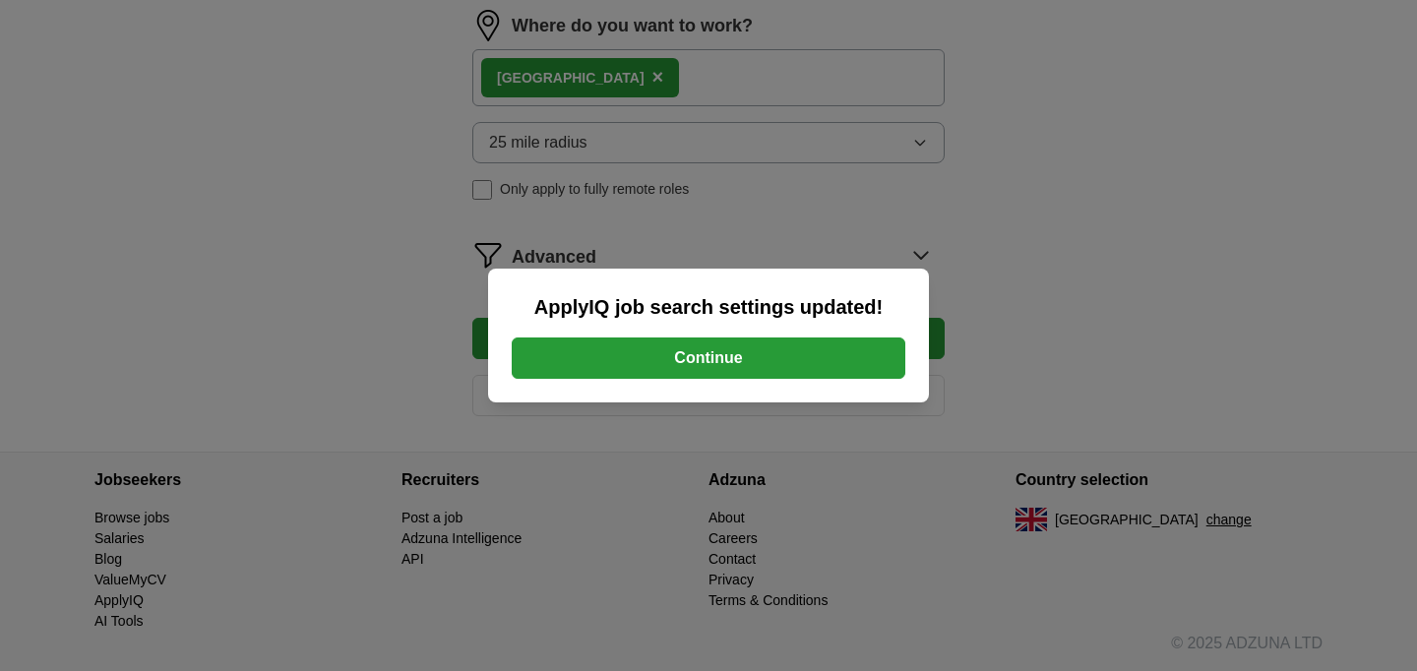
click at [752, 356] on button "Continue" at bounding box center [709, 358] width 394 height 41
